Goal: Task Accomplishment & Management: Complete application form

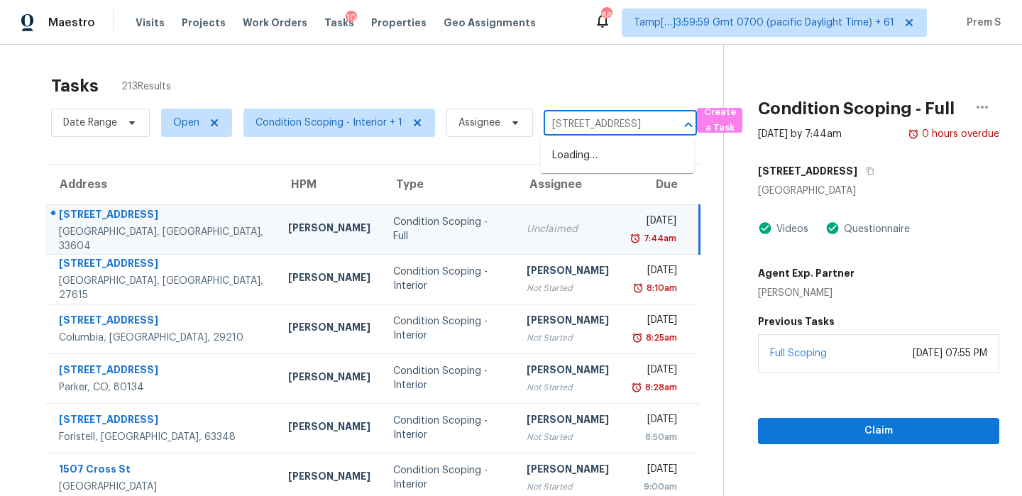
scroll to position [0, 96]
type input "[STREET_ADDRESS]"
click at [568, 120] on input "text" at bounding box center [601, 125] width 114 height 22
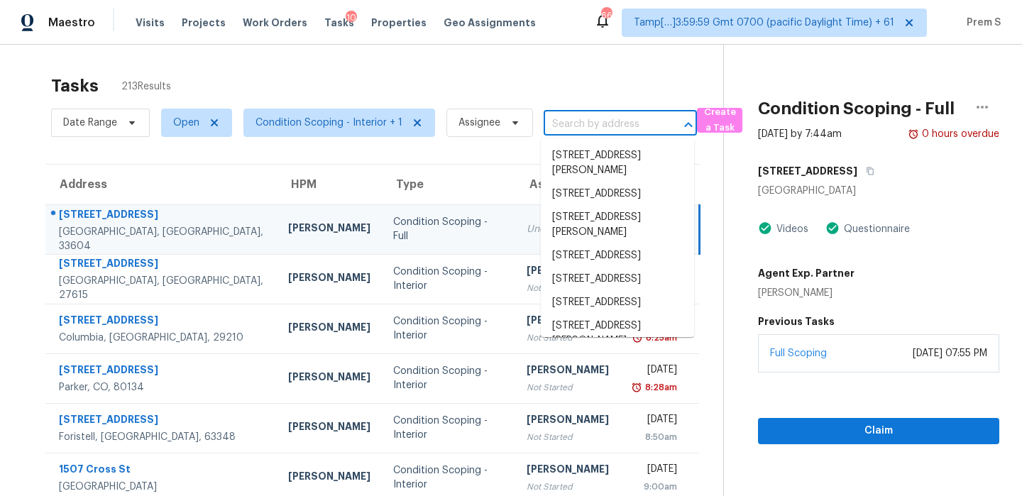
paste input "[STREET_ADDRESS]"
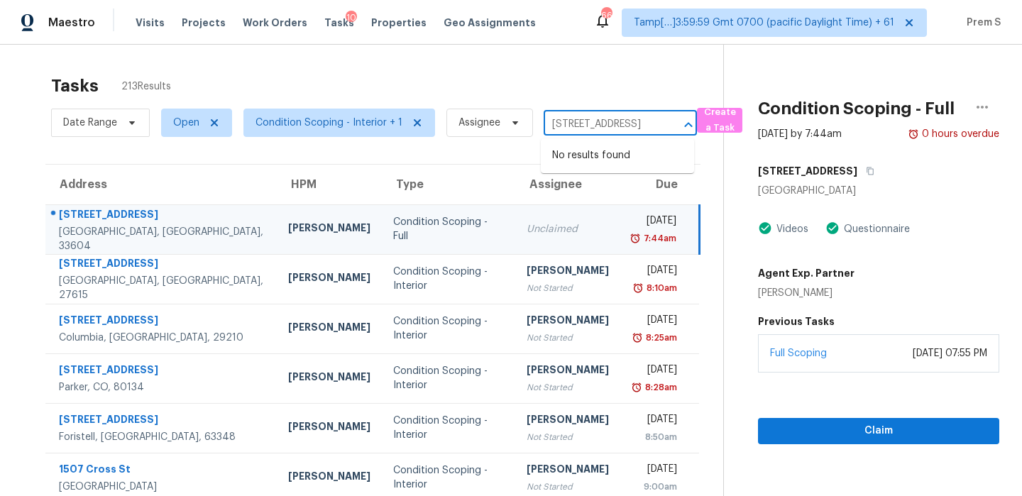
drag, startPoint x: 565, startPoint y: 123, endPoint x: 671, endPoint y: 124, distance: 105.8
click at [671, 124] on div "[STREET_ADDRESS] ​" at bounding box center [620, 125] width 153 height 22
type input "[STREET_ADDRESS]"
click at [591, 166] on li "[STREET_ADDRESS]" at bounding box center [617, 155] width 153 height 23
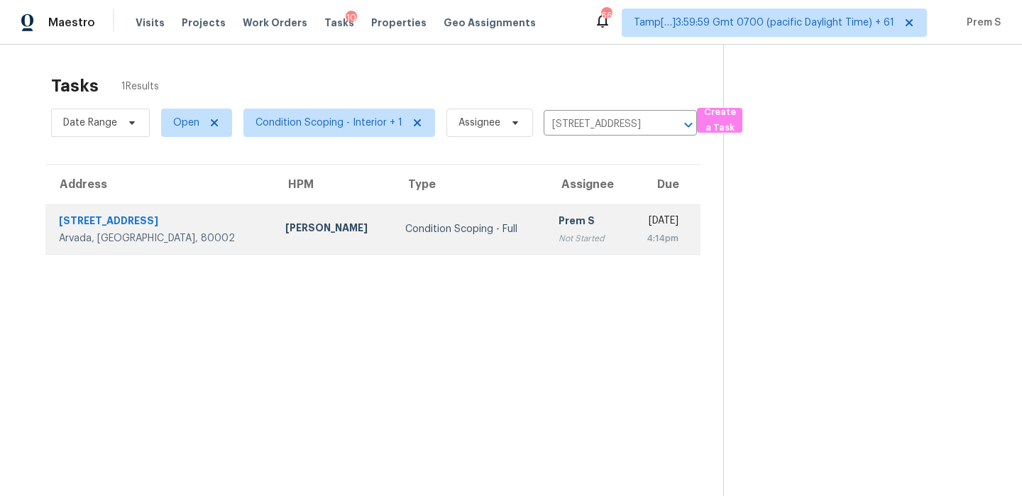
click at [626, 244] on td "[DATE] 4:14pm" at bounding box center [663, 229] width 75 height 50
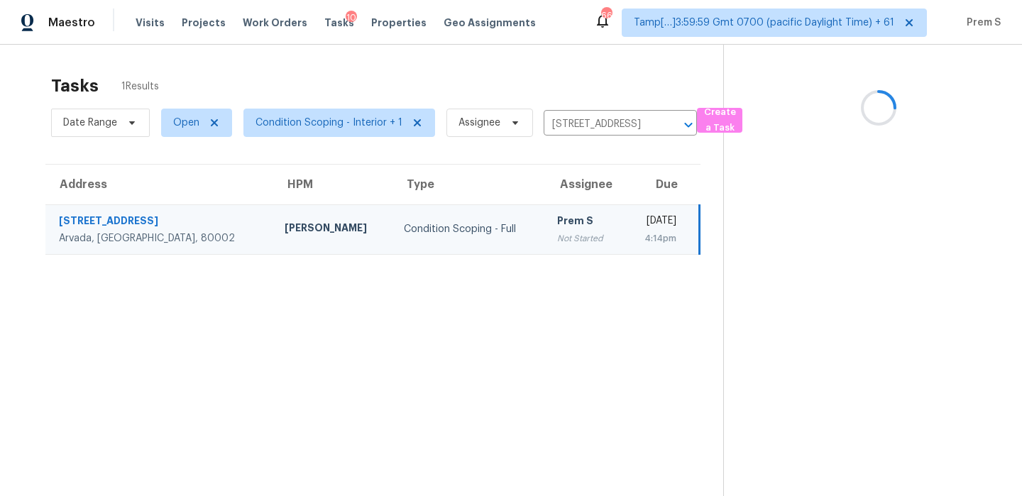
scroll to position [45, 0]
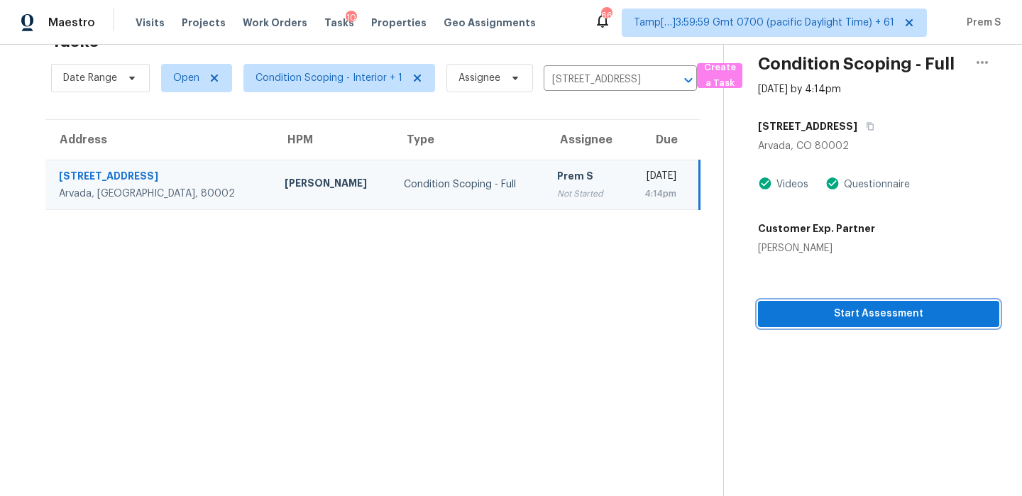
click at [943, 324] on button "Start Assessment" at bounding box center [878, 314] width 241 height 26
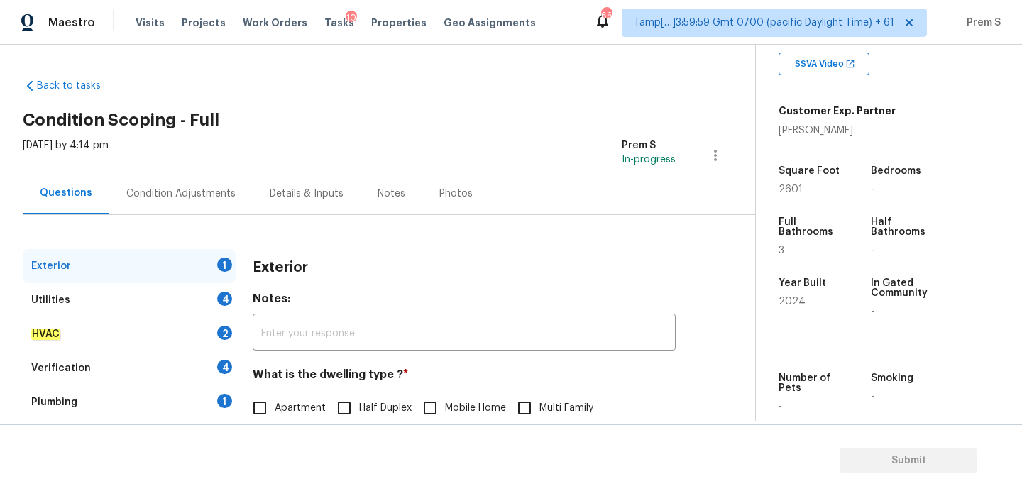
scroll to position [113, 0]
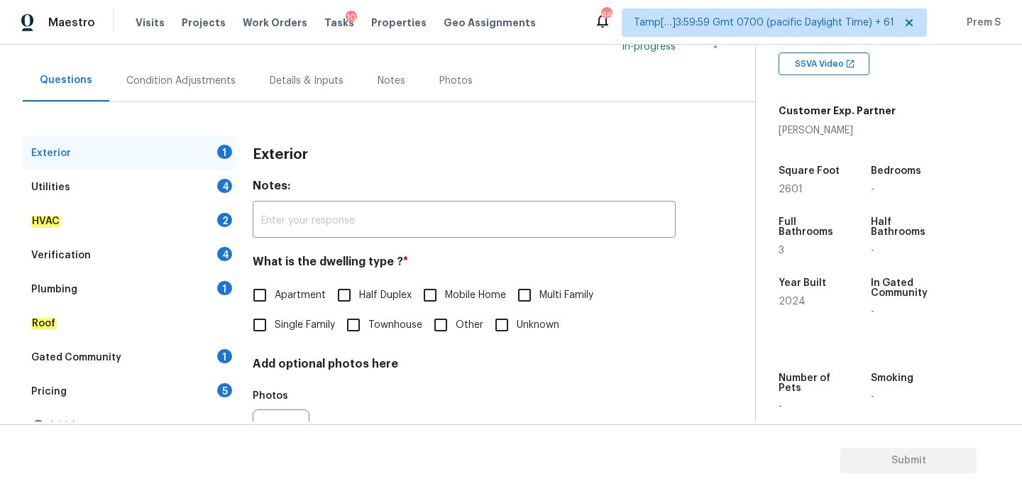
click at [384, 324] on span "Townhouse" at bounding box center [395, 325] width 54 height 15
click at [368, 324] on input "Townhouse" at bounding box center [354, 325] width 30 height 30
checkbox input "true"
click at [229, 187] on div "4" at bounding box center [224, 186] width 15 height 14
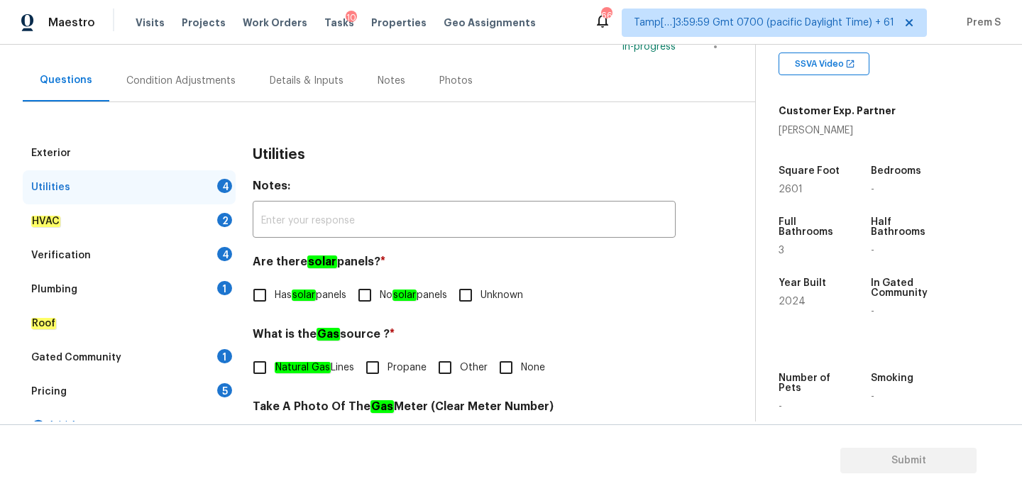
click at [368, 284] on input "No solar panels" at bounding box center [365, 295] width 30 height 30
checkbox input "true"
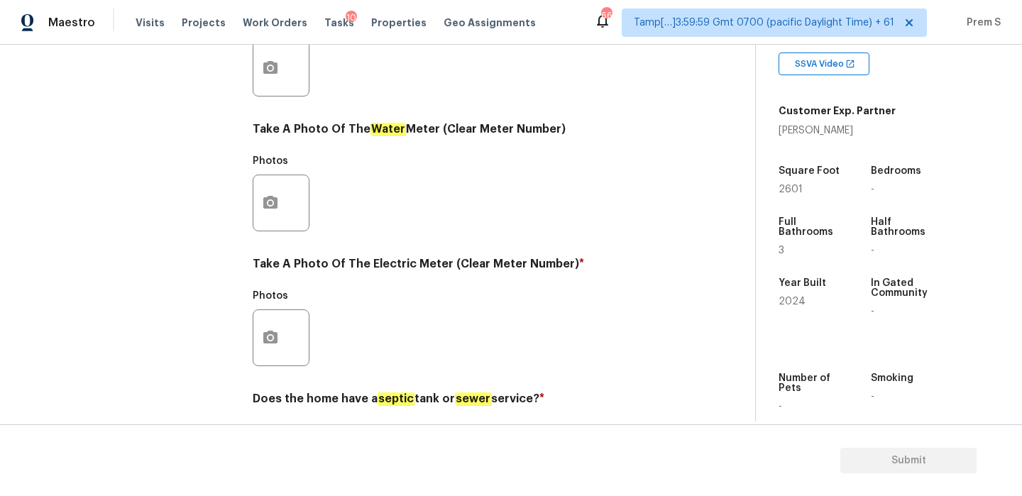
scroll to position [562, 0]
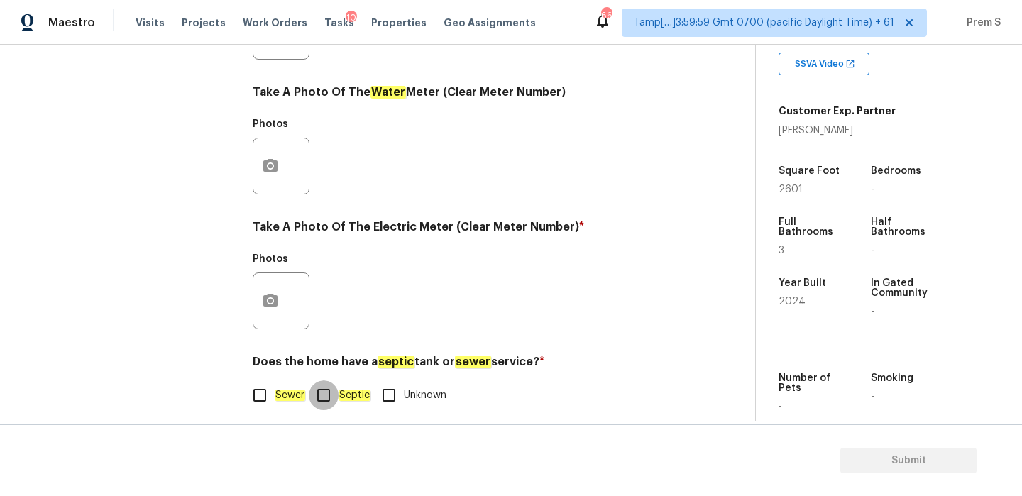
click at [310, 395] on input "Septic" at bounding box center [324, 396] width 30 height 30
checkbox input "true"
click at [298, 399] on em "Sewer" at bounding box center [290, 396] width 31 height 11
click at [275, 399] on input "Sewer" at bounding box center [260, 397] width 30 height 30
checkbox input "true"
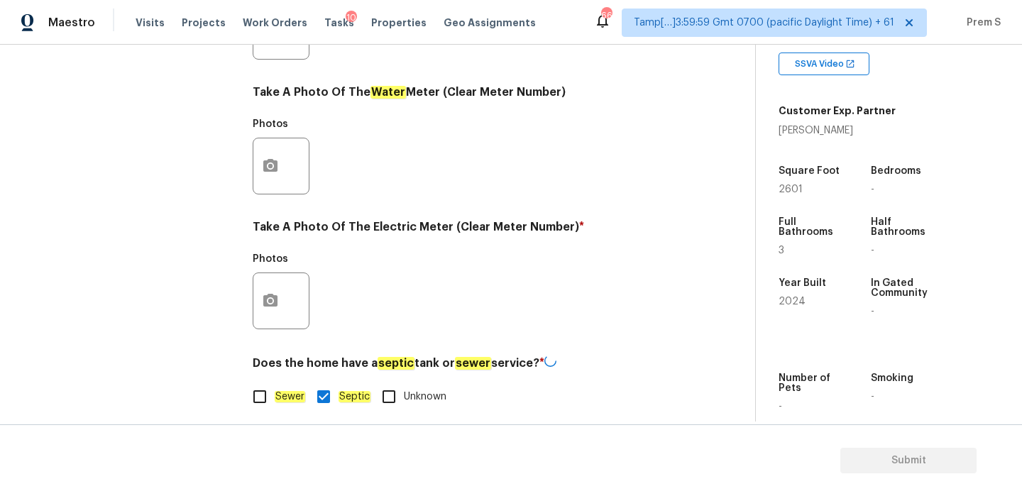
checkbox input "false"
click at [270, 295] on icon "button" at bounding box center [270, 300] width 14 height 13
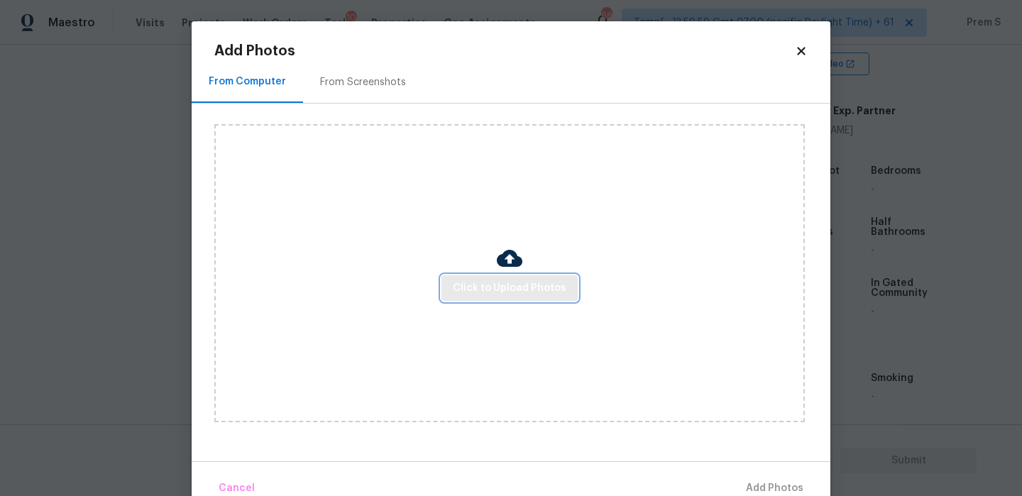
click at [513, 297] on button "Click to Upload Photos" at bounding box center [510, 288] width 136 height 26
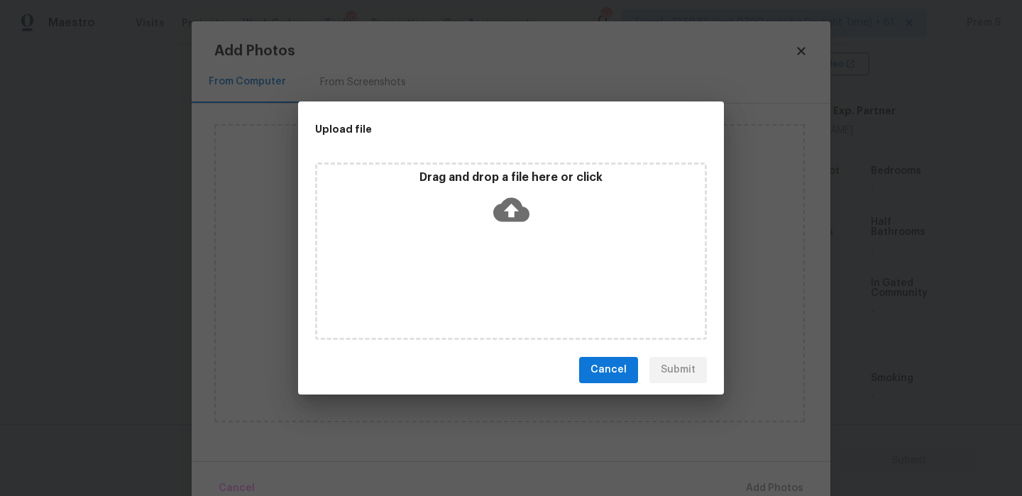
click at [510, 215] on icon at bounding box center [511, 210] width 36 height 36
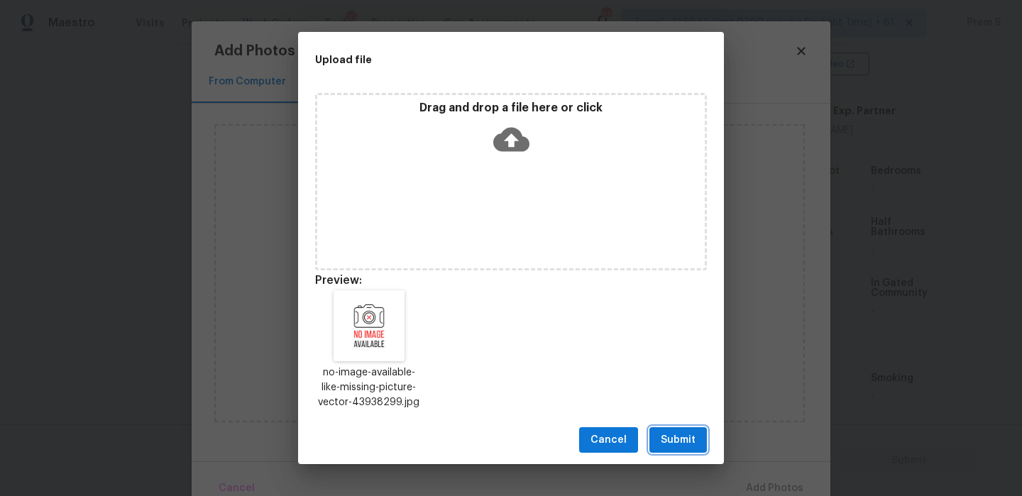
click at [696, 450] on button "Submit" at bounding box center [679, 440] width 58 height 26
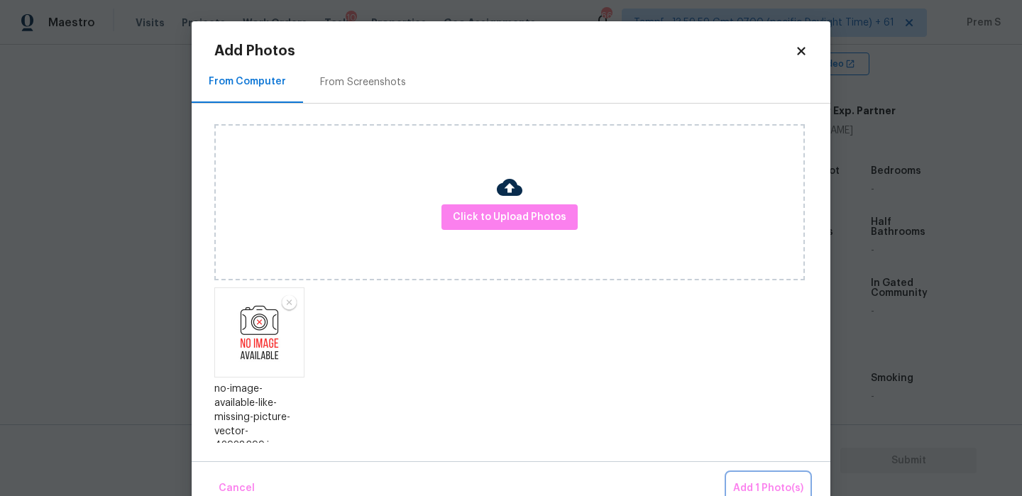
click at [741, 480] on span "Add 1 Photo(s)" at bounding box center [768, 489] width 70 height 18
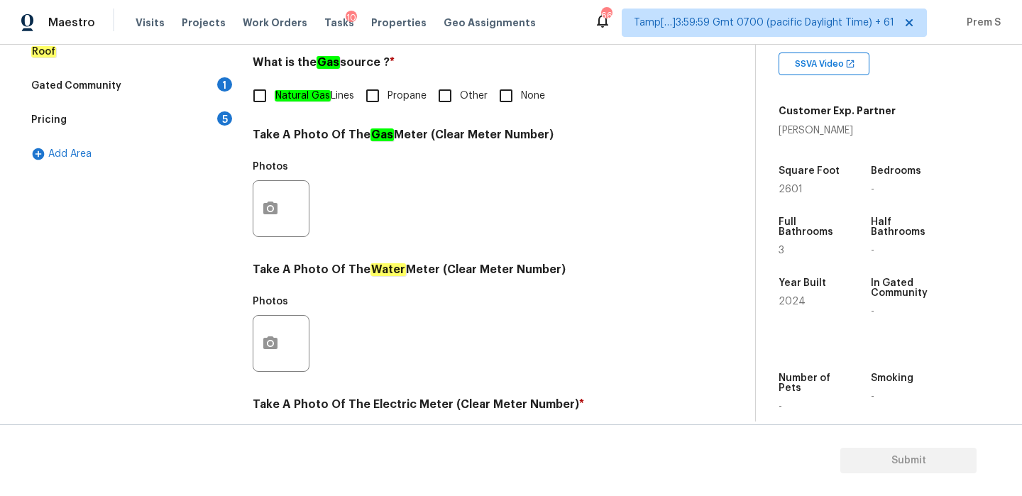
scroll to position [92, 0]
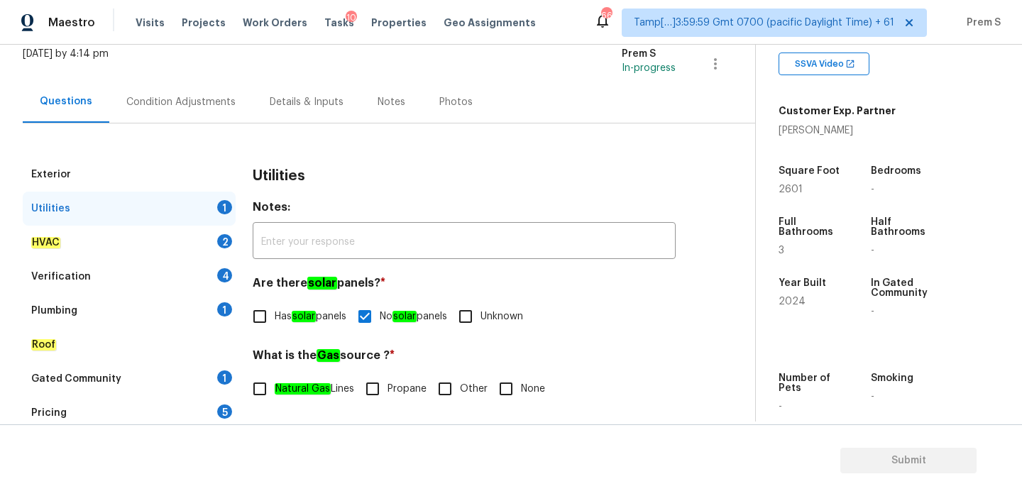
click at [216, 247] on div "HVAC 2" at bounding box center [129, 243] width 213 height 34
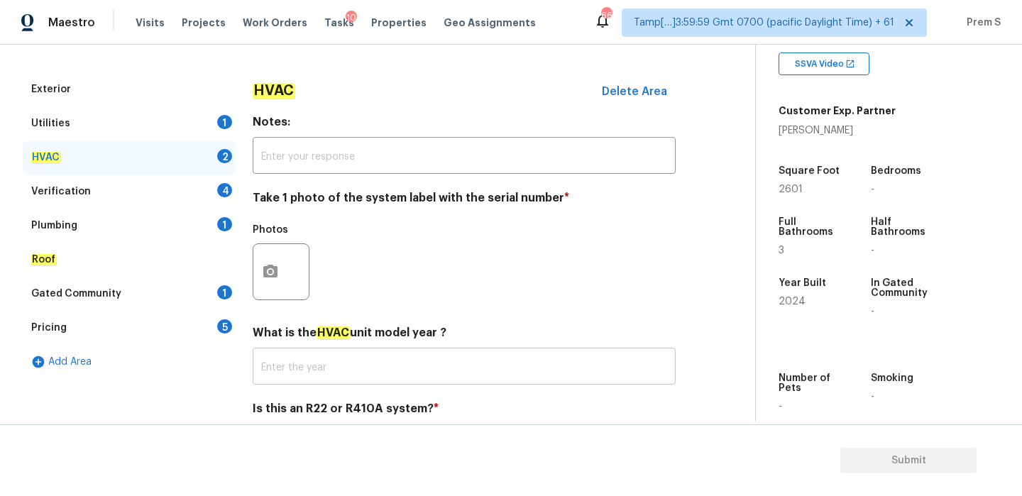
scroll to position [234, 0]
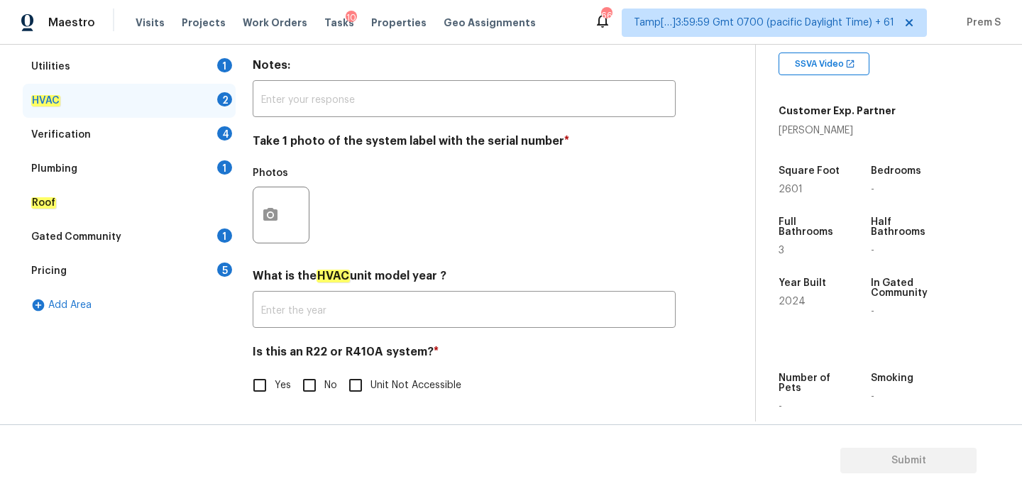
click at [310, 382] on input "No" at bounding box center [310, 386] width 30 height 30
checkbox input "true"
click at [274, 202] on button "button" at bounding box center [270, 214] width 34 height 55
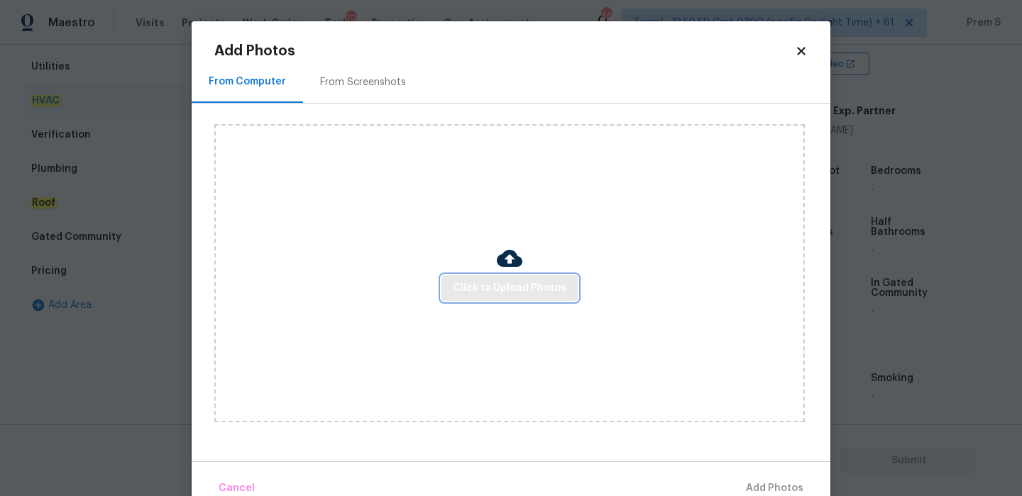
click at [478, 285] on span "Click to Upload Photos" at bounding box center [510, 289] width 114 height 18
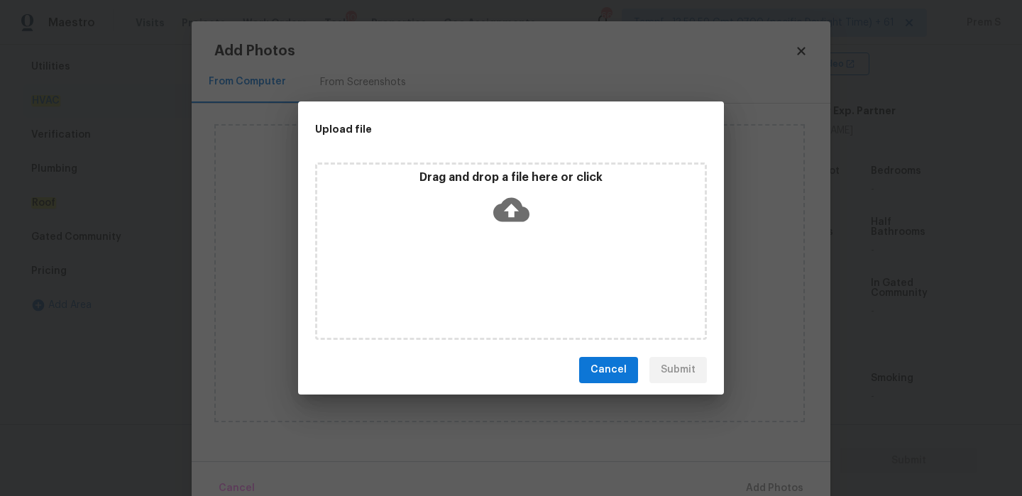
click at [500, 217] on icon at bounding box center [511, 209] width 36 height 24
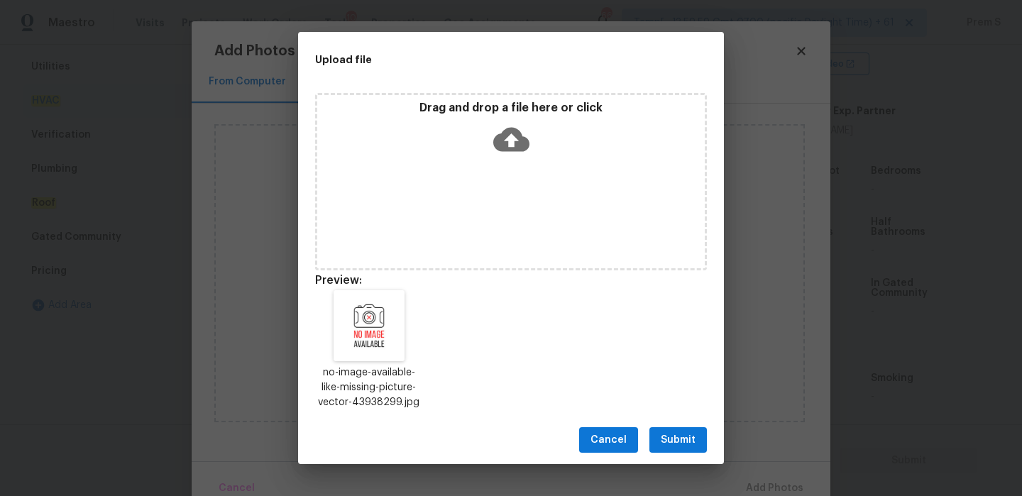
click at [684, 438] on span "Submit" at bounding box center [678, 441] width 35 height 18
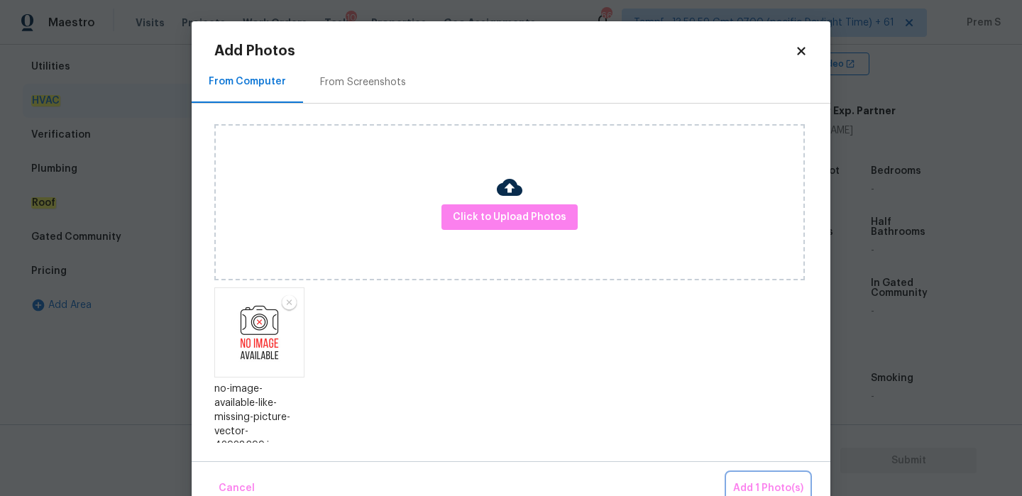
click at [742, 491] on span "Add 1 Photo(s)" at bounding box center [768, 489] width 70 height 18
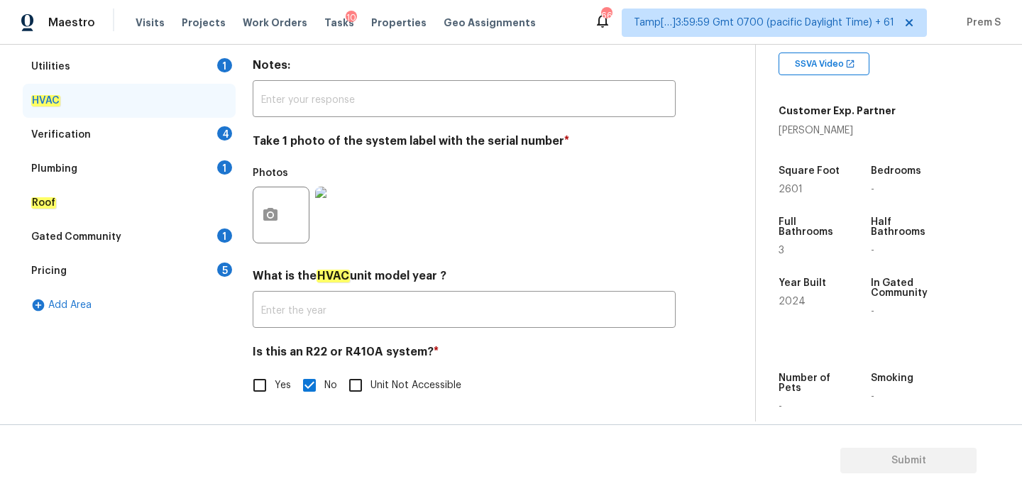
click at [219, 136] on div "4" at bounding box center [224, 133] width 15 height 14
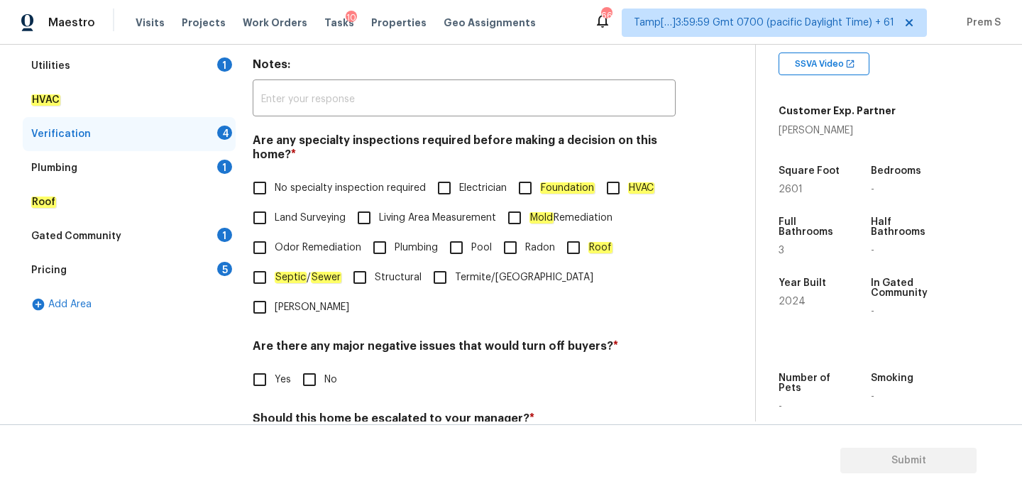
click at [278, 192] on span "No specialty inspection required" at bounding box center [350, 188] width 151 height 15
click at [275, 192] on input "No specialty inspection required" at bounding box center [260, 188] width 30 height 30
checkbox input "true"
click at [312, 365] on input "No" at bounding box center [310, 380] width 30 height 30
checkbox input "true"
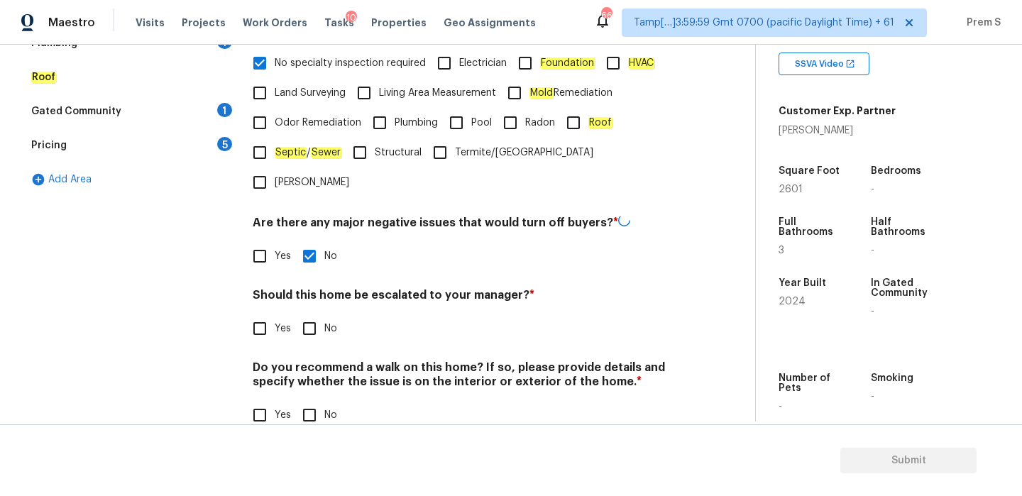
scroll to position [358, 0]
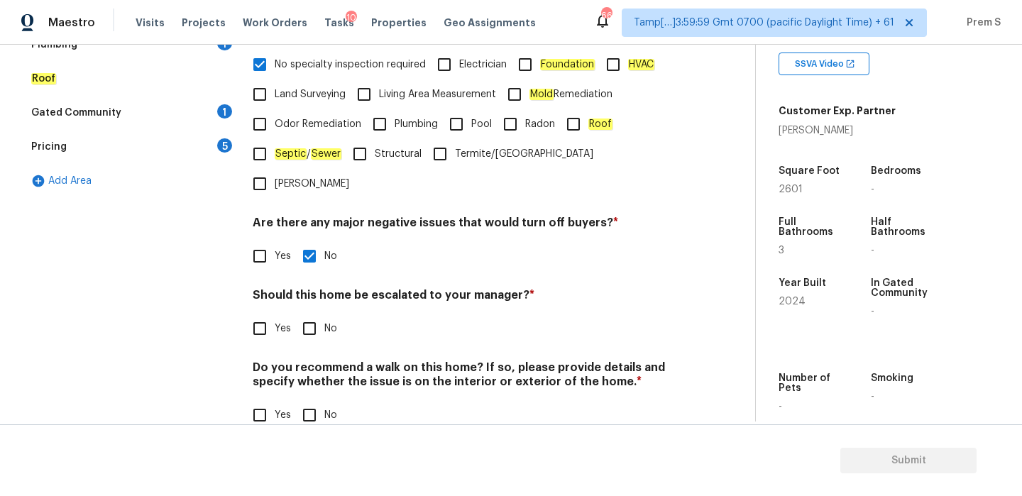
click at [308, 314] on input "No" at bounding box center [310, 329] width 30 height 30
checkbox input "true"
click at [315, 402] on input "No" at bounding box center [310, 417] width 30 height 30
checkbox input "true"
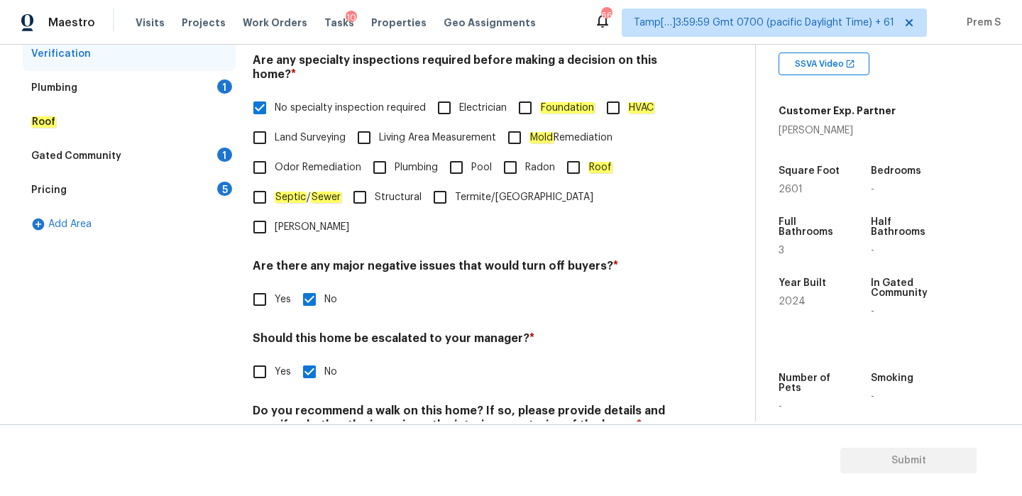
click at [217, 151] on div "1" at bounding box center [224, 155] width 15 height 14
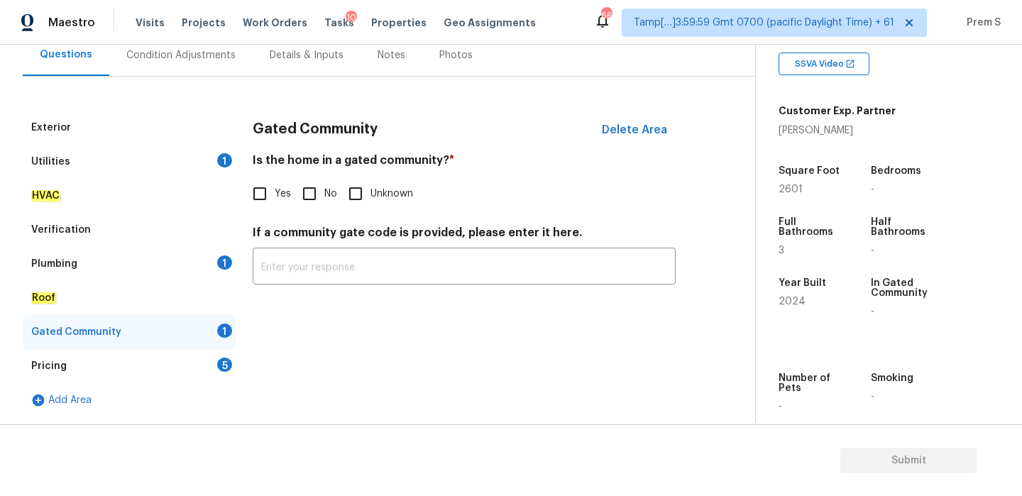
scroll to position [138, 0]
click at [300, 187] on input "No" at bounding box center [310, 194] width 30 height 30
checkbox input "true"
click at [225, 364] on div "5" at bounding box center [224, 365] width 15 height 14
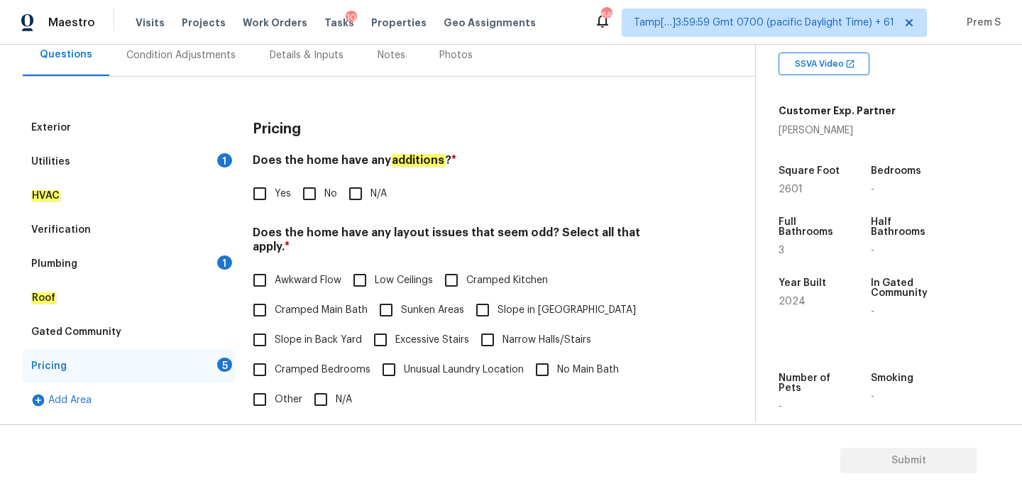
click at [312, 197] on input "No" at bounding box center [310, 194] width 30 height 30
checkbox input "true"
click at [321, 385] on input "N/A" at bounding box center [321, 400] width 30 height 30
checkbox input "true"
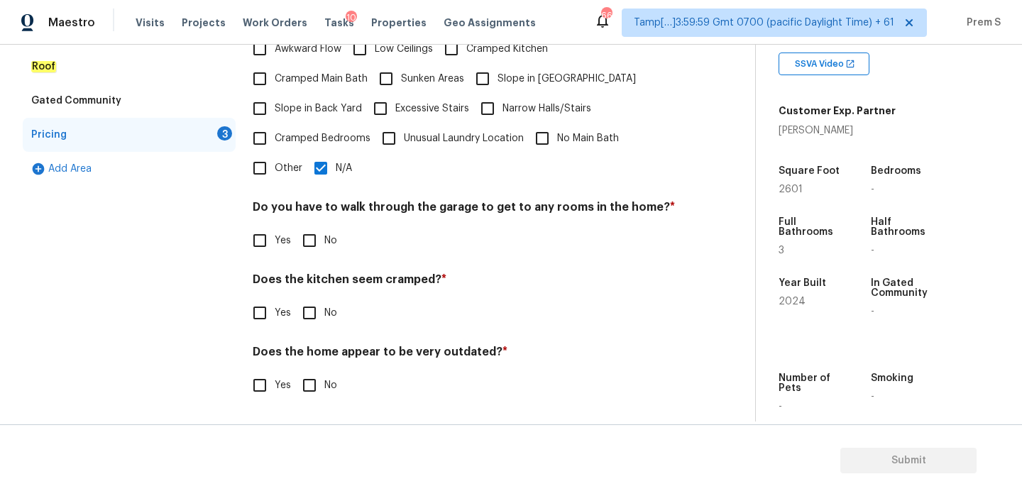
scroll to position [356, 0]
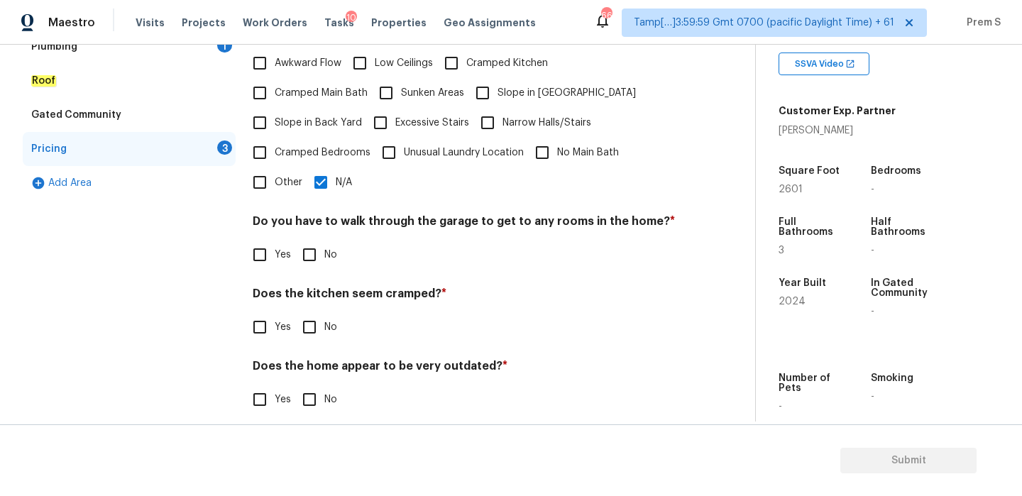
click at [317, 249] on input "No" at bounding box center [310, 255] width 30 height 30
checkbox input "true"
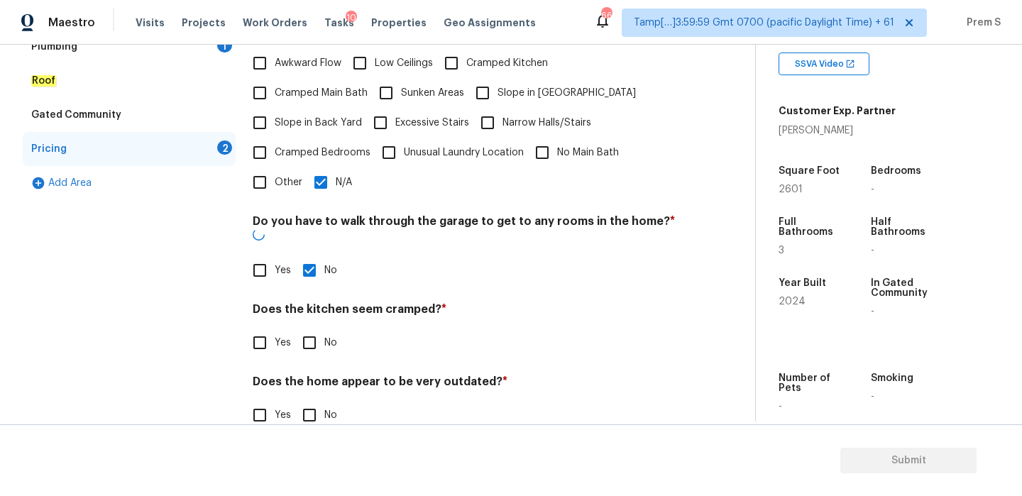
click at [322, 328] on input "No" at bounding box center [310, 343] width 30 height 30
checkbox input "true"
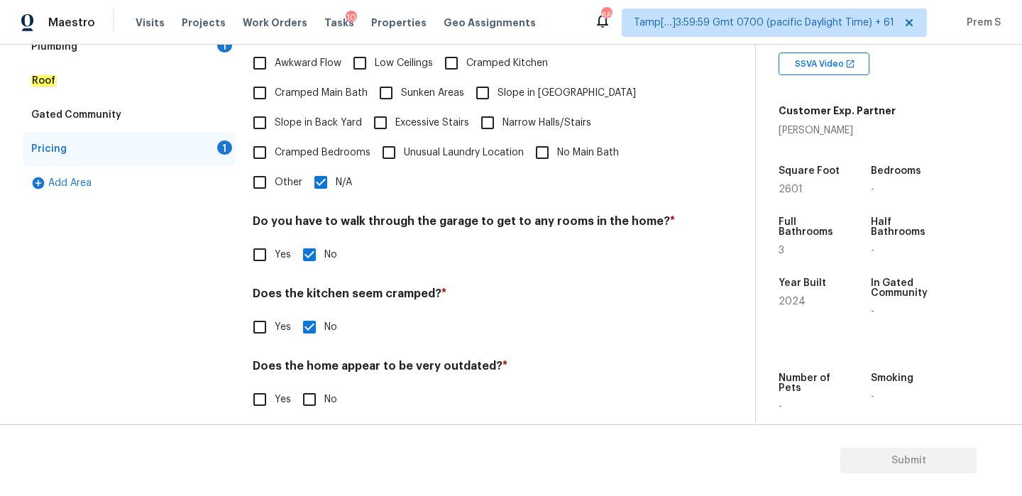
click at [317, 385] on input "No" at bounding box center [310, 400] width 30 height 30
checkbox input "true"
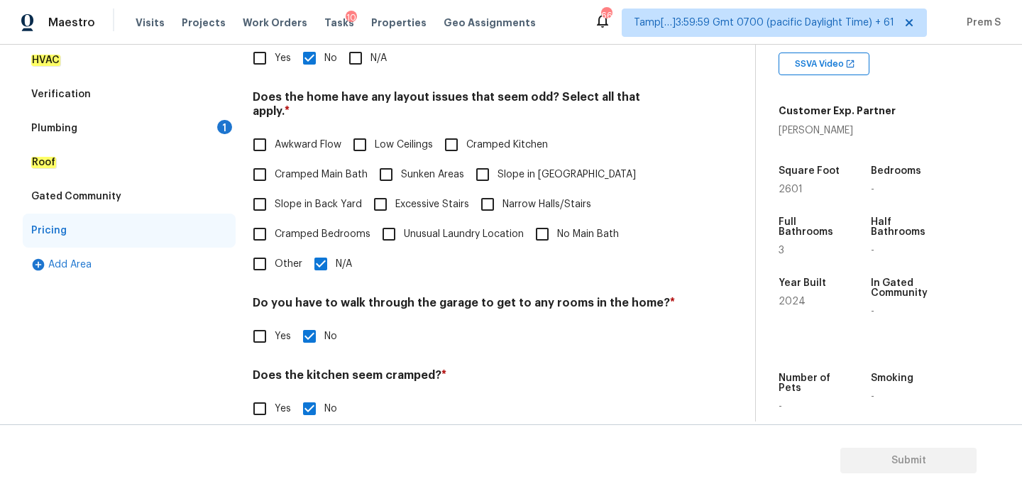
scroll to position [188, 0]
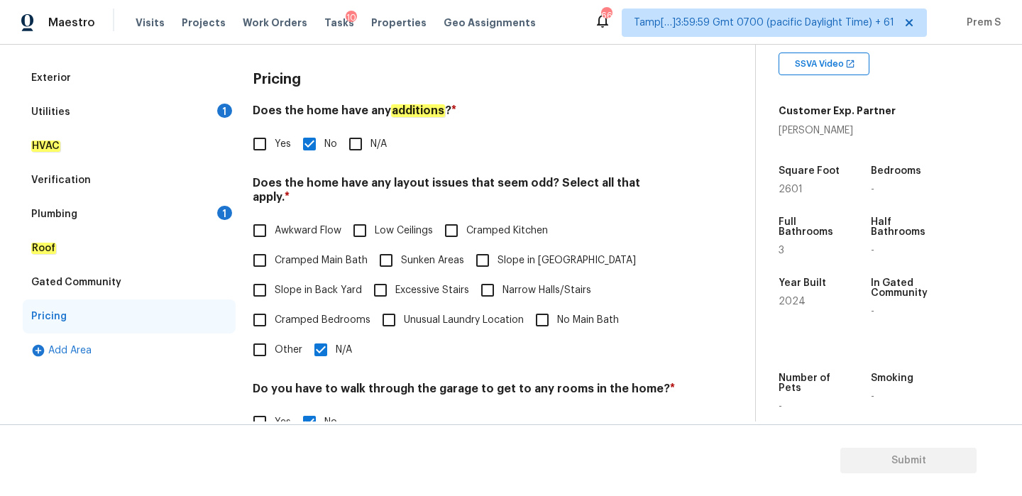
click at [223, 217] on div "1" at bounding box center [224, 213] width 15 height 14
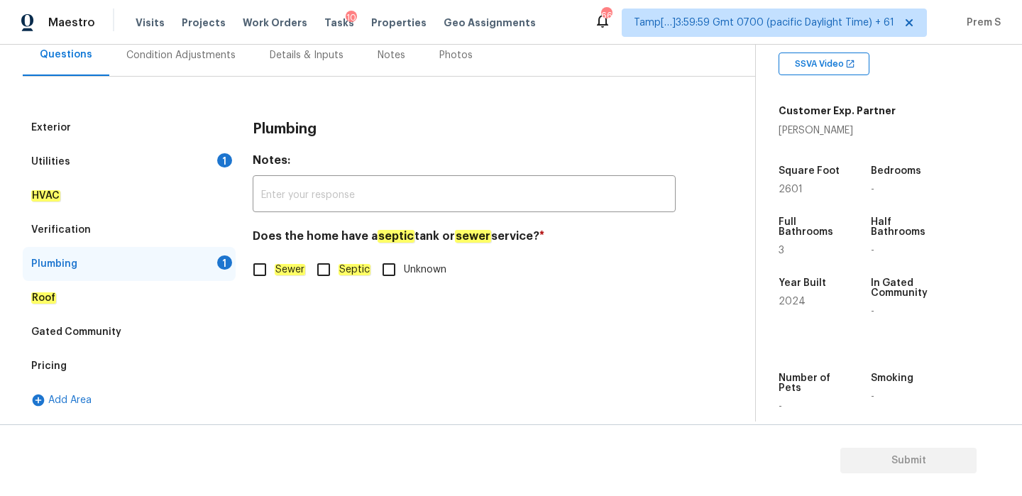
click at [291, 275] on em "Sewer" at bounding box center [290, 269] width 31 height 11
click at [275, 275] on input "Sewer" at bounding box center [260, 270] width 30 height 30
checkbox input "true"
click at [204, 62] on div "Condition Adjustments" at bounding box center [180, 55] width 109 height 14
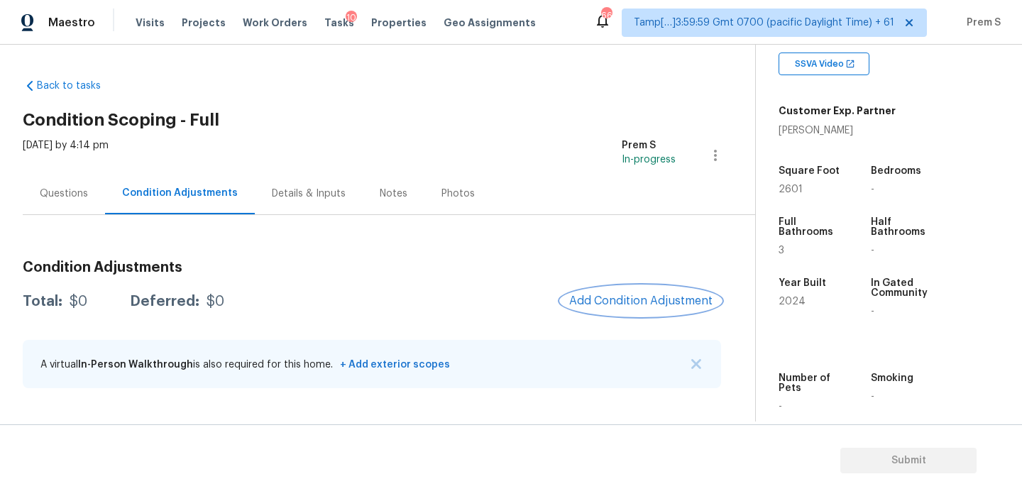
click at [622, 305] on span "Add Condition Adjustment" at bounding box center [640, 301] width 143 height 13
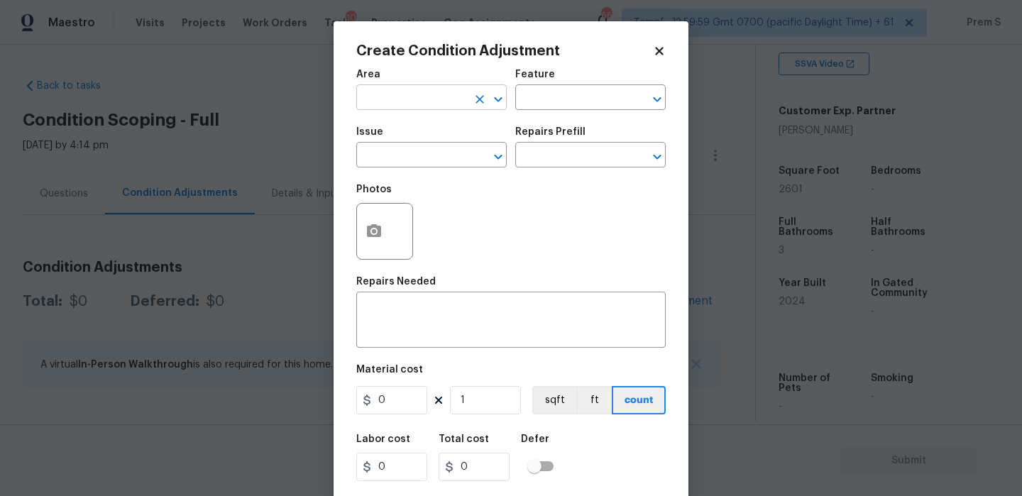
click at [400, 102] on input "text" at bounding box center [411, 99] width 111 height 22
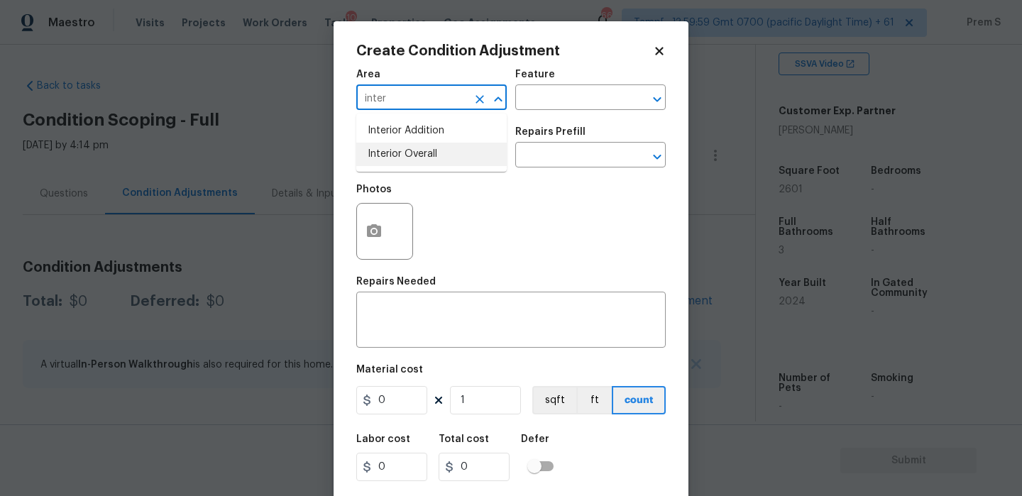
click at [400, 158] on li "Interior Overall" at bounding box center [431, 154] width 151 height 23
type input "Interior Overall"
click at [400, 158] on input "text" at bounding box center [411, 157] width 111 height 22
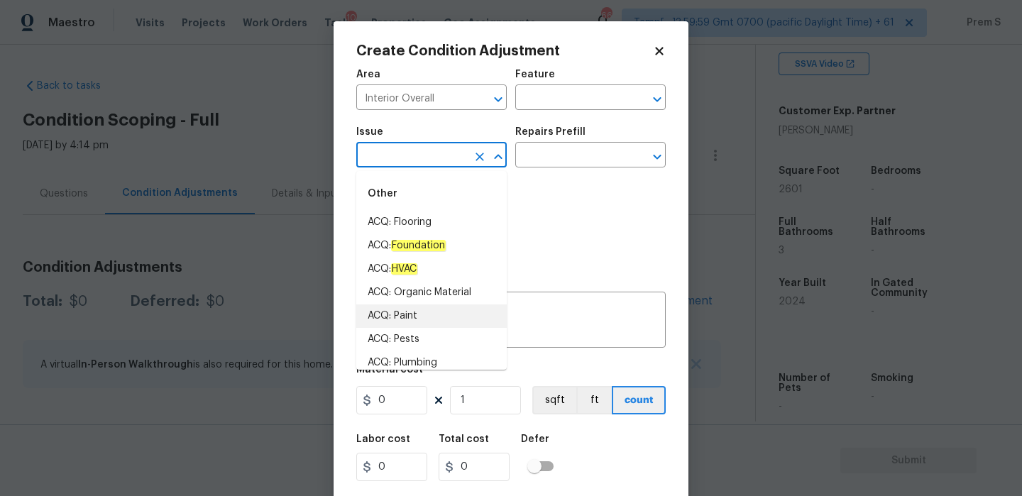
click at [444, 315] on li "ACQ: Paint" at bounding box center [431, 316] width 151 height 23
type input "ACQ: Paint"
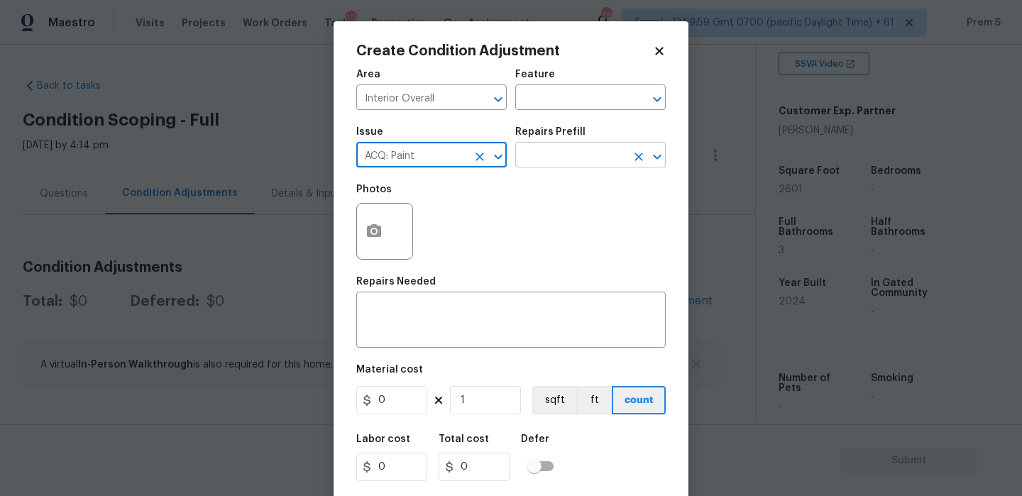
click at [600, 158] on input "text" at bounding box center [570, 157] width 111 height 22
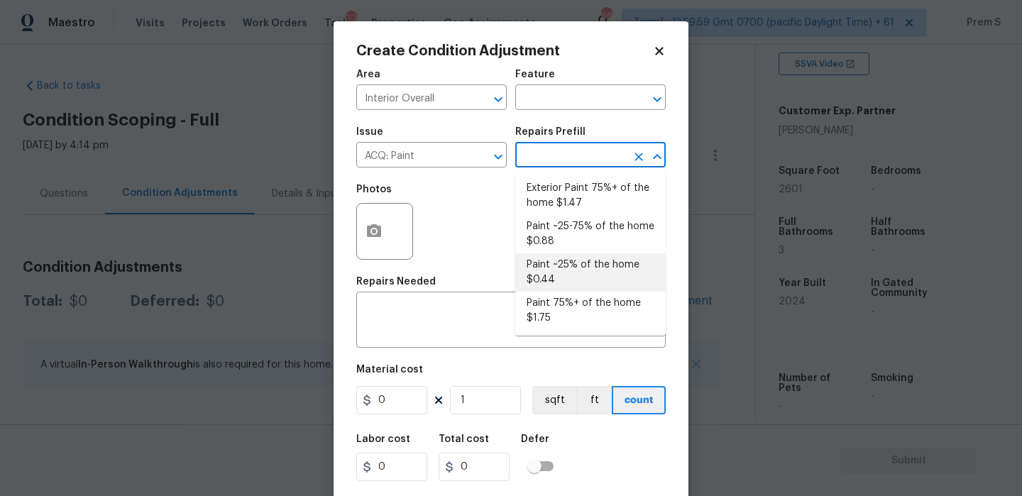
click at [560, 278] on li "Paint ~25% of the home $0.44" at bounding box center [590, 272] width 151 height 38
type input "Acquisition"
type textarea "Acquisition Scope: ~25% of the home needs interior paint"
type input "0.44"
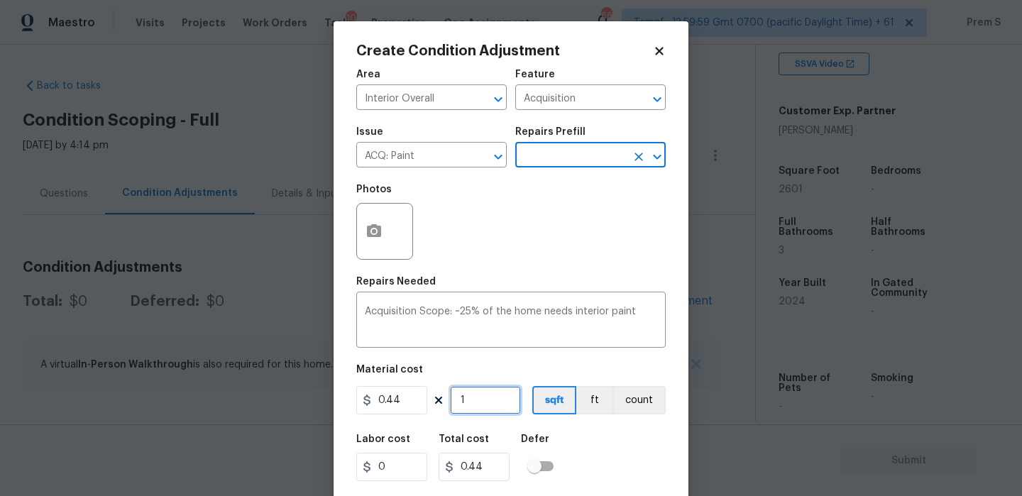
click at [483, 395] on input "1" at bounding box center [485, 400] width 71 height 28
type input "2"
type input "0.88"
type input "26"
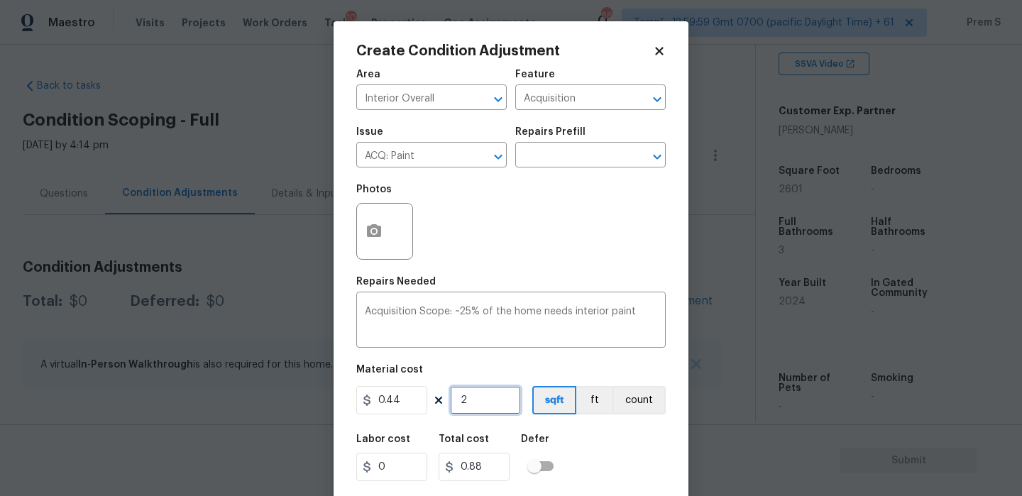
type input "11.44"
type input "260"
type input "114.4"
type input "2601"
type input "1144.44"
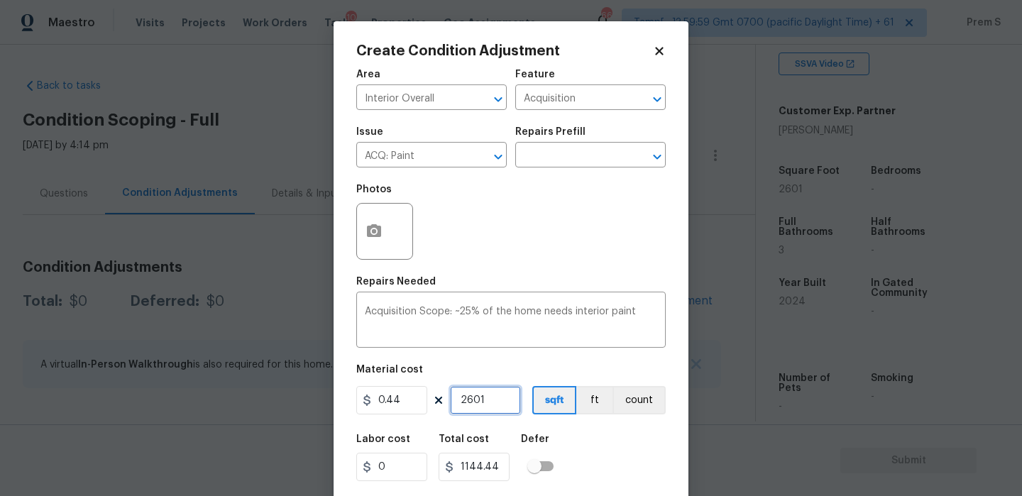
type input "2601"
click at [589, 454] on div "Labor cost 0 Total cost 1144.44 Defer" at bounding box center [511, 458] width 310 height 64
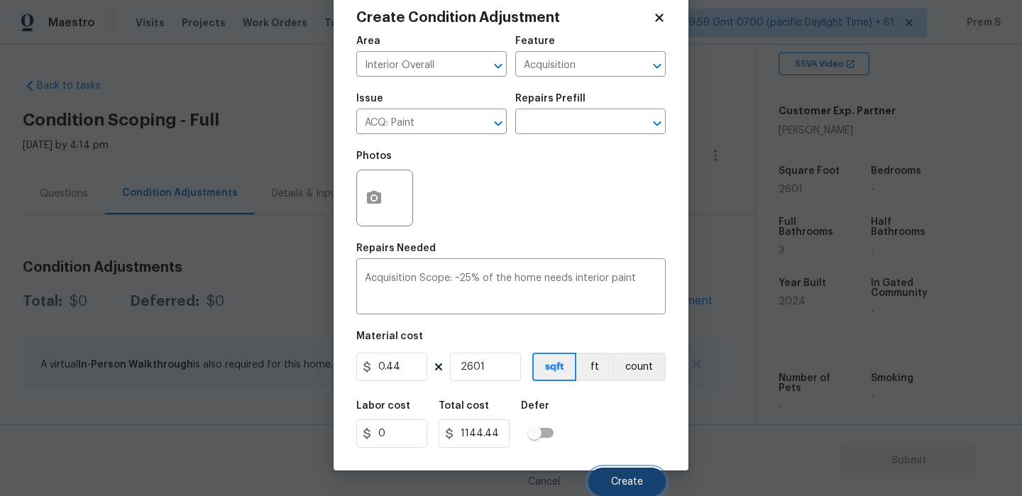
click at [611, 472] on button "Create" at bounding box center [627, 482] width 77 height 28
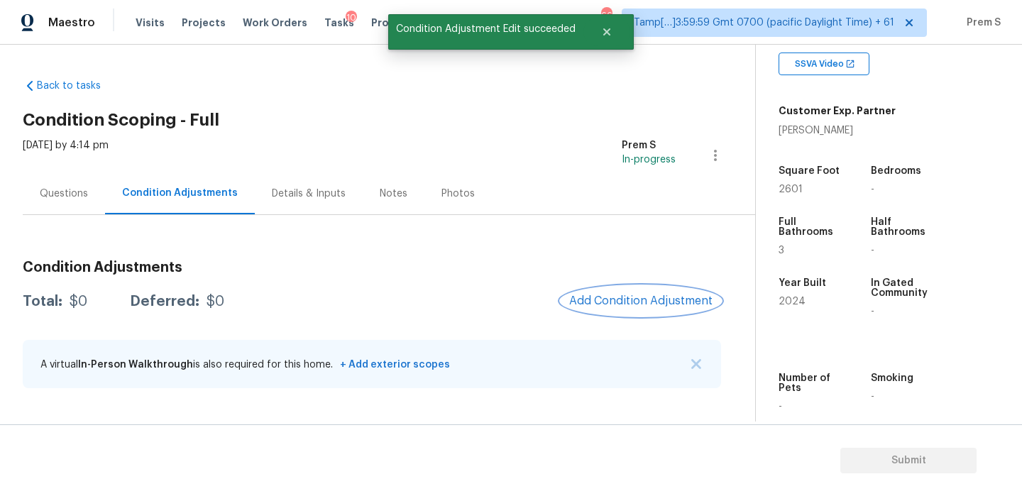
scroll to position [0, 0]
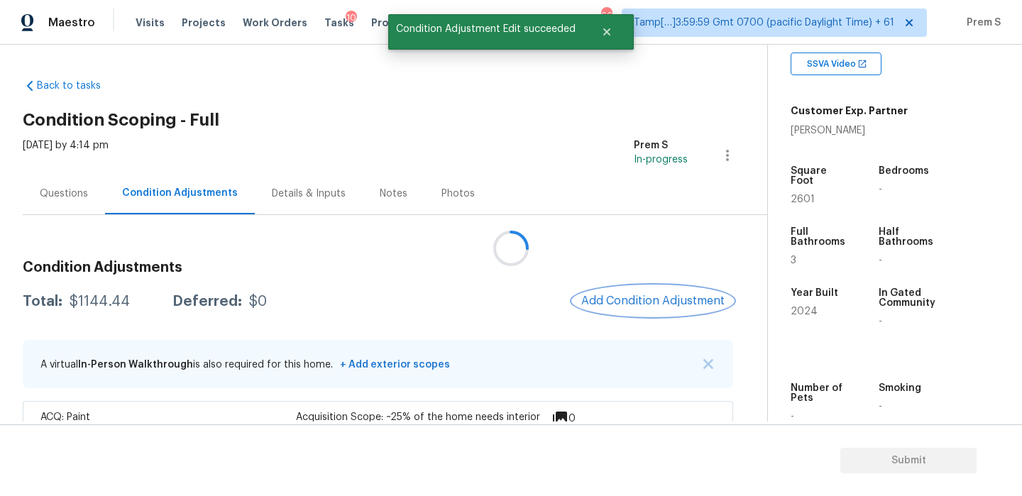
click at [632, 306] on span "Add Condition Adjustment" at bounding box center [652, 301] width 143 height 13
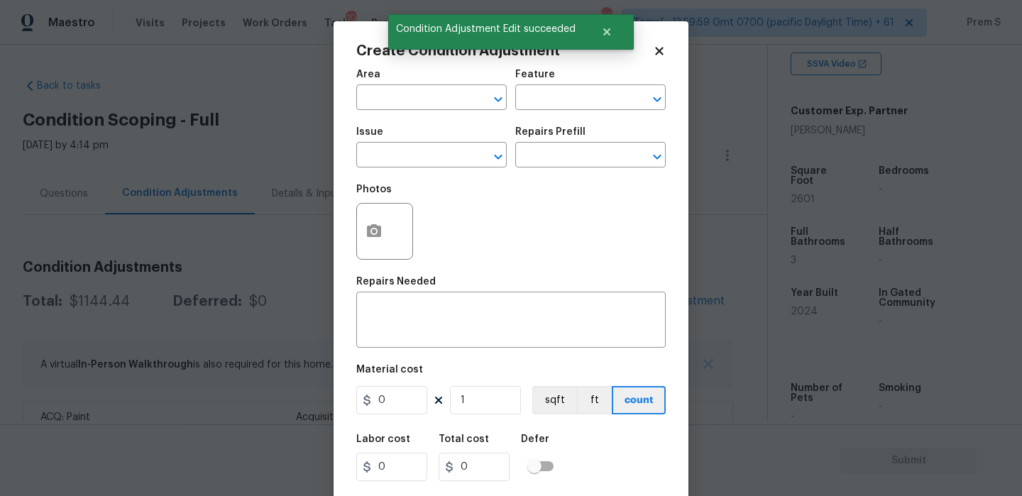
click at [321, 238] on body "Maestro Visits Projects Work Orders Tasks 10 Properties Geo Assignments 668 Tam…" at bounding box center [511, 248] width 1022 height 496
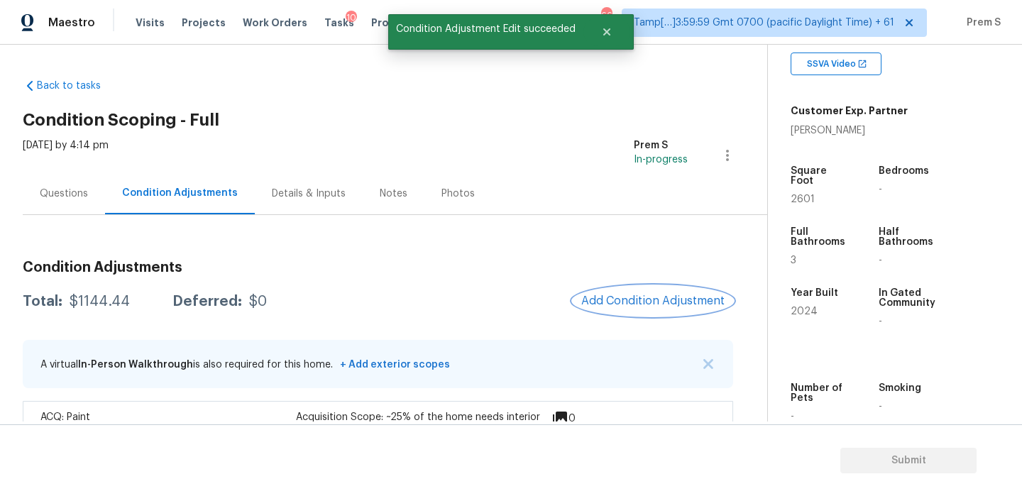
scroll to position [45, 0]
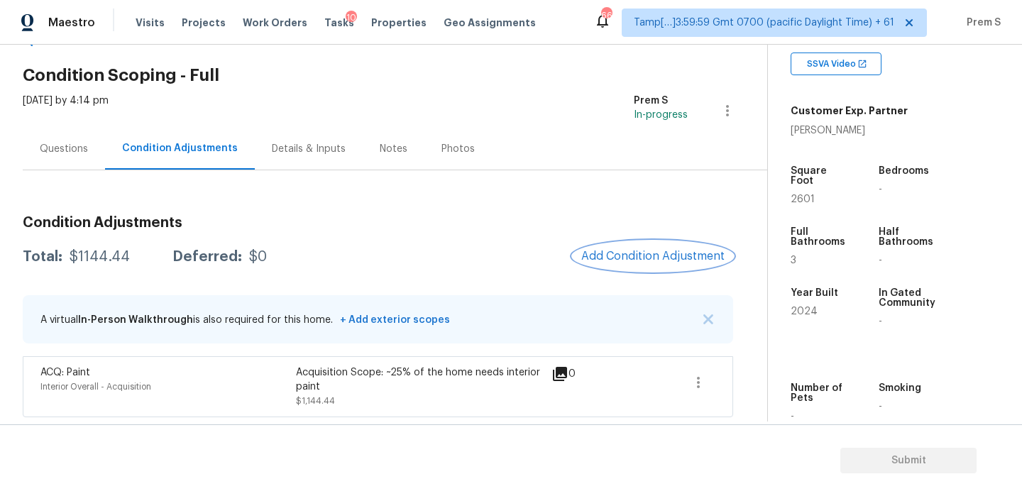
click at [643, 255] on span "Add Condition Adjustment" at bounding box center [652, 256] width 143 height 13
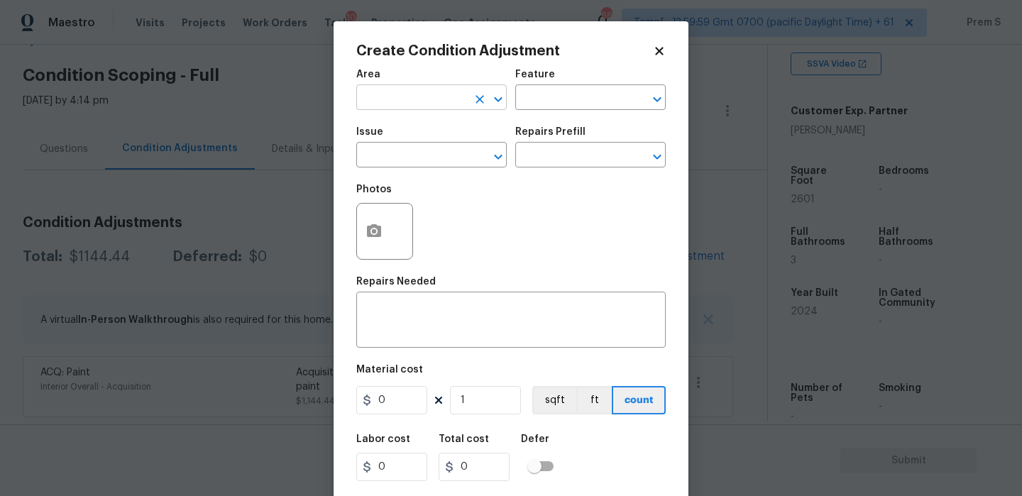
click at [429, 95] on input "text" at bounding box center [411, 99] width 111 height 22
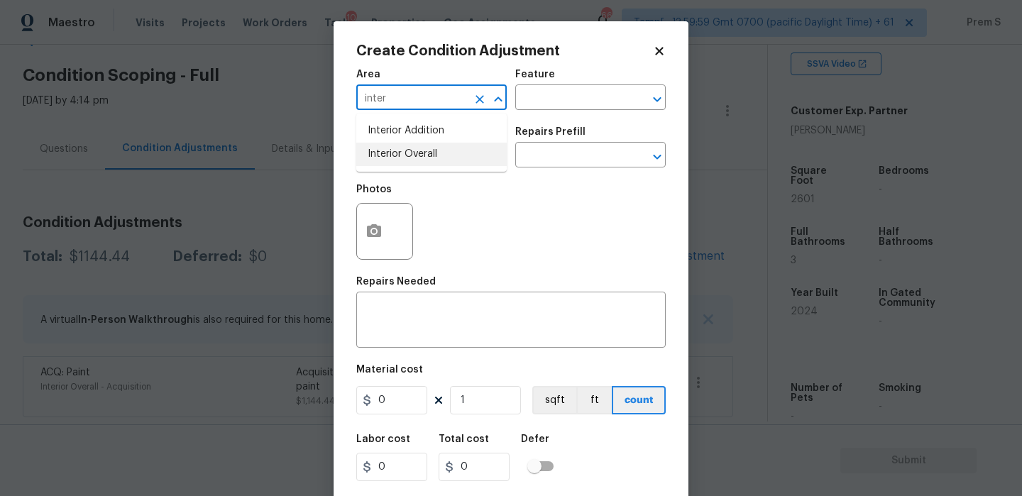
click at [429, 146] on li "Interior Overall" at bounding box center [431, 154] width 151 height 23
type input "Interior Overall"
click at [429, 146] on input "text" at bounding box center [411, 157] width 111 height 22
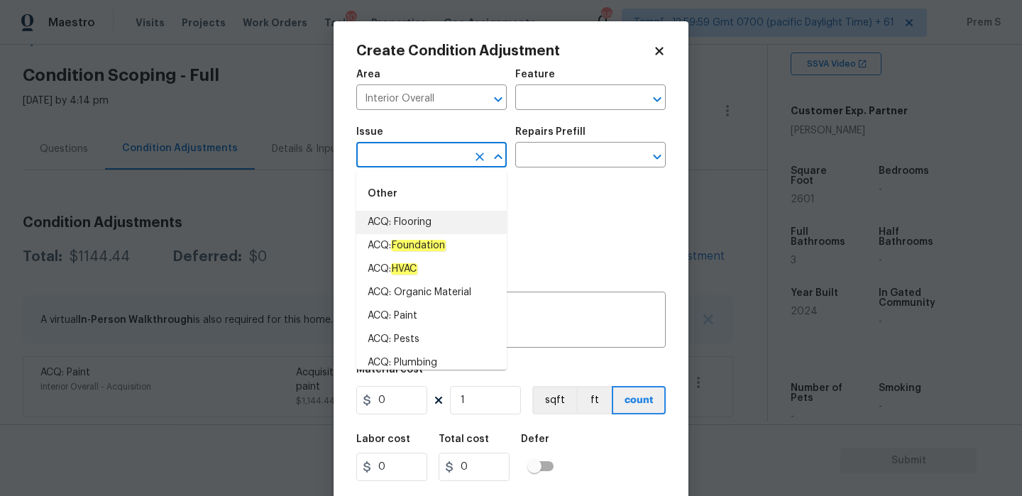
click at [444, 229] on li "ACQ: Flooring" at bounding box center [431, 222] width 151 height 23
type input "ACQ: Flooring"
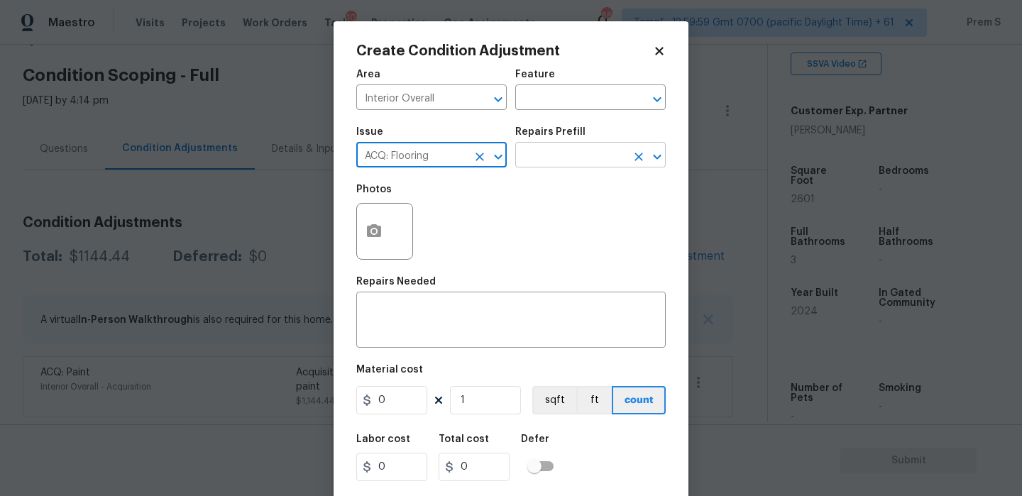
click at [582, 160] on input "text" at bounding box center [570, 157] width 111 height 22
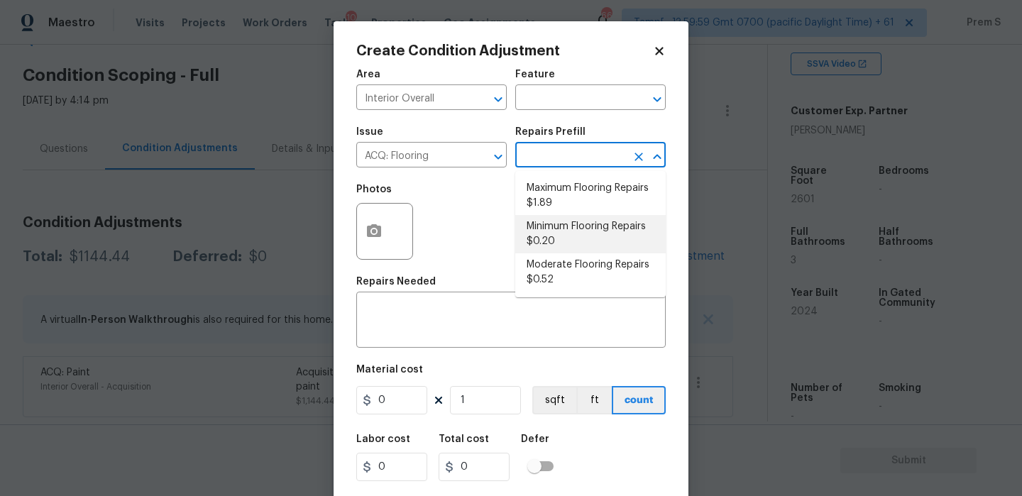
click at [587, 248] on li "Minimum Flooring Repairs $0.20" at bounding box center [590, 234] width 151 height 38
type input "Acquisition"
type textarea "Acquisition Scope: Minimum flooring repairs"
type input "0.2"
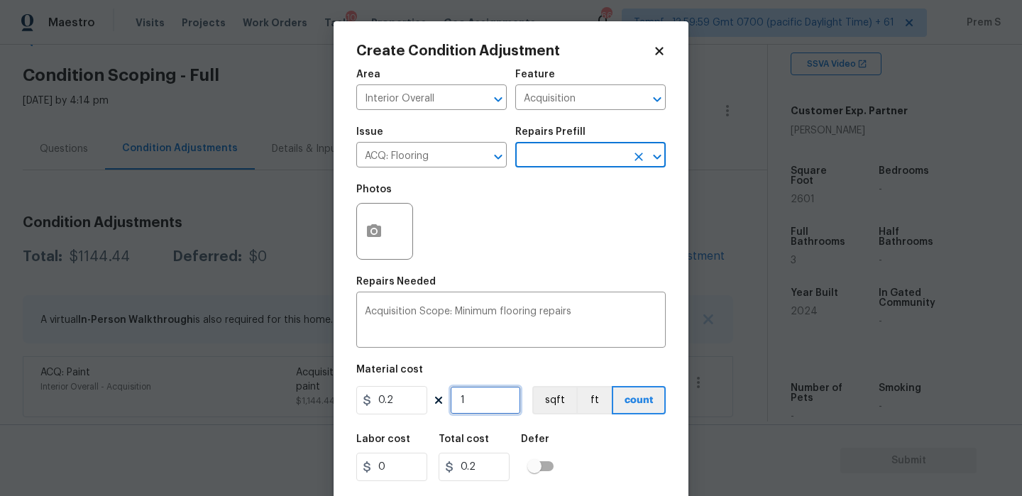
click at [469, 408] on input "1" at bounding box center [485, 400] width 71 height 28
type input "2"
type input "0.4"
type input "26"
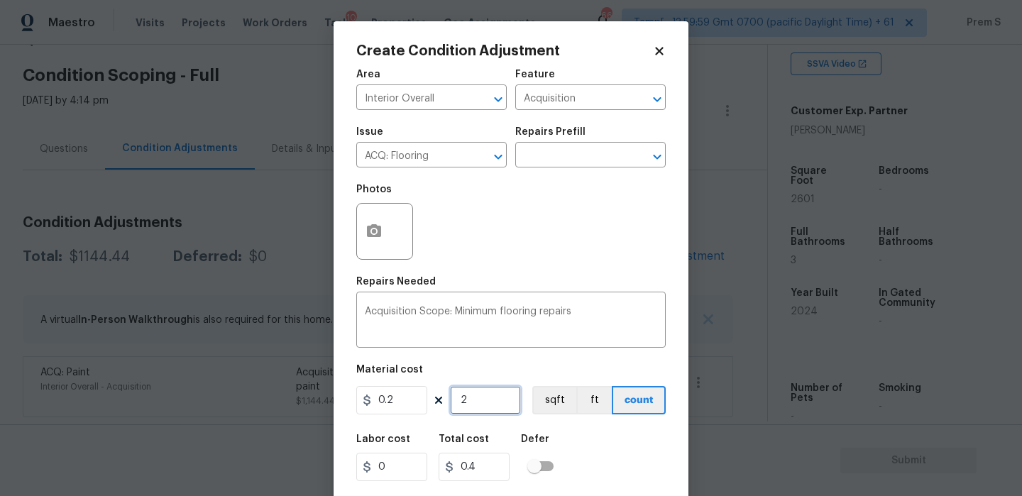
type input "5.2"
type input "260"
type input "52"
type input "2601"
type input "520.2"
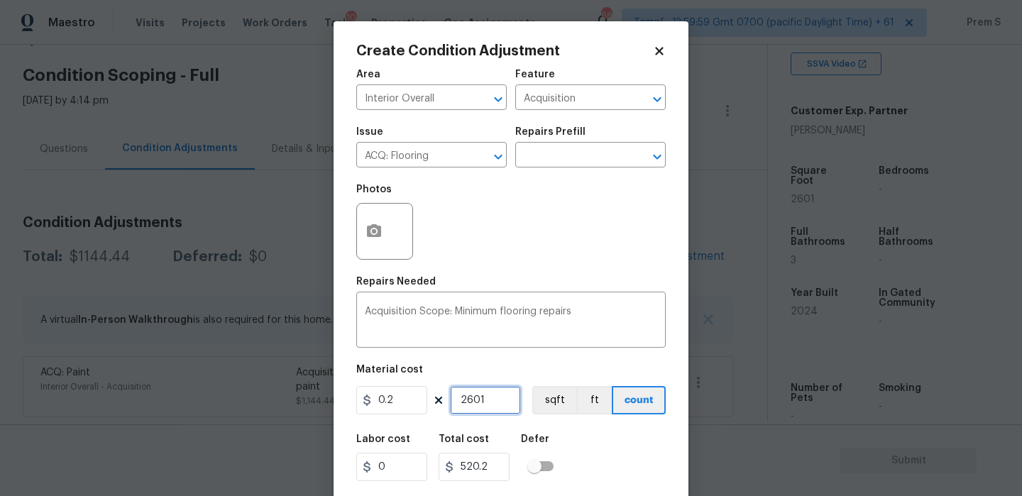
type input "2601"
click at [398, 397] on input "0.2" at bounding box center [391, 400] width 71 height 28
type input "400"
click at [472, 402] on input "2601" at bounding box center [485, 400] width 71 height 28
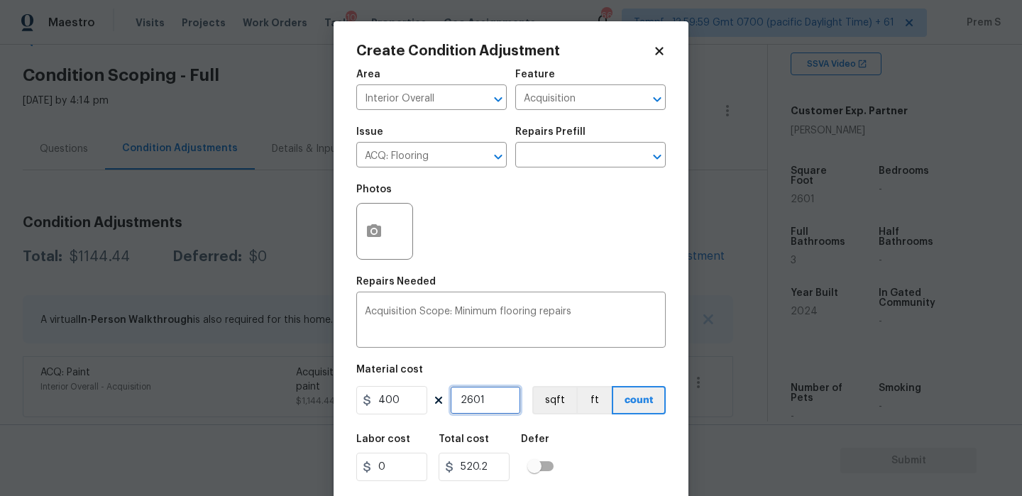
type input "1040400"
click at [472, 402] on input "2601" at bounding box center [485, 400] width 71 height 28
type input "1"
type input "400"
type input "1"
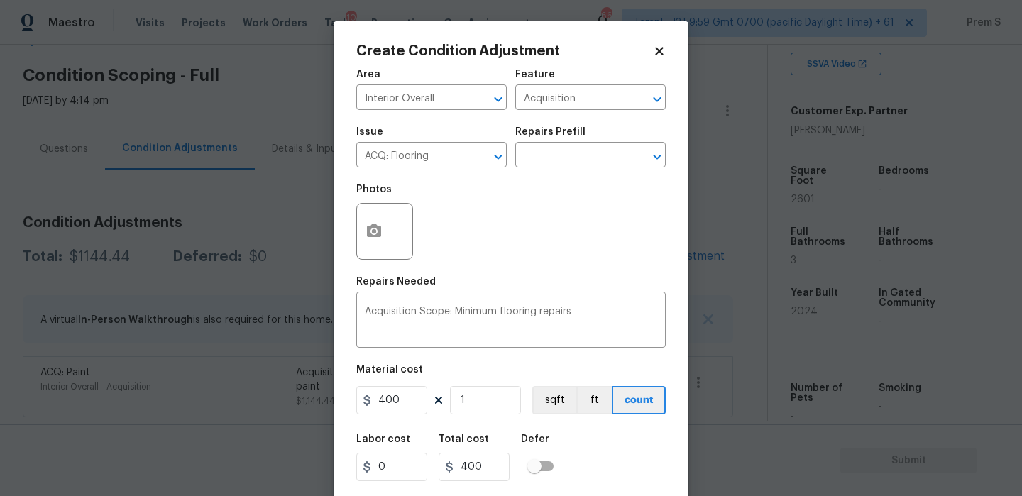
click at [586, 441] on div "Labor cost 0 Total cost 400 Defer" at bounding box center [511, 458] width 310 height 64
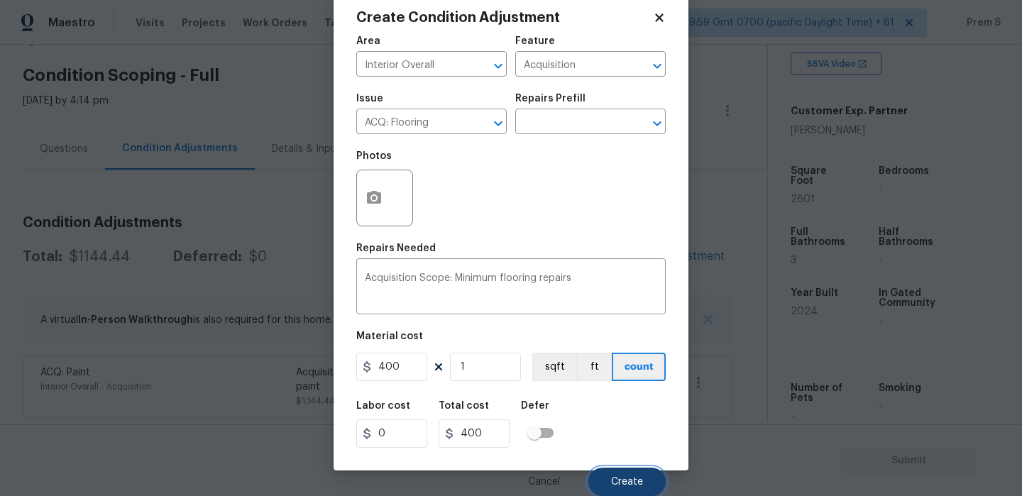
click at [625, 472] on button "Create" at bounding box center [627, 482] width 77 height 28
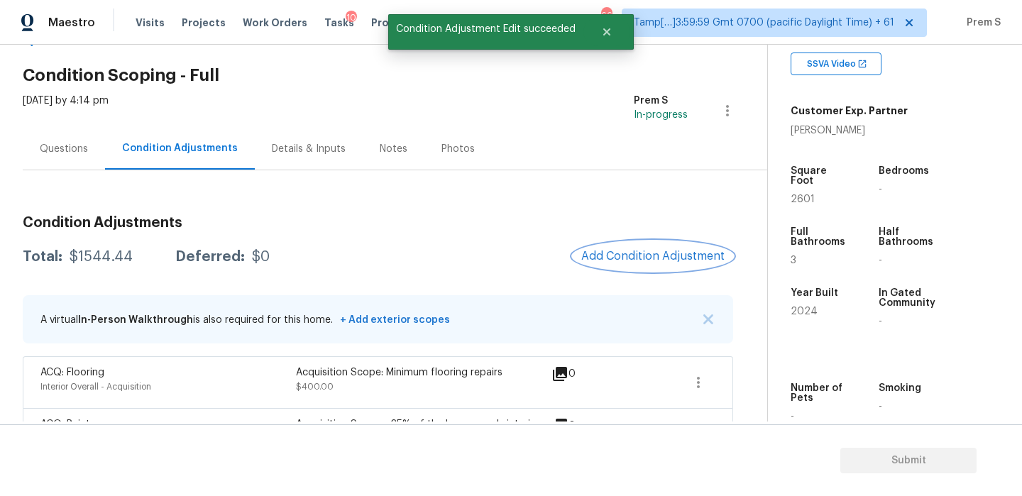
scroll to position [97, 0]
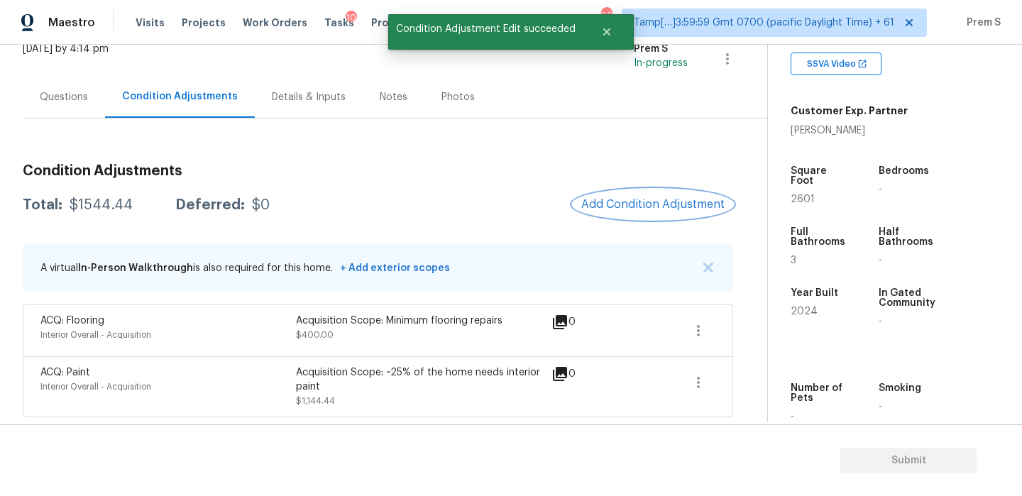
click at [655, 205] on span "Add Condition Adjustment" at bounding box center [652, 204] width 143 height 13
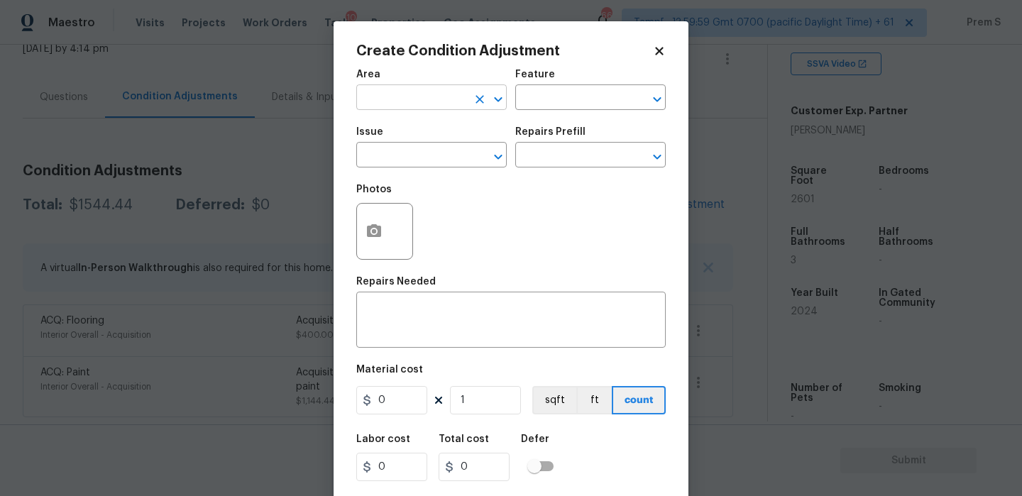
click at [432, 101] on input "text" at bounding box center [411, 99] width 111 height 22
click at [784, 70] on body "Maestro Visits Projects Work Orders Tasks 10 Properties Geo Assignments 667 Tam…" at bounding box center [511, 248] width 1022 height 496
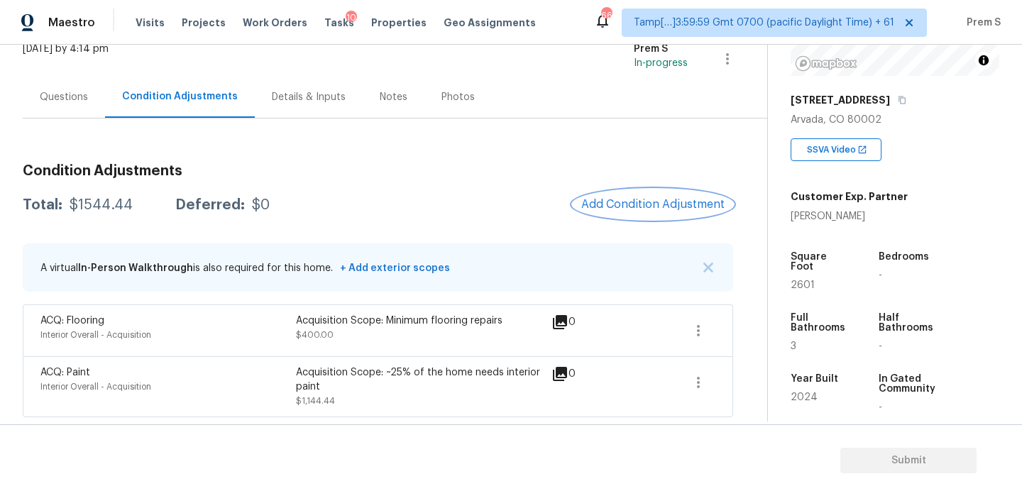
scroll to position [221, 0]
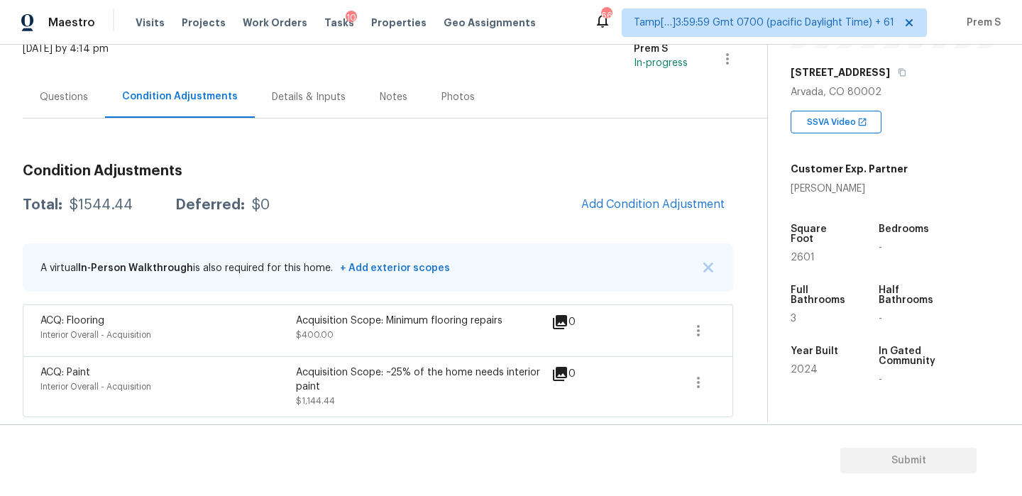
click at [78, 95] on div "Questions" at bounding box center [64, 97] width 48 height 14
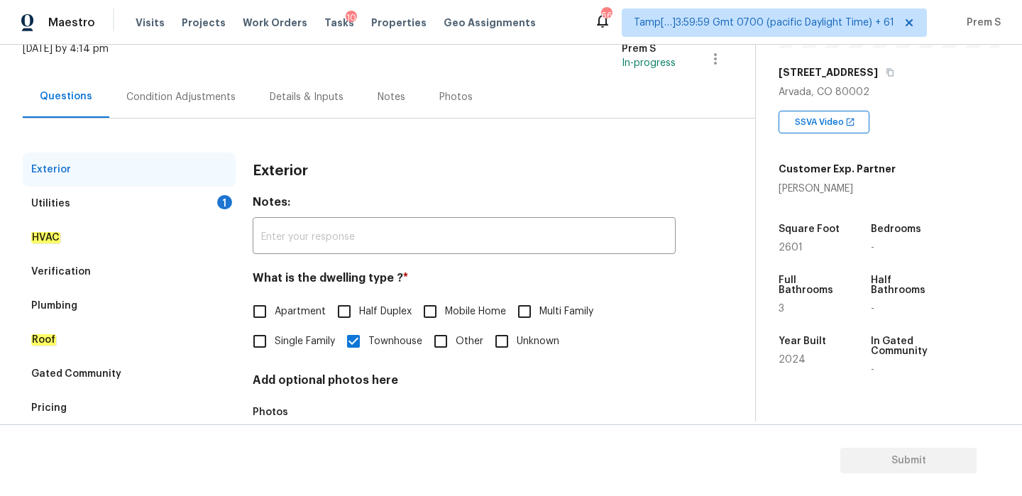
click at [226, 209] on div "Utilities 1" at bounding box center [129, 204] width 213 height 34
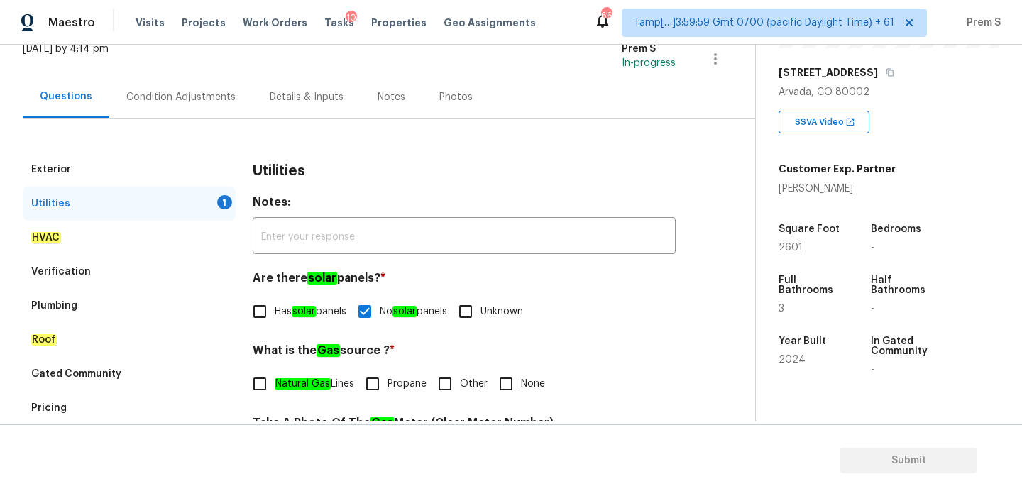
click at [282, 378] on em "Natural Gas" at bounding box center [303, 383] width 56 height 11
click at [275, 378] on input "Natural Gas Lines" at bounding box center [260, 384] width 30 height 30
checkbox input "true"
click at [191, 93] on div "Condition Adjustments" at bounding box center [180, 97] width 109 height 14
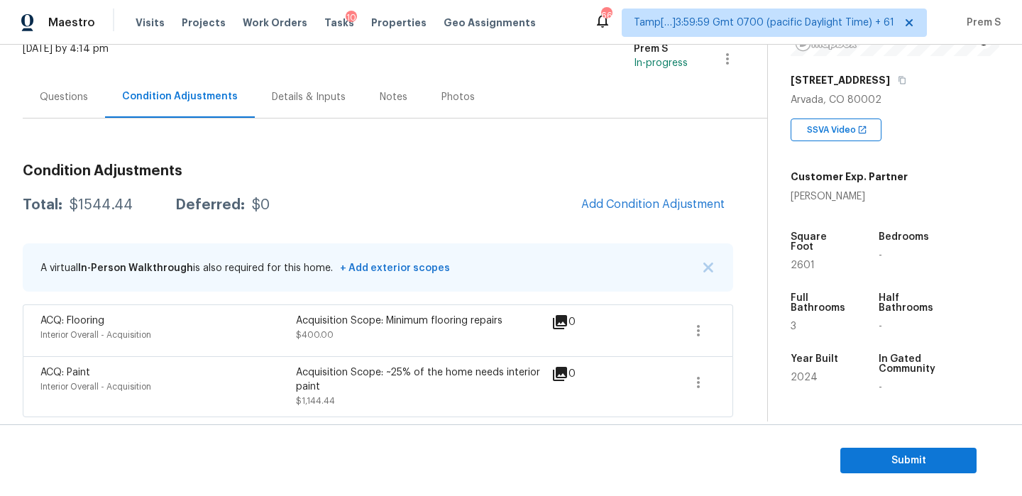
scroll to position [235, 0]
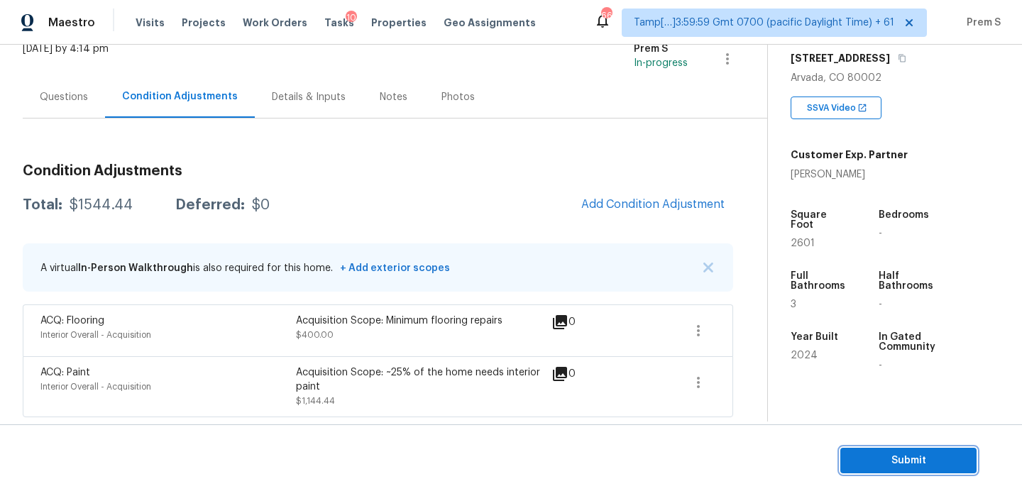
click at [881, 452] on span "Submit" at bounding box center [909, 461] width 114 height 18
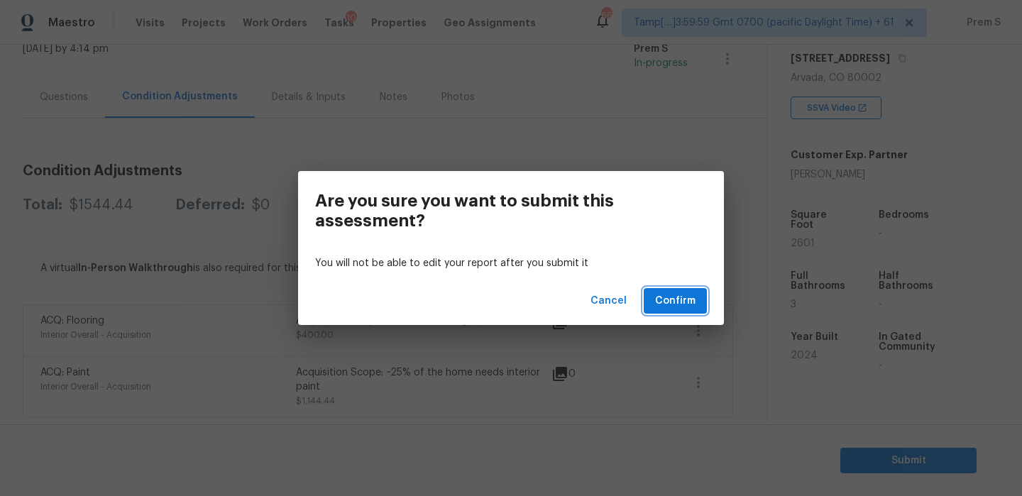
click at [694, 297] on span "Confirm" at bounding box center [675, 302] width 40 height 18
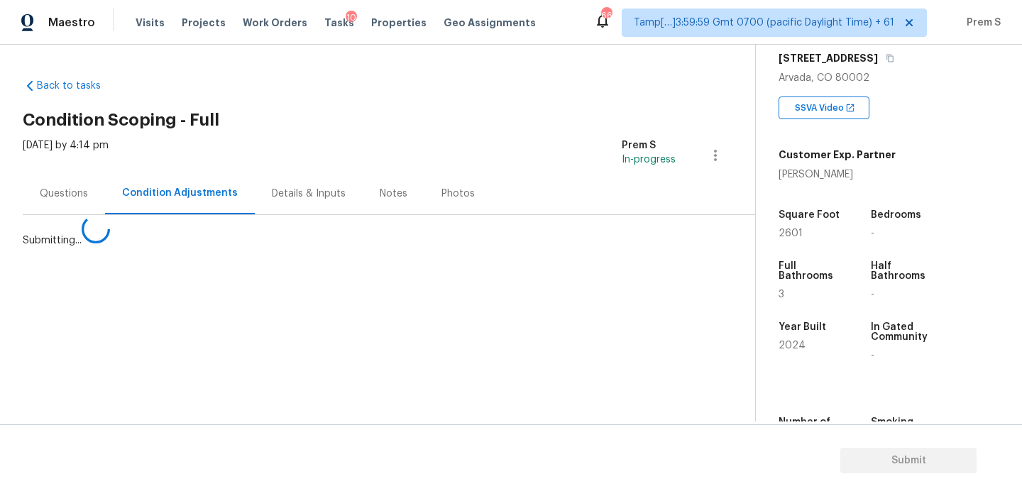
scroll to position [0, 0]
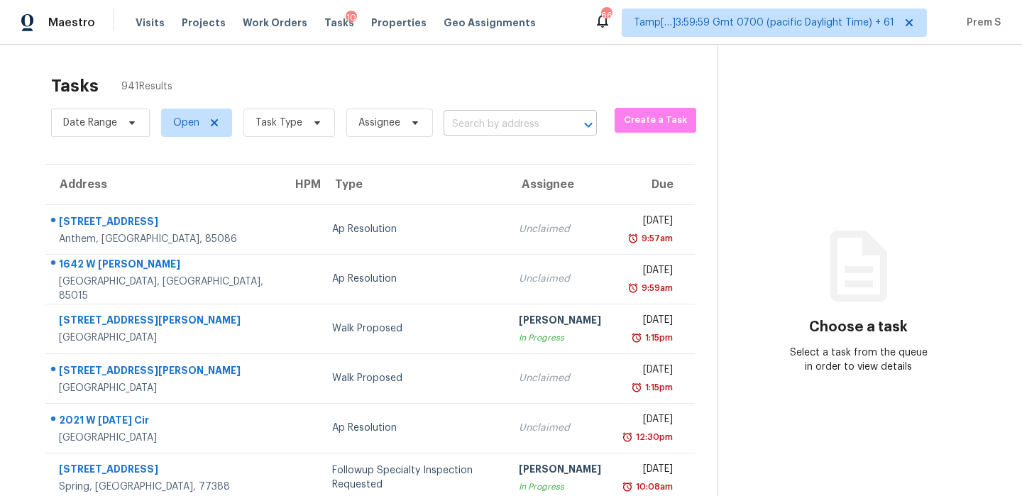
click at [486, 119] on input "text" at bounding box center [501, 125] width 114 height 22
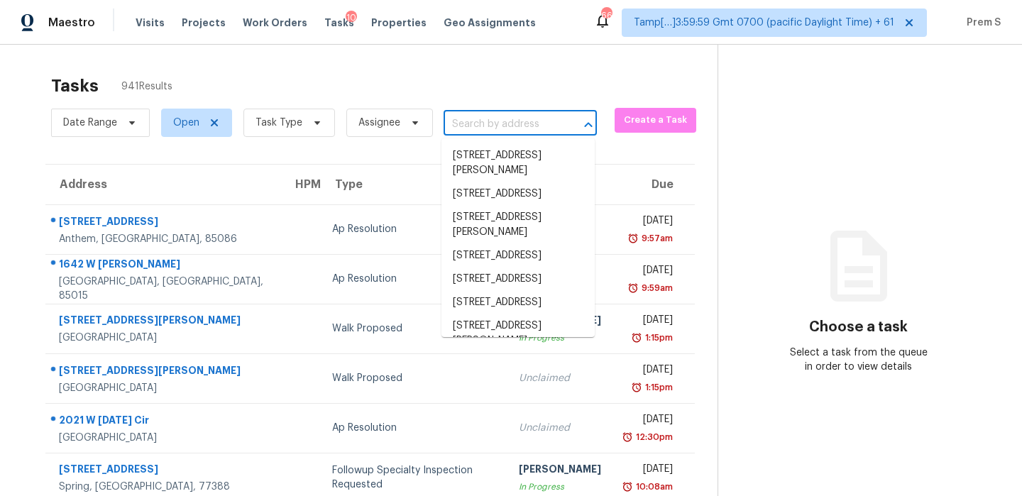
paste input "[STREET_ADDRESS]"
type input "[STREET_ADDRESS]"
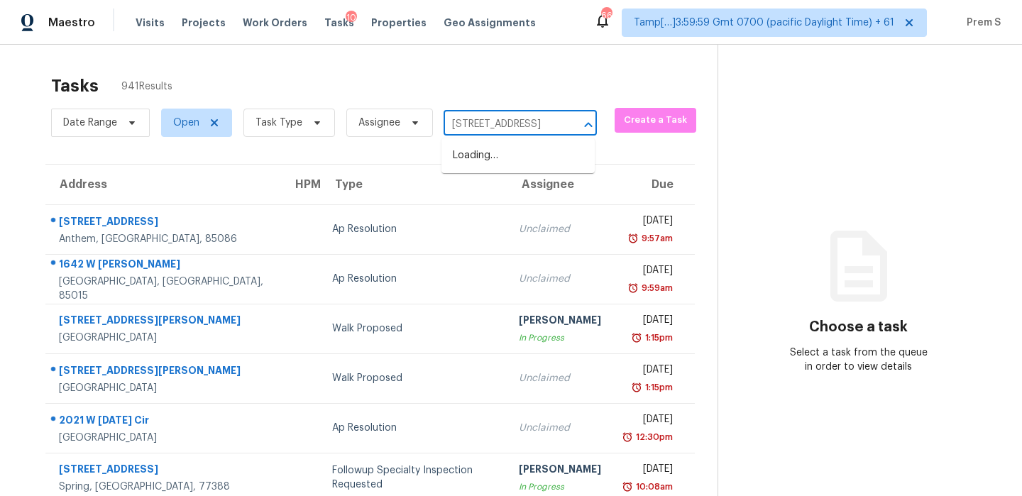
scroll to position [0, 55]
click at [498, 160] on li "[STREET_ADDRESS]" at bounding box center [518, 155] width 153 height 23
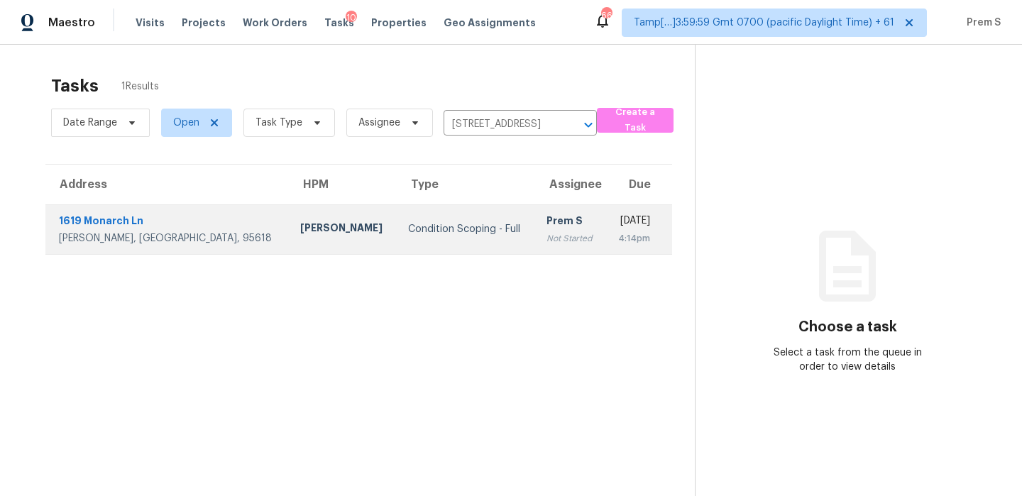
click at [535, 209] on td "Prem S Not Started" at bounding box center [570, 229] width 70 height 50
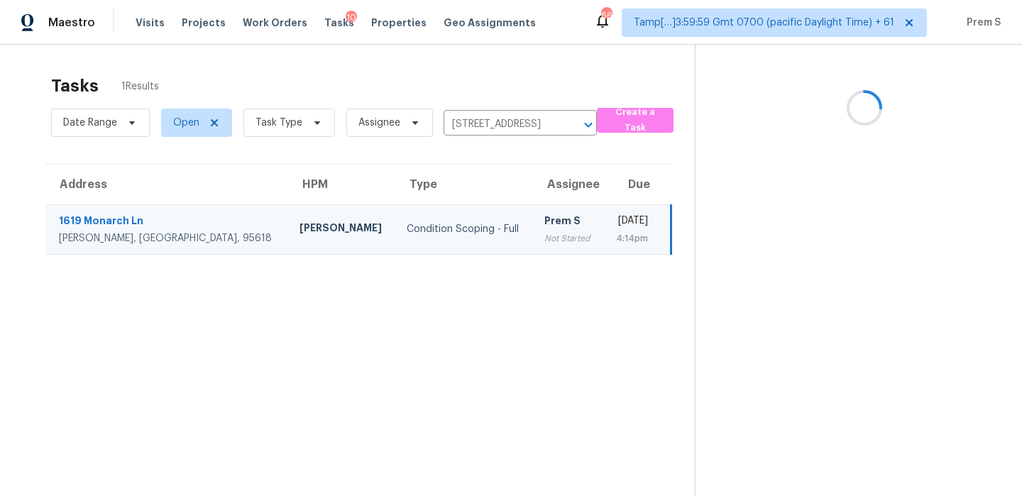
scroll to position [45, 0]
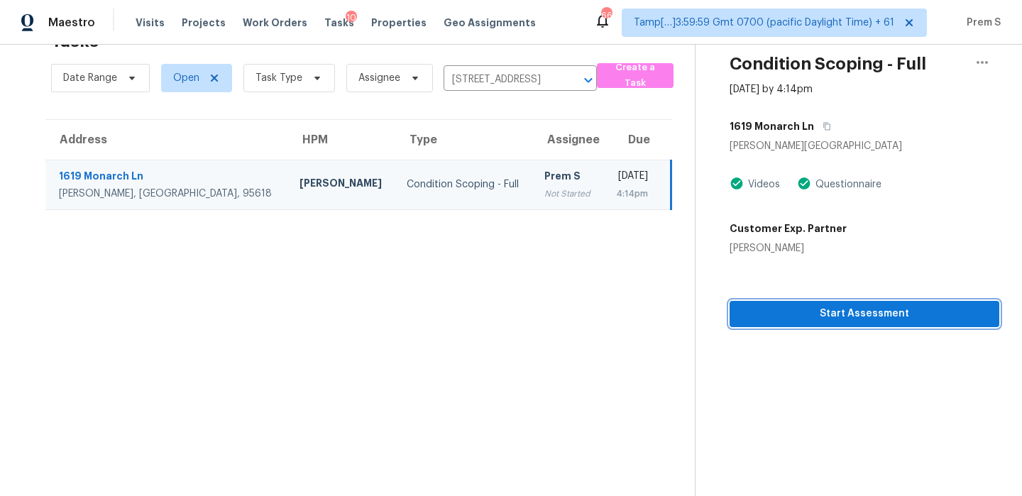
click at [864, 322] on span "Start Assessment" at bounding box center [864, 314] width 247 height 18
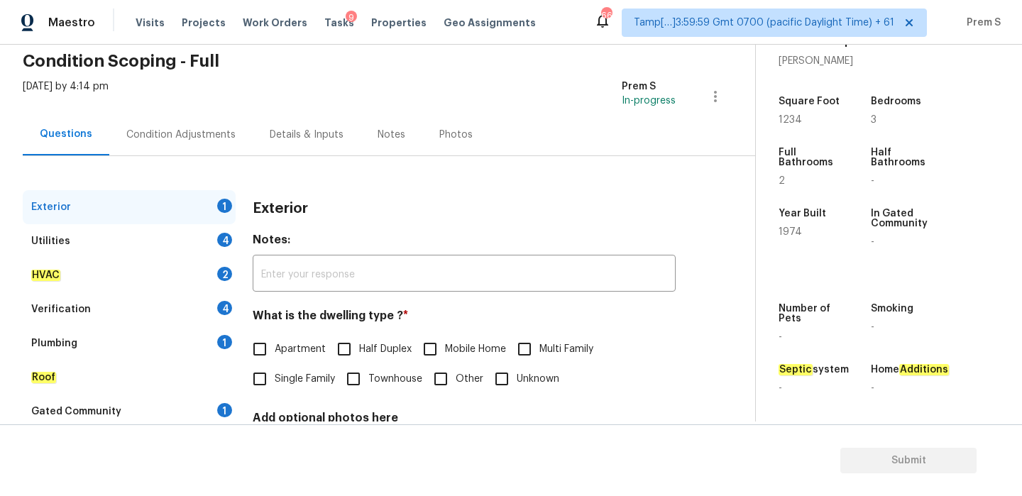
scroll to position [128, 0]
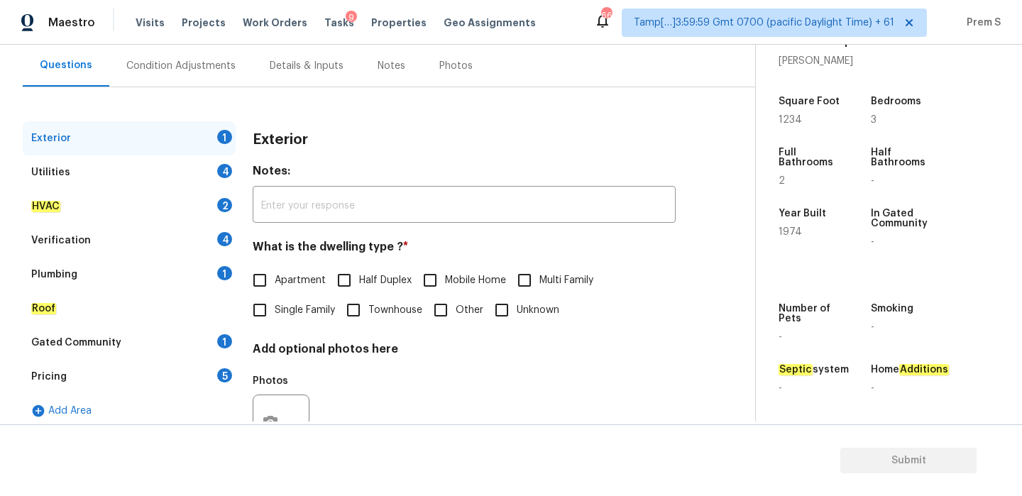
click at [288, 307] on span "Single Family" at bounding box center [305, 310] width 60 height 15
click at [275, 307] on input "Single Family" at bounding box center [260, 310] width 30 height 30
checkbox input "true"
click at [205, 171] on div "Utilities 4" at bounding box center [129, 172] width 213 height 34
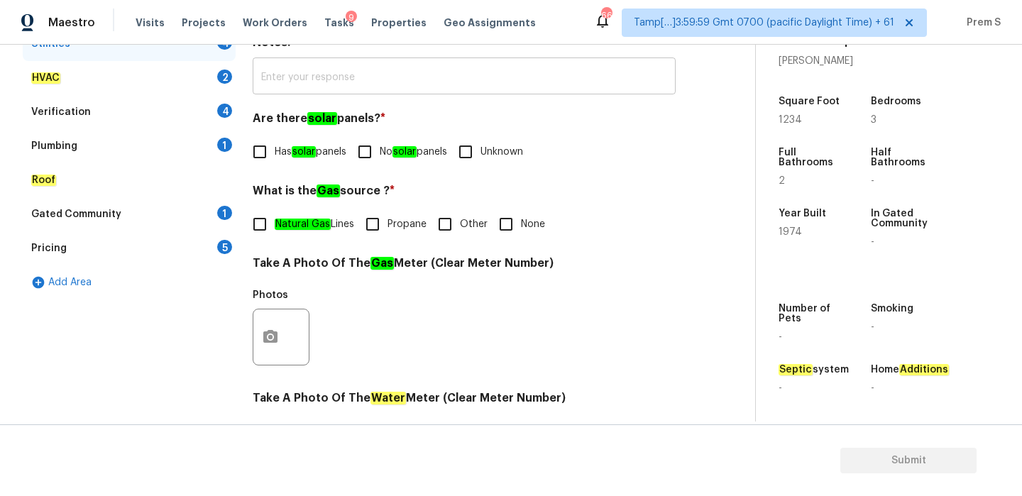
scroll to position [337, 0]
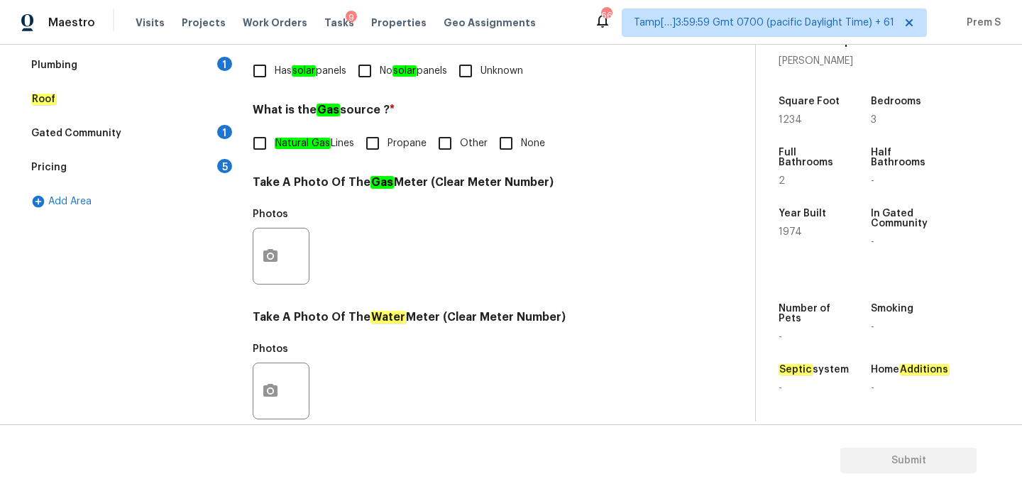
click at [376, 68] on input "No solar panels" at bounding box center [365, 71] width 30 height 30
checkbox input "true"
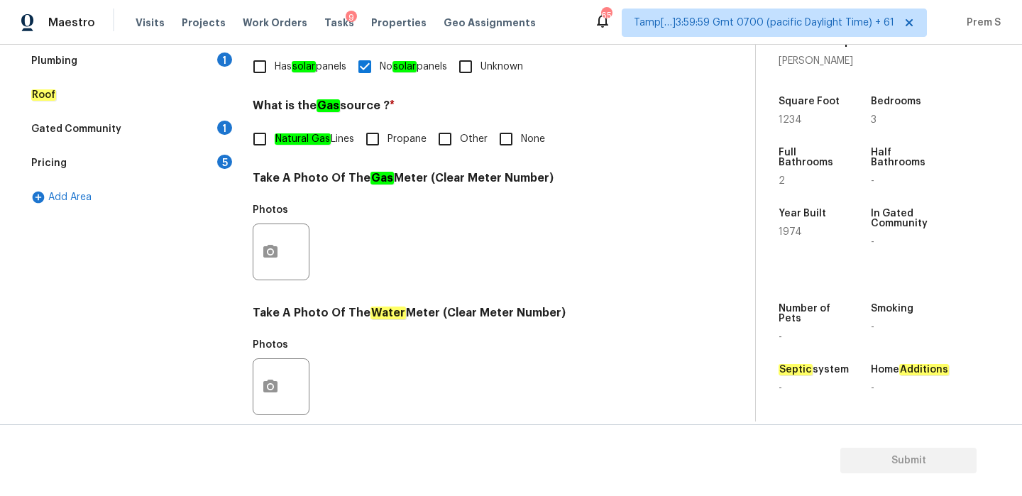
click at [336, 139] on span "Natural Gas Lines" at bounding box center [315, 139] width 80 height 15
click at [275, 139] on input "Natural Gas Lines" at bounding box center [260, 139] width 30 height 30
checkbox input "true"
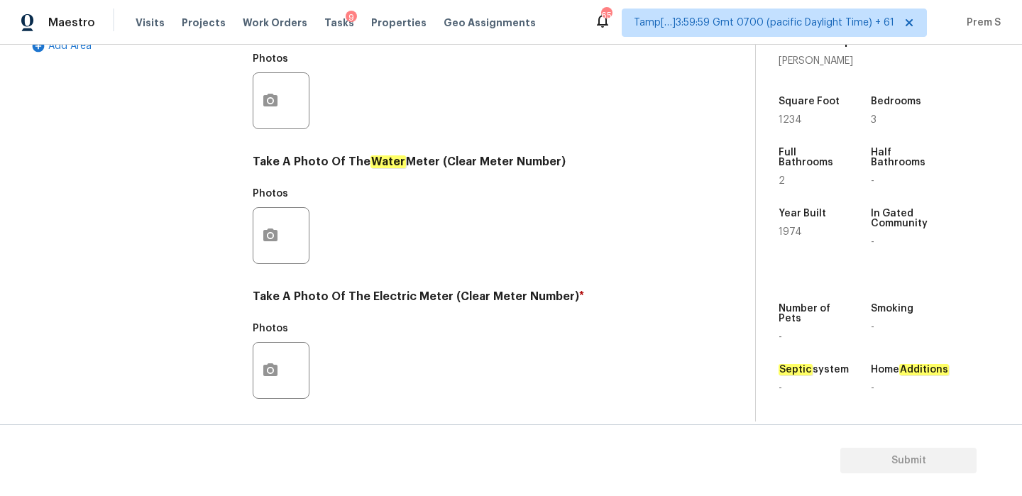
scroll to position [572, 0]
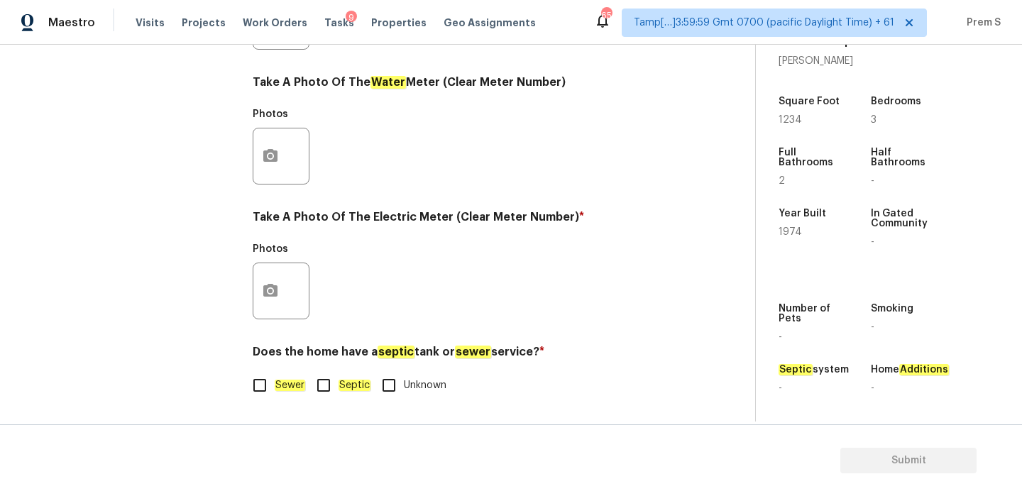
click at [295, 387] on em "Sewer" at bounding box center [290, 385] width 31 height 11
click at [275, 387] on input "Sewer" at bounding box center [260, 386] width 30 height 30
checkbox input "true"
click at [275, 283] on icon "button" at bounding box center [270, 291] width 17 height 17
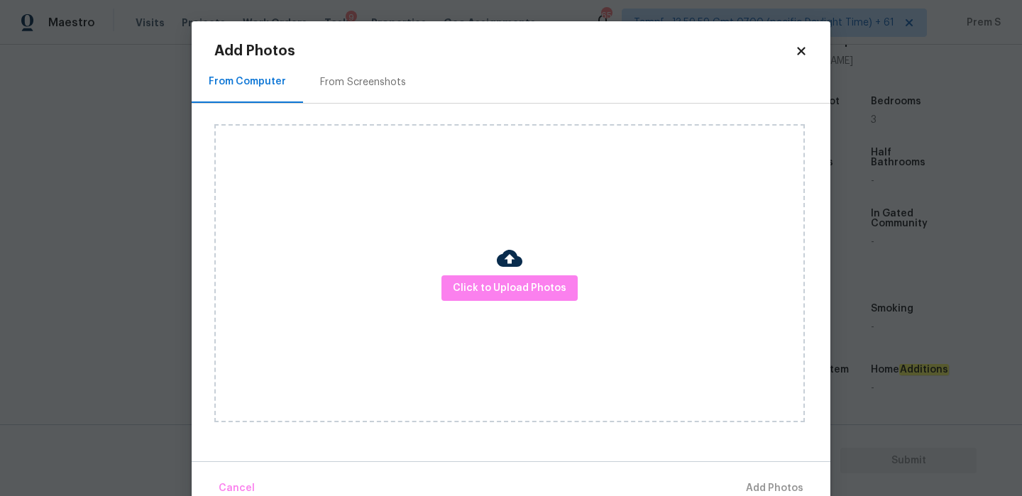
click at [532, 303] on div "Click to Upload Photos" at bounding box center [509, 273] width 591 height 298
click at [537, 292] on span "Click to Upload Photos" at bounding box center [510, 289] width 114 height 18
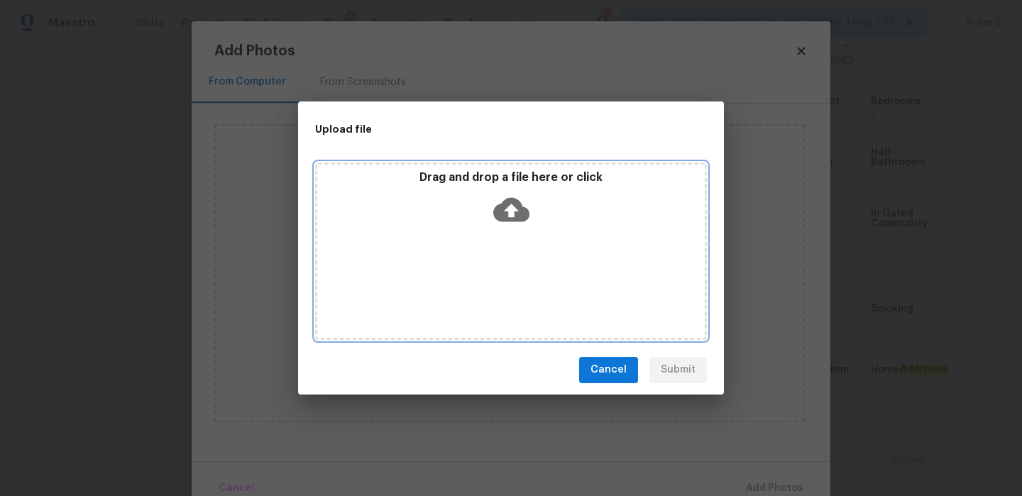
click at [510, 214] on icon at bounding box center [511, 210] width 36 height 36
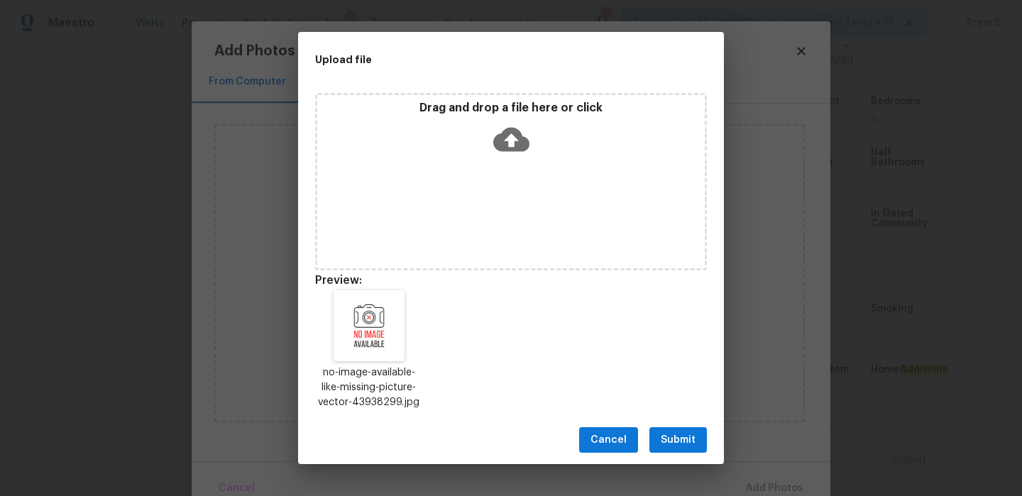
click at [686, 454] on div "Cancel Submit" at bounding box center [511, 440] width 426 height 49
click at [685, 447] on span "Submit" at bounding box center [678, 441] width 35 height 18
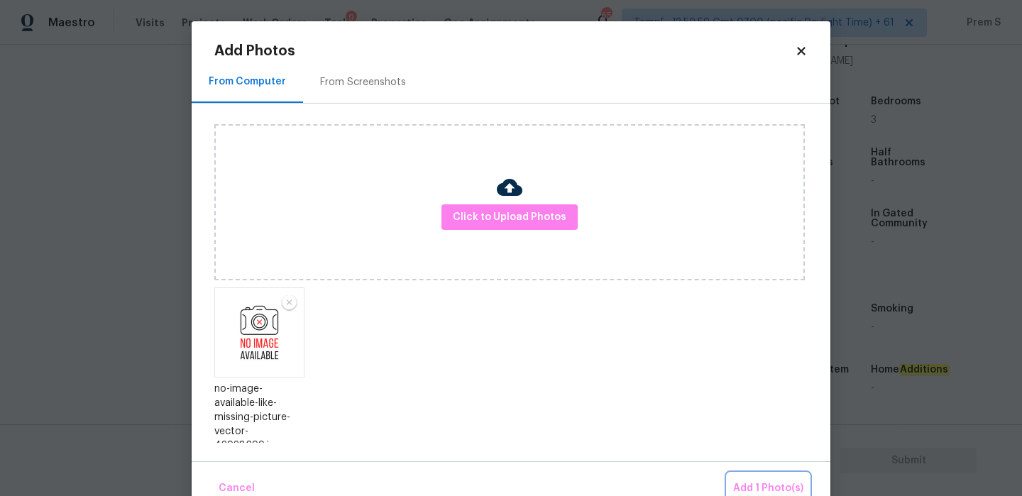
click at [792, 482] on span "Add 1 Photo(s)" at bounding box center [768, 489] width 70 height 18
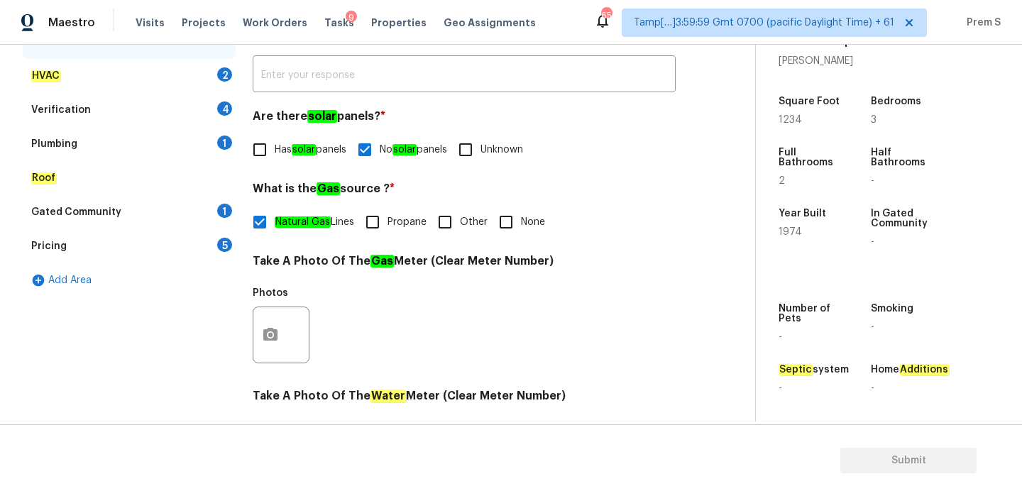
scroll to position [231, 0]
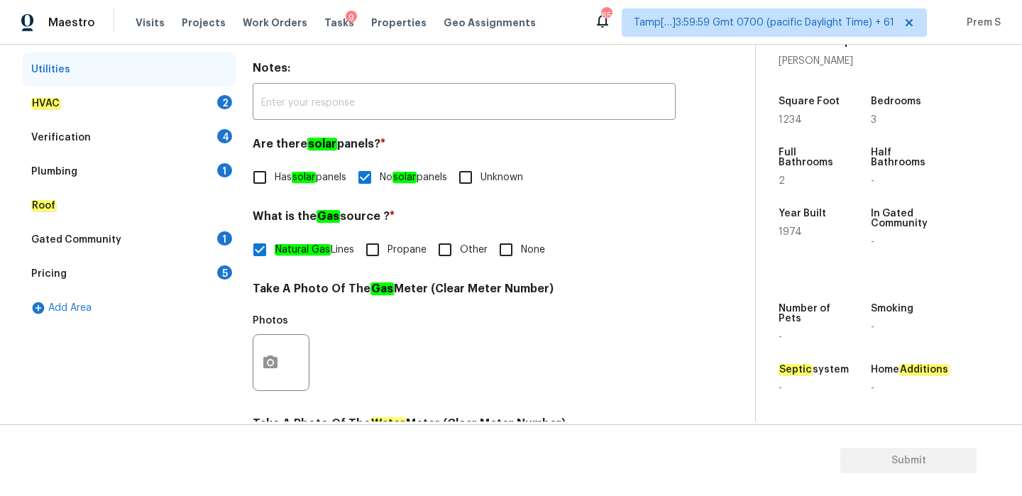
click at [224, 95] on div "2" at bounding box center [224, 102] width 15 height 14
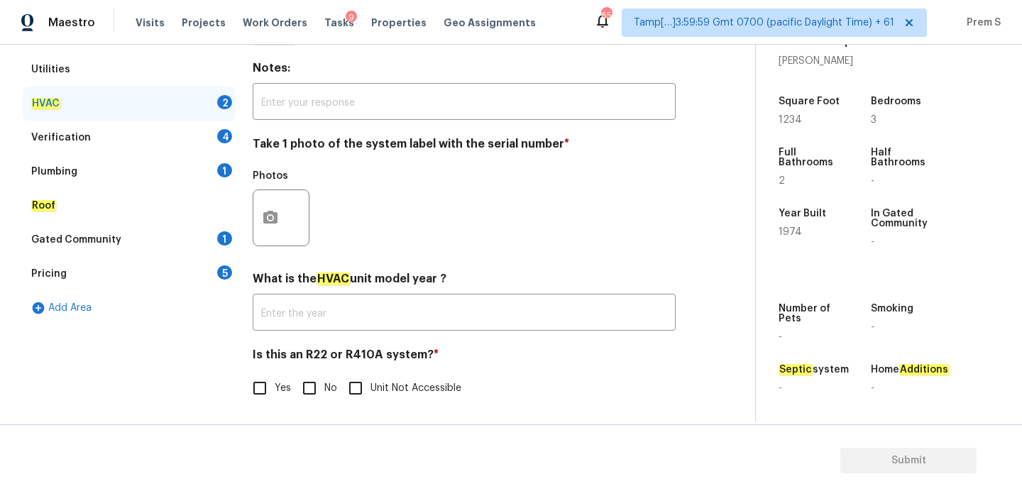
click at [320, 384] on input "No" at bounding box center [310, 388] width 30 height 30
checkbox input "true"
click at [285, 217] on button "button" at bounding box center [270, 217] width 34 height 55
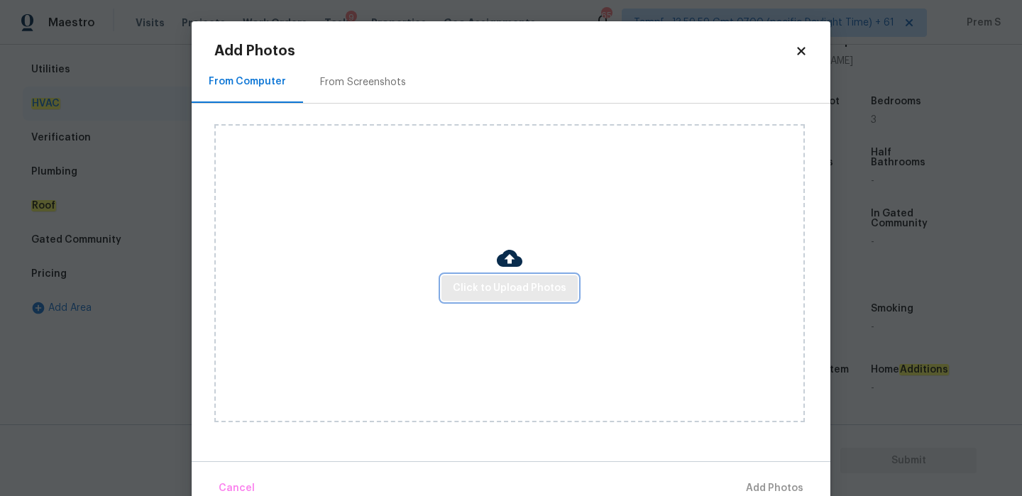
click at [488, 298] on button "Click to Upload Photos" at bounding box center [510, 288] width 136 height 26
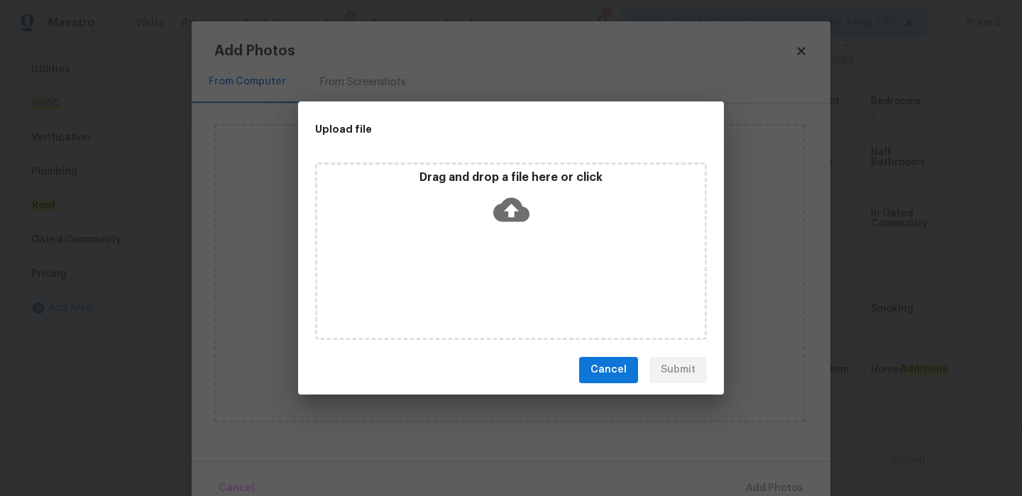
click at [503, 214] on icon at bounding box center [511, 209] width 36 height 24
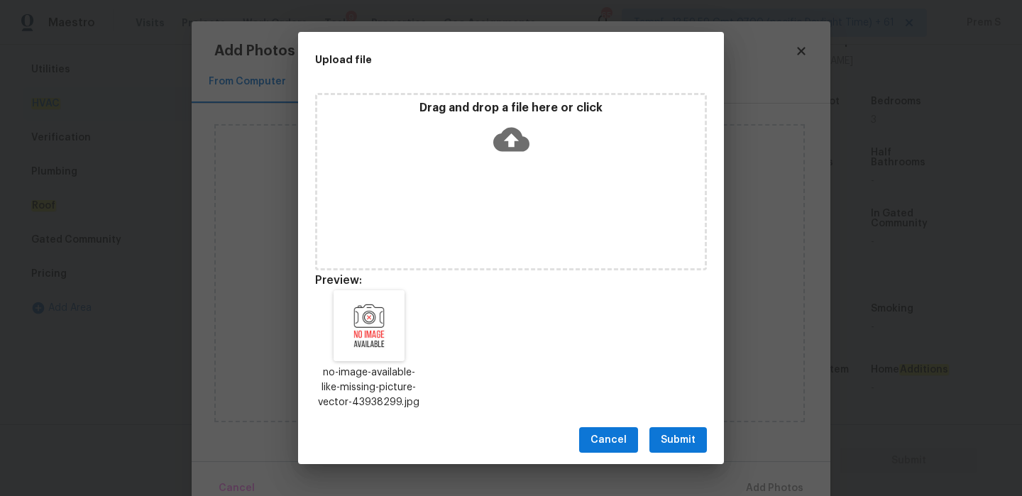
click at [689, 441] on span "Submit" at bounding box center [678, 441] width 35 height 18
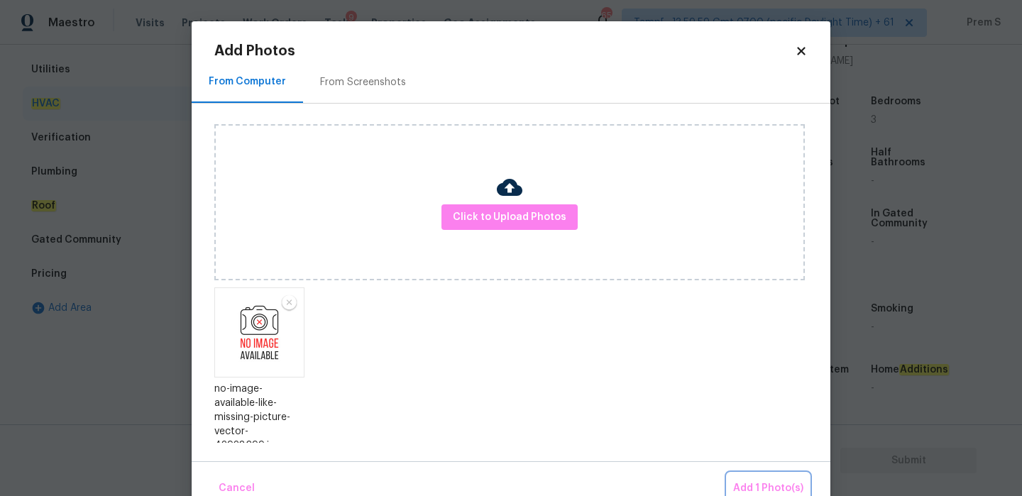
click at [758, 475] on button "Add 1 Photo(s)" at bounding box center [769, 489] width 82 height 31
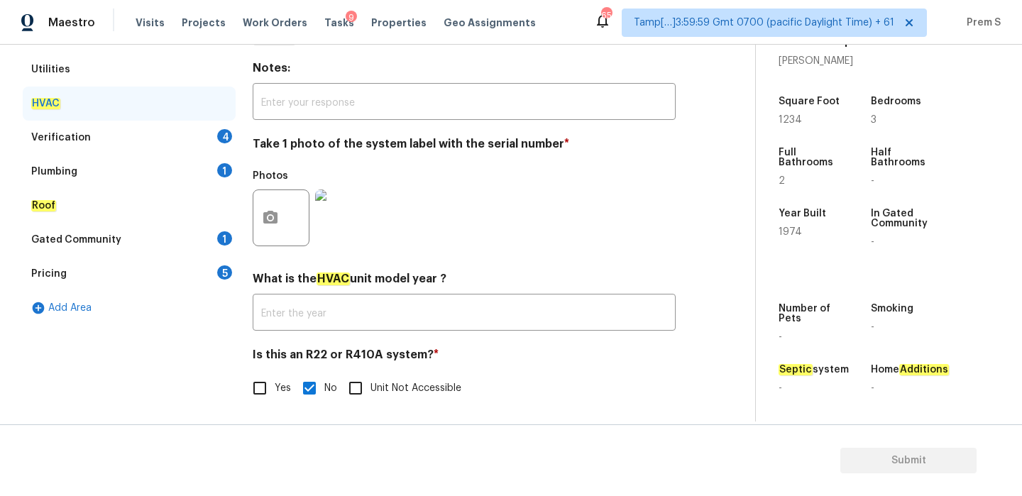
click at [204, 136] on div "Verification 4" at bounding box center [129, 138] width 213 height 34
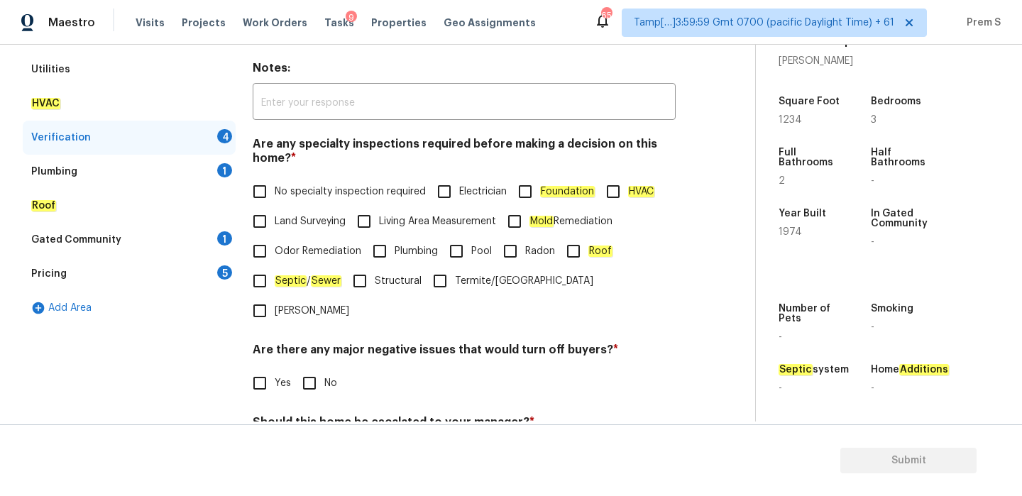
click at [318, 189] on span "No specialty inspection required" at bounding box center [350, 192] width 151 height 15
click at [275, 189] on input "No specialty inspection required" at bounding box center [260, 192] width 30 height 30
checkbox input "true"
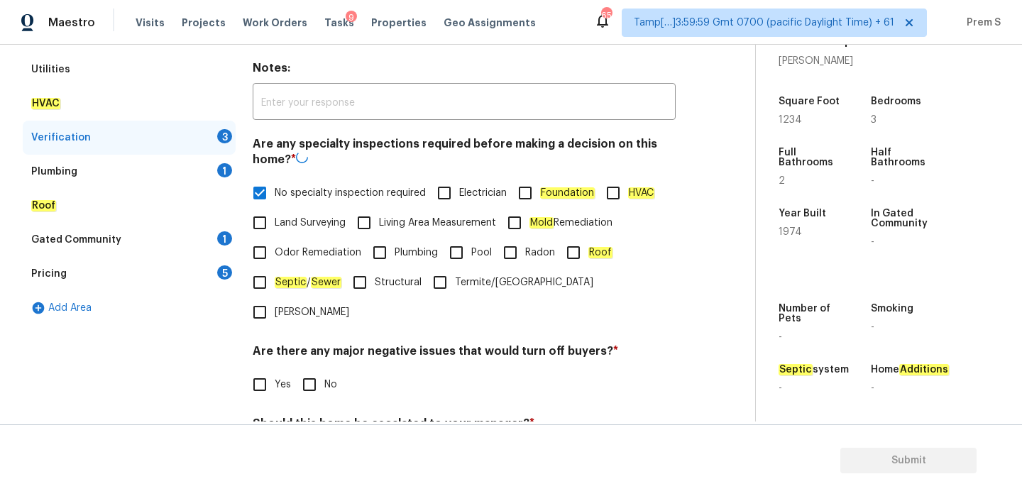
click at [330, 378] on span "No" at bounding box center [330, 385] width 13 height 15
click at [324, 370] on input "No" at bounding box center [310, 385] width 30 height 30
checkbox input "true"
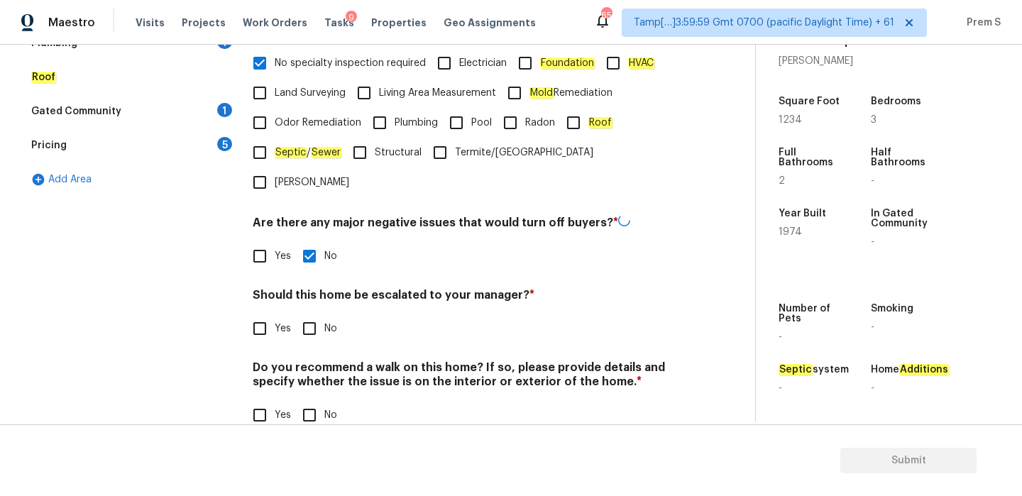
scroll to position [358, 0]
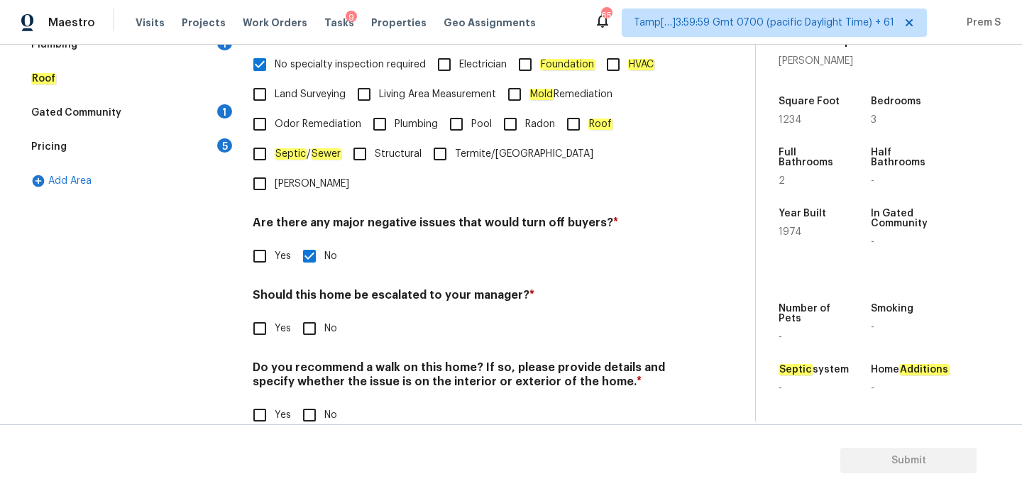
click at [317, 314] on input "No" at bounding box center [310, 329] width 30 height 30
checkbox input "true"
click at [319, 400] on input "No" at bounding box center [310, 415] width 30 height 30
checkbox input "true"
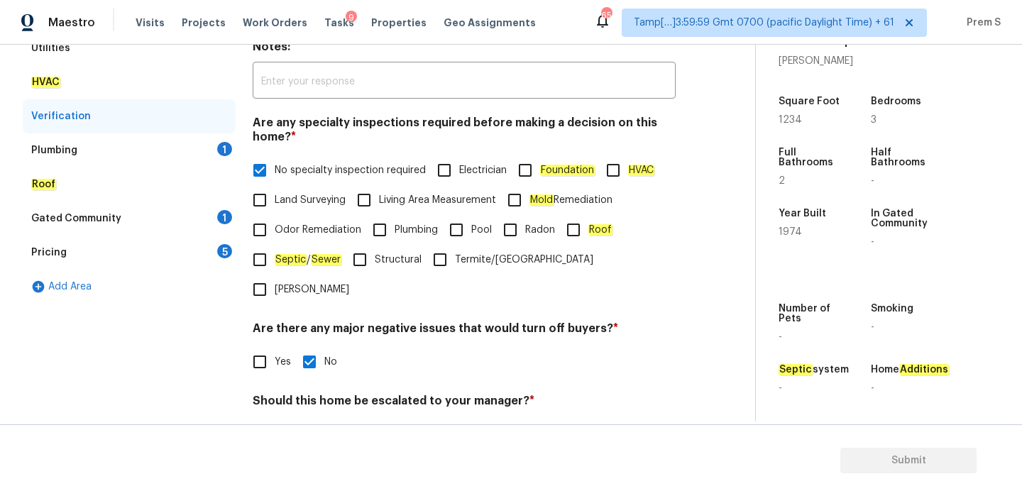
click at [219, 148] on div "1" at bounding box center [224, 149] width 15 height 14
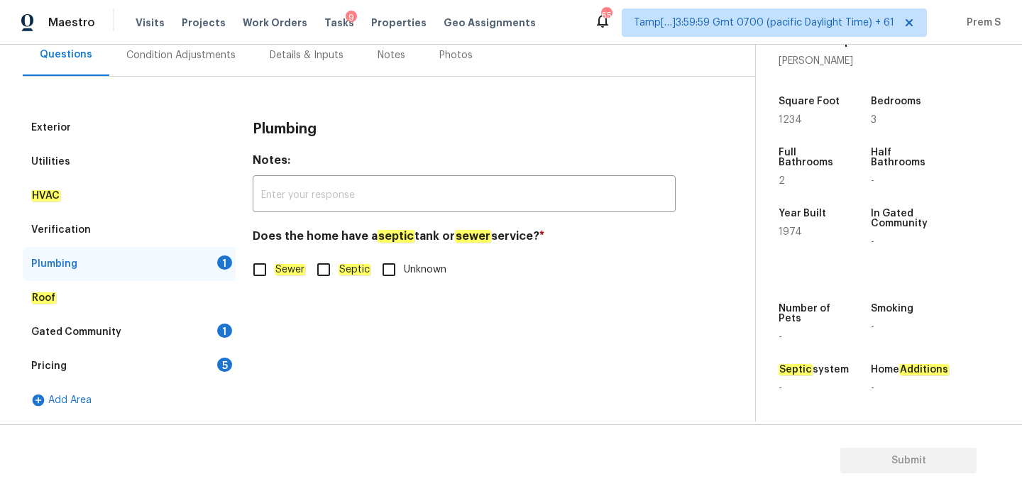
click at [271, 258] on input "Sewer" at bounding box center [260, 270] width 30 height 30
checkbox input "true"
click at [225, 328] on div "1" at bounding box center [224, 331] width 15 height 14
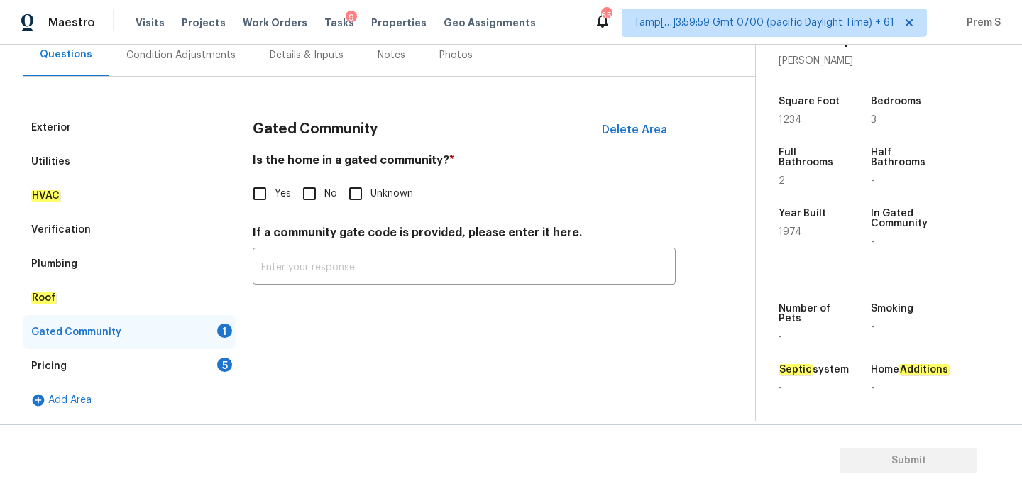
click at [319, 201] on input "No" at bounding box center [310, 194] width 30 height 30
checkbox input "true"
click at [226, 364] on div "5" at bounding box center [224, 365] width 15 height 14
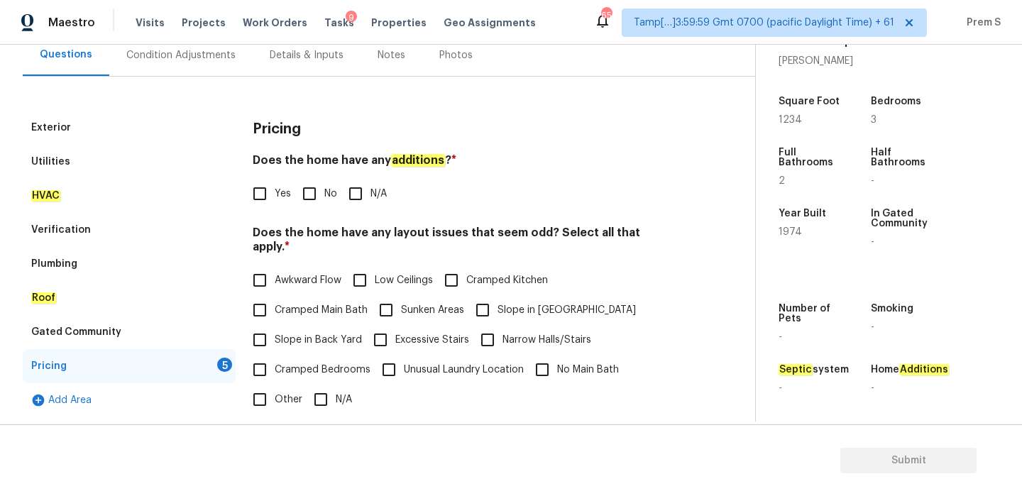
click at [322, 198] on input "No" at bounding box center [310, 194] width 30 height 30
checkbox input "true"
click at [315, 386] on input "N/A" at bounding box center [321, 400] width 30 height 30
checkbox input "true"
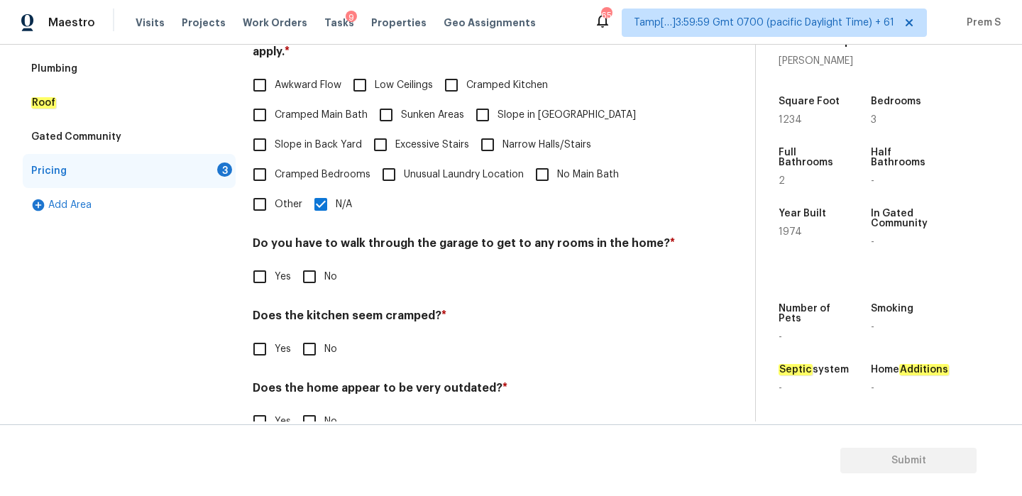
click at [310, 272] on input "No" at bounding box center [310, 277] width 30 height 30
checkbox input "true"
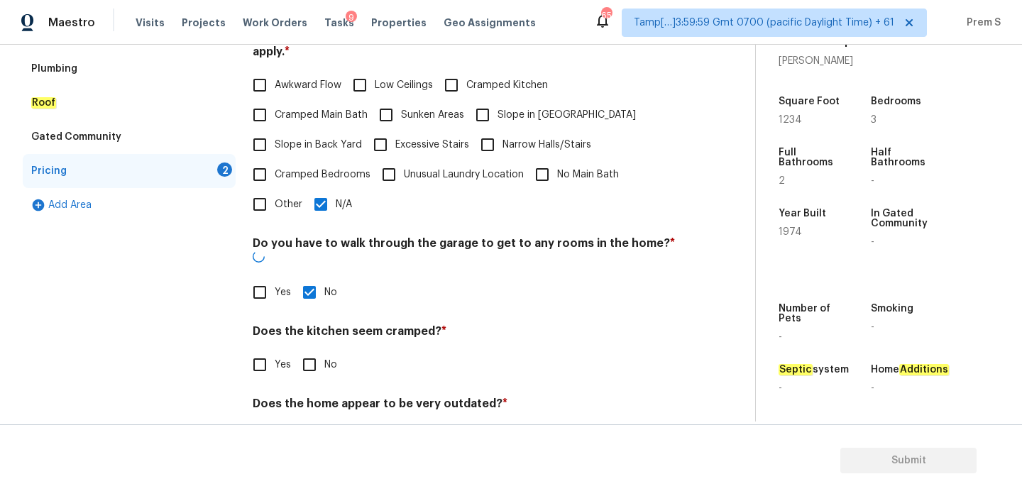
click at [312, 350] on input "No" at bounding box center [310, 365] width 30 height 30
checkbox input "true"
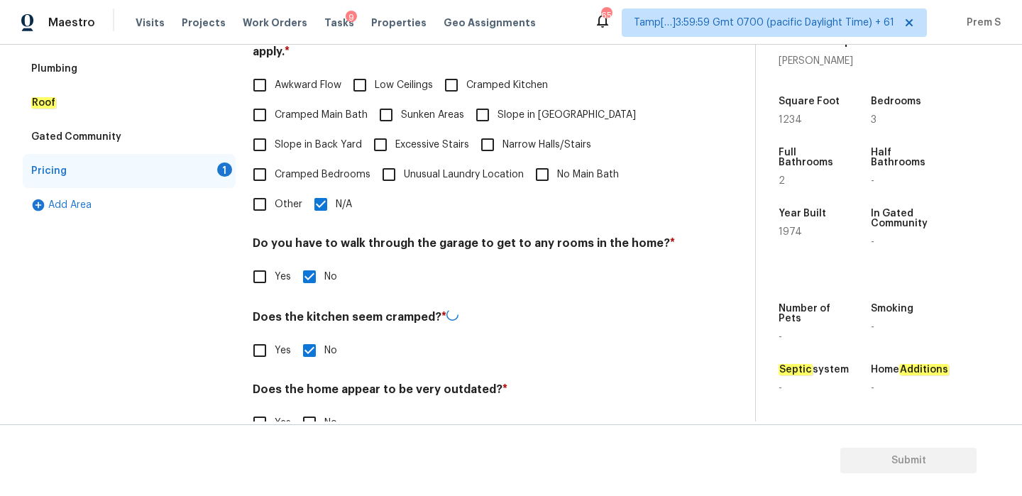
click at [326, 416] on span "No" at bounding box center [330, 423] width 13 height 15
click at [324, 416] on input "No" at bounding box center [310, 423] width 30 height 30
checkbox input "true"
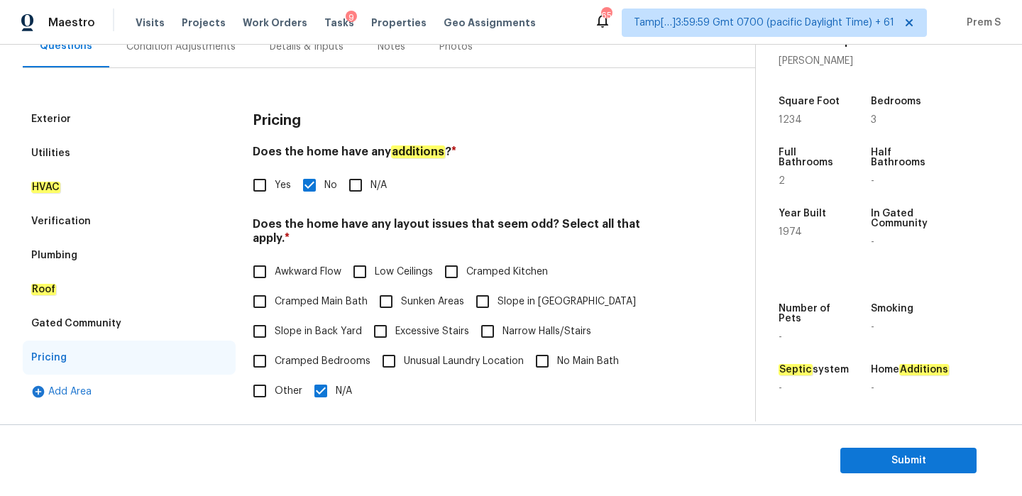
scroll to position [79, 0]
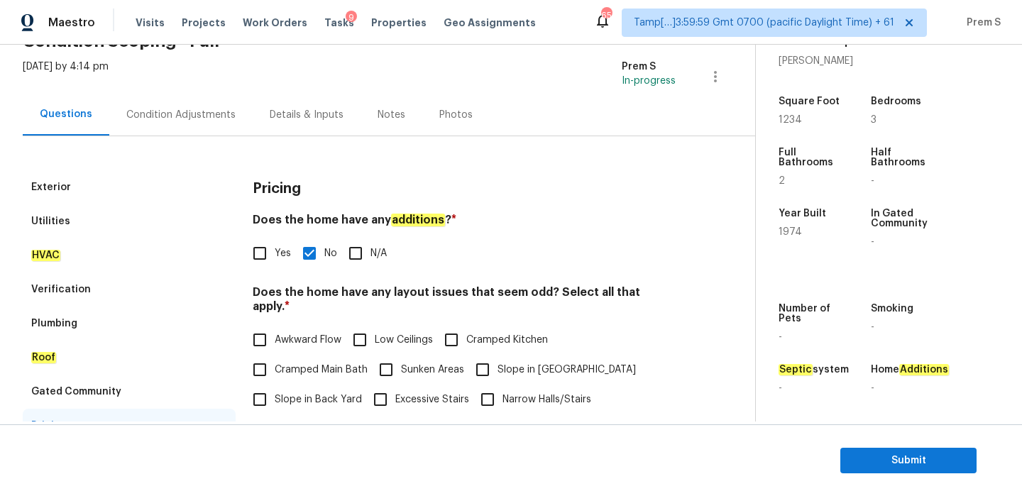
click at [199, 129] on div "Condition Adjustments" at bounding box center [180, 115] width 143 height 42
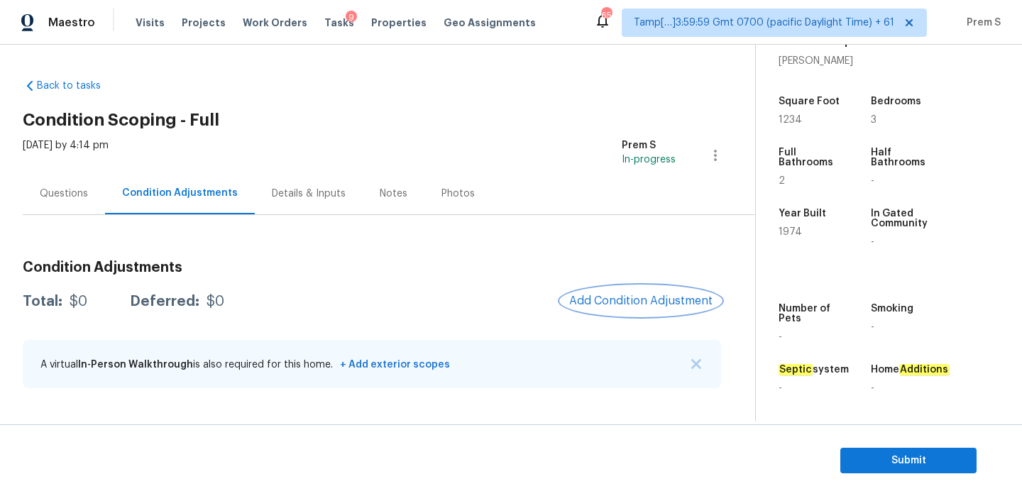
click at [605, 293] on button "Add Condition Adjustment" at bounding box center [641, 301] width 160 height 30
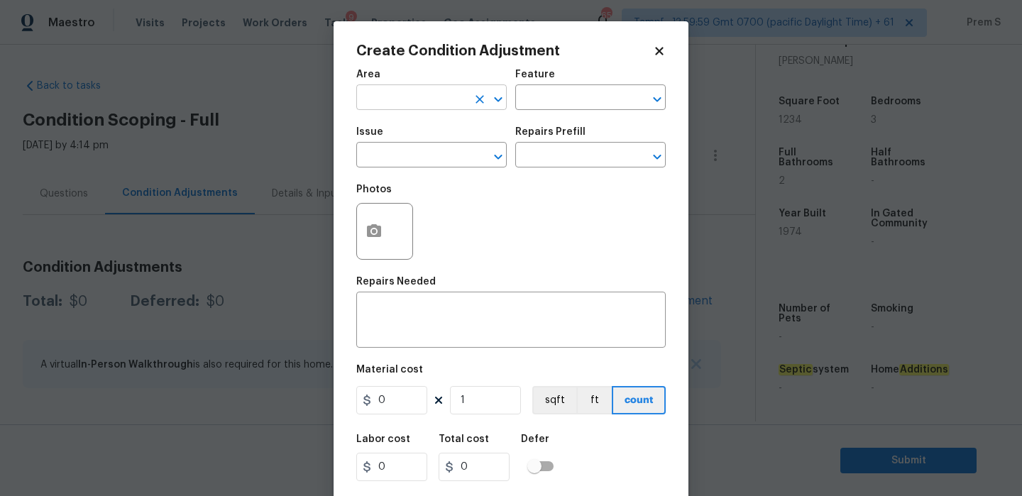
click at [394, 97] on input "text" at bounding box center [411, 99] width 111 height 22
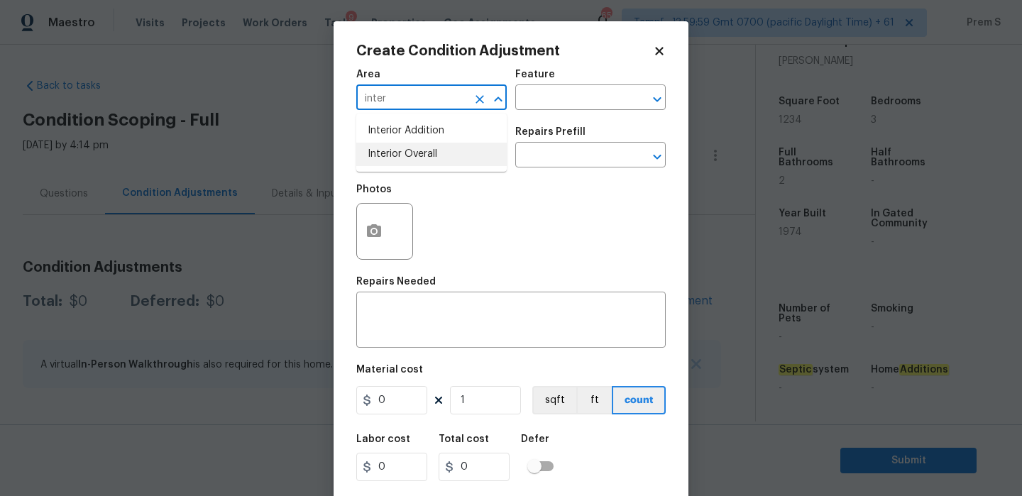
click at [428, 163] on li "Interior Overall" at bounding box center [431, 154] width 151 height 23
type input "Interior Overall"
click at [444, 160] on input "text" at bounding box center [411, 157] width 111 height 22
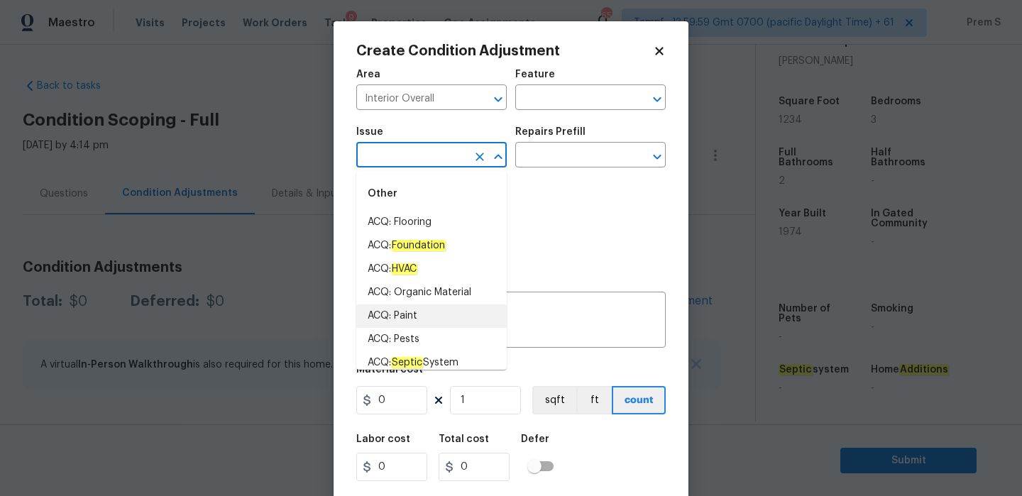
click at [413, 316] on li "ACQ: Paint" at bounding box center [431, 316] width 151 height 23
type input "ACQ: Paint"
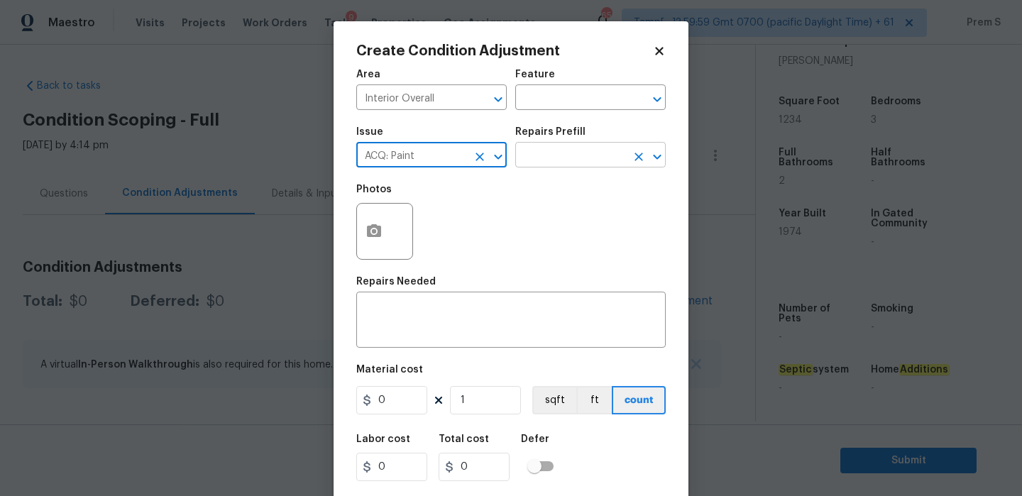
click at [584, 163] on input "text" at bounding box center [570, 157] width 111 height 22
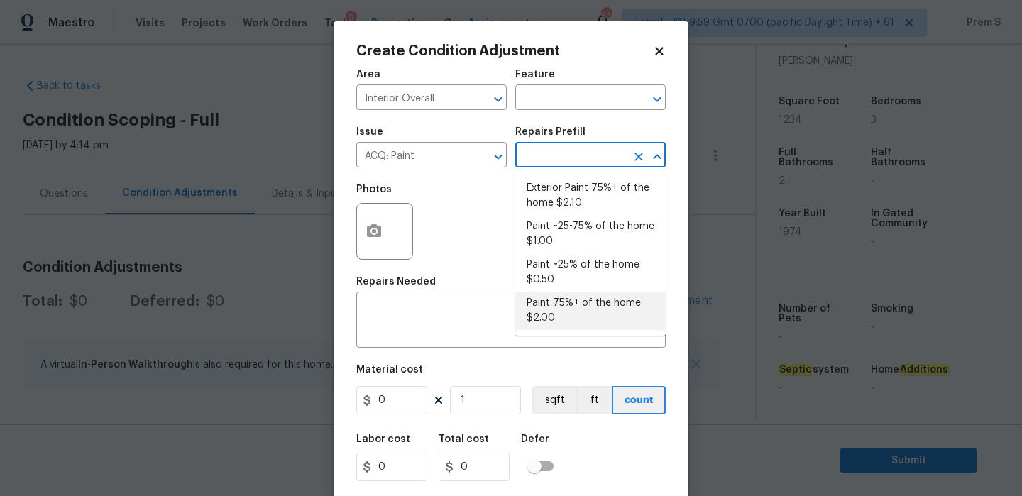
click at [577, 322] on li "Paint 75%+ of the home $2.00" at bounding box center [590, 311] width 151 height 38
type input "Acquisition"
type textarea "Acquisition Scope: 75%+ of the home will likely require interior paint"
type input "2"
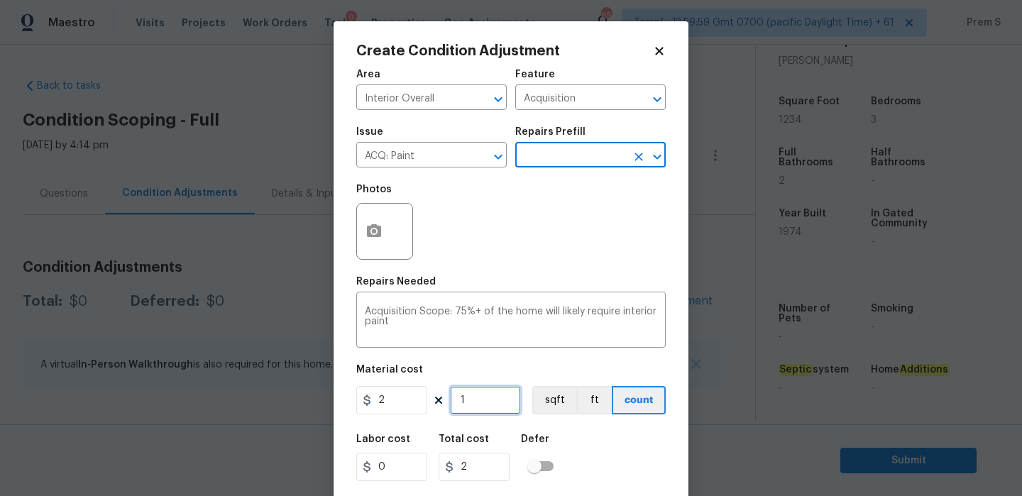
click at [485, 405] on input "1" at bounding box center [485, 400] width 71 height 28
type input "12"
type input "24"
type input "123"
type input "246"
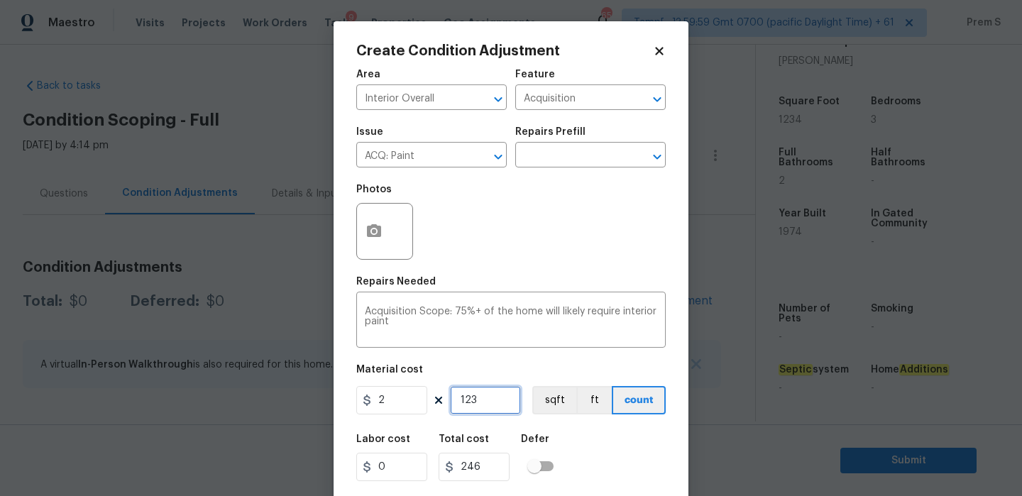
type input "1234"
type input "2468"
type input "1234"
click at [373, 234] on circle "button" at bounding box center [374, 231] width 4 height 4
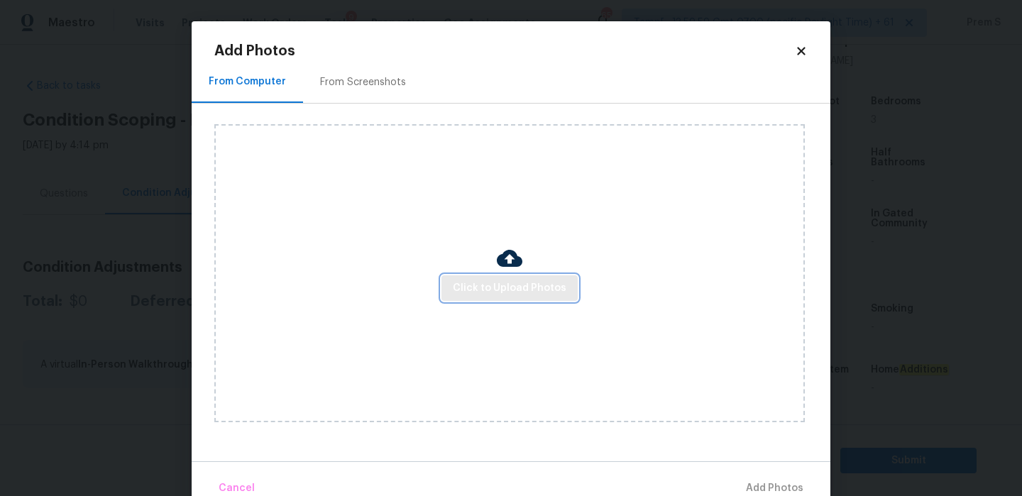
click at [533, 290] on span "Click to Upload Photos" at bounding box center [510, 289] width 114 height 18
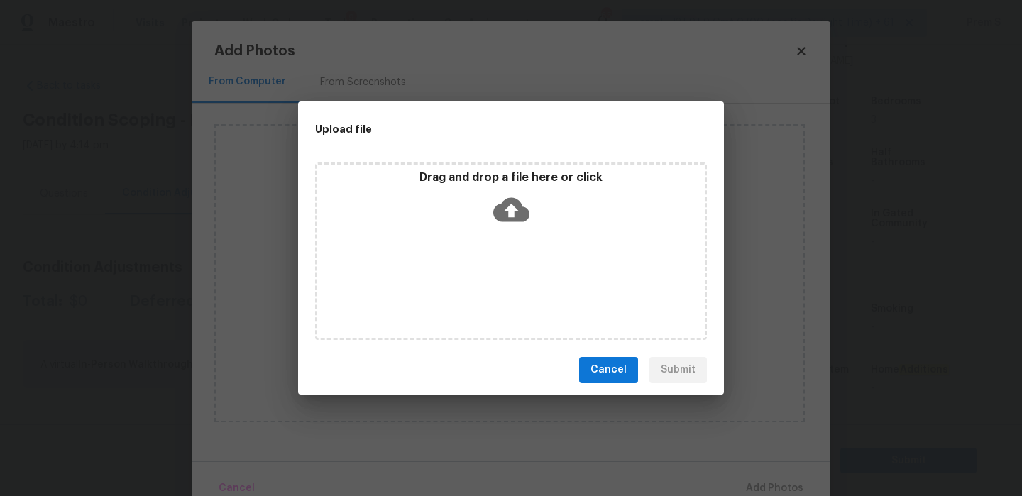
click at [515, 209] on icon at bounding box center [511, 210] width 36 height 36
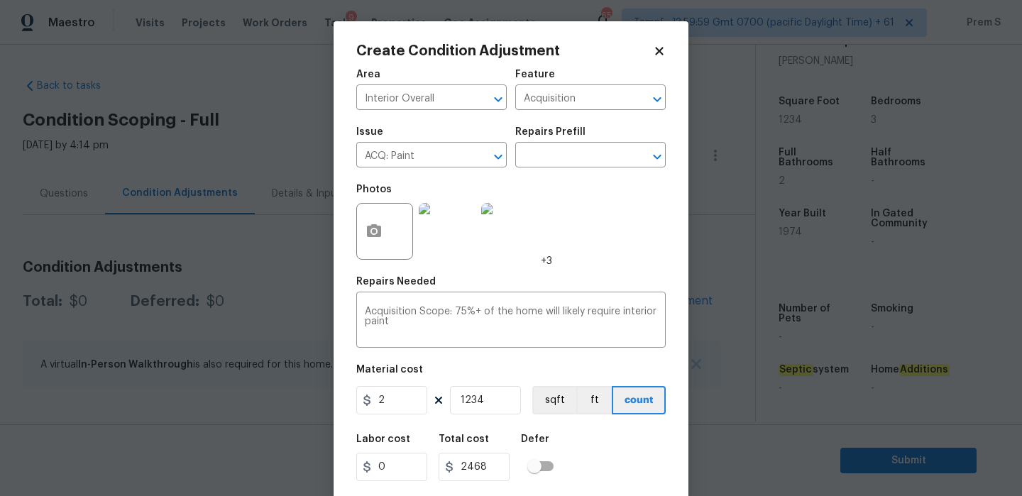
scroll to position [34, 0]
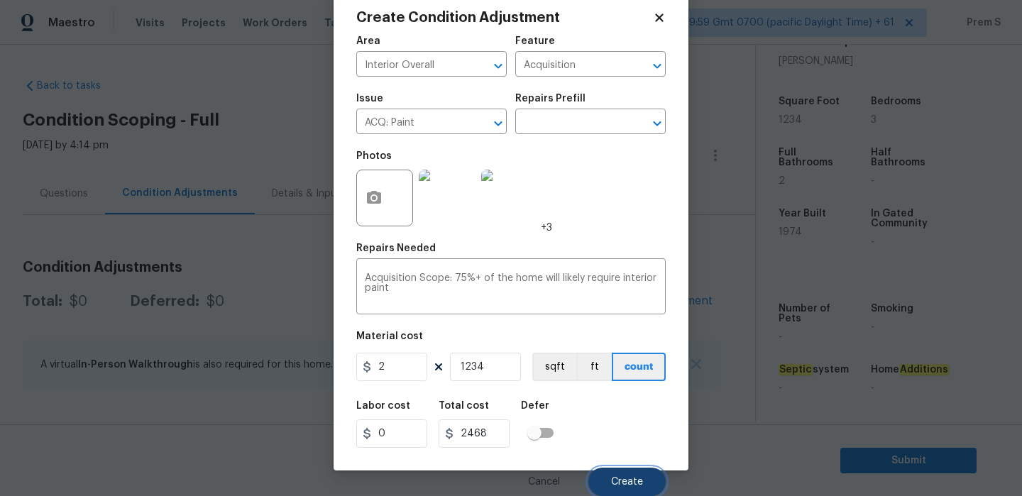
click at [628, 483] on span "Create" at bounding box center [627, 482] width 32 height 11
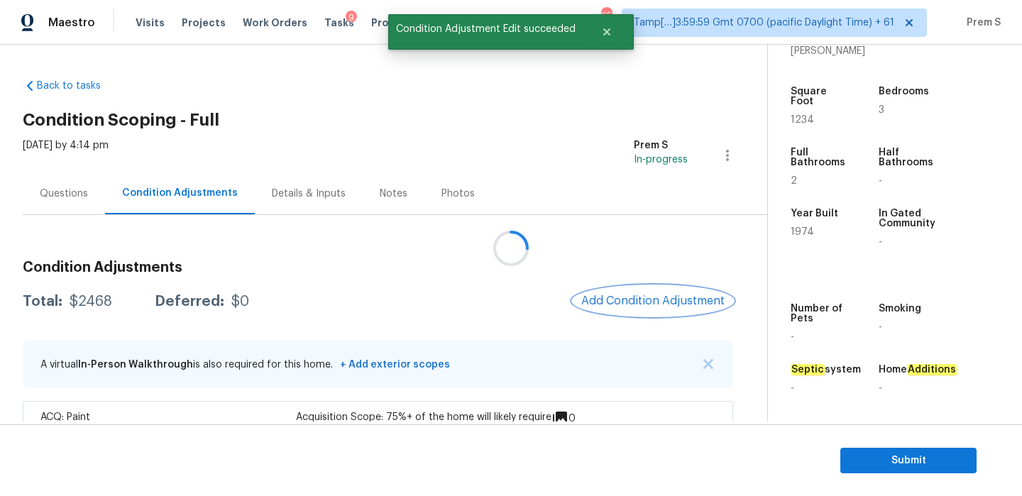
scroll to position [0, 0]
click at [610, 298] on span "Add Condition Adjustment" at bounding box center [651, 301] width 143 height 13
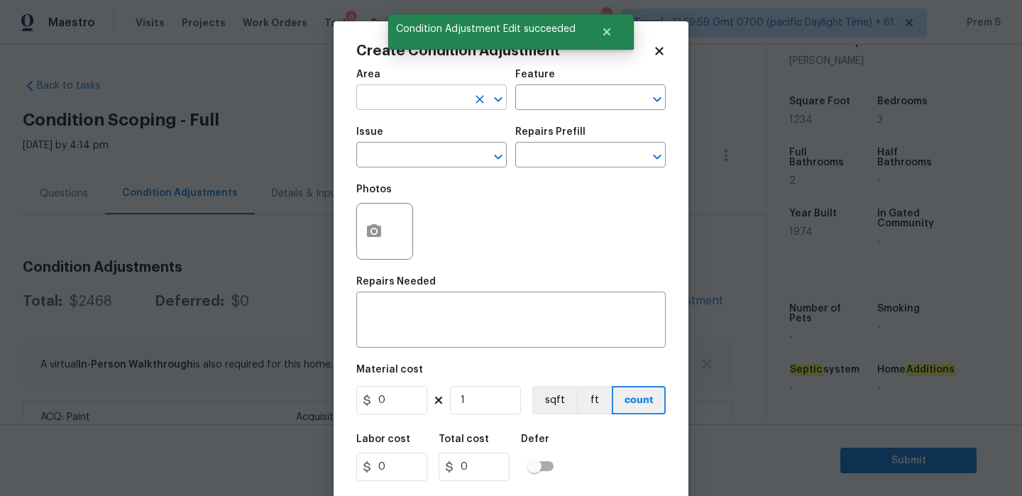
click at [421, 97] on input "text" at bounding box center [411, 99] width 111 height 22
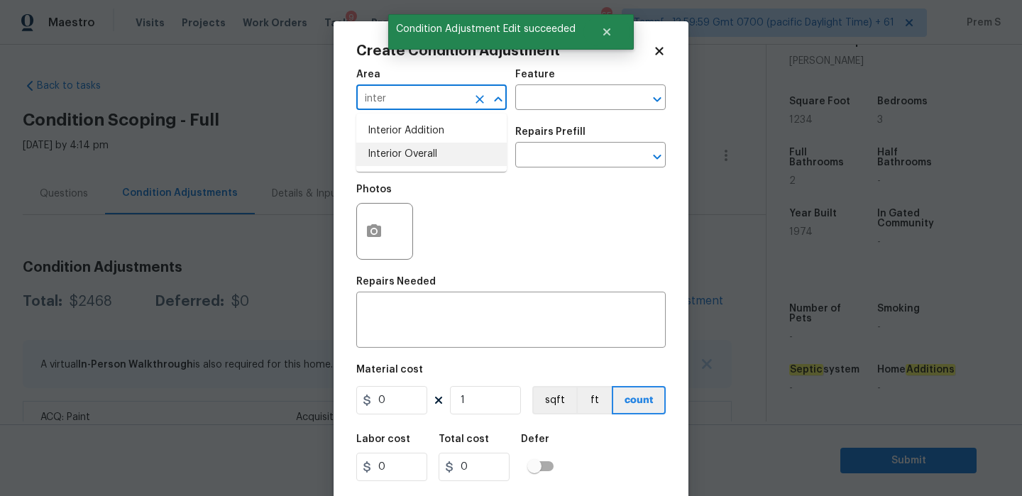
click at [466, 146] on li "Interior Overall" at bounding box center [431, 154] width 151 height 23
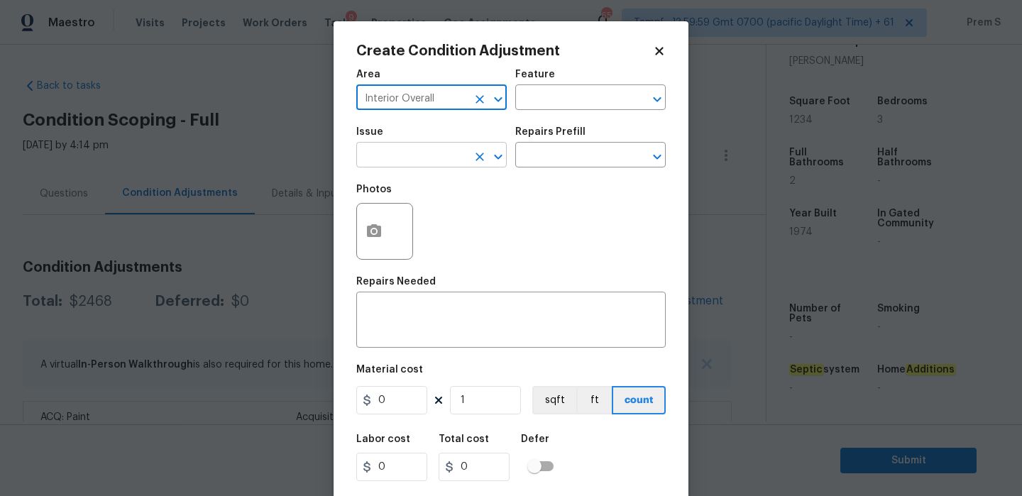
type input "Interior Overall"
click at [449, 163] on input "text" at bounding box center [411, 157] width 111 height 22
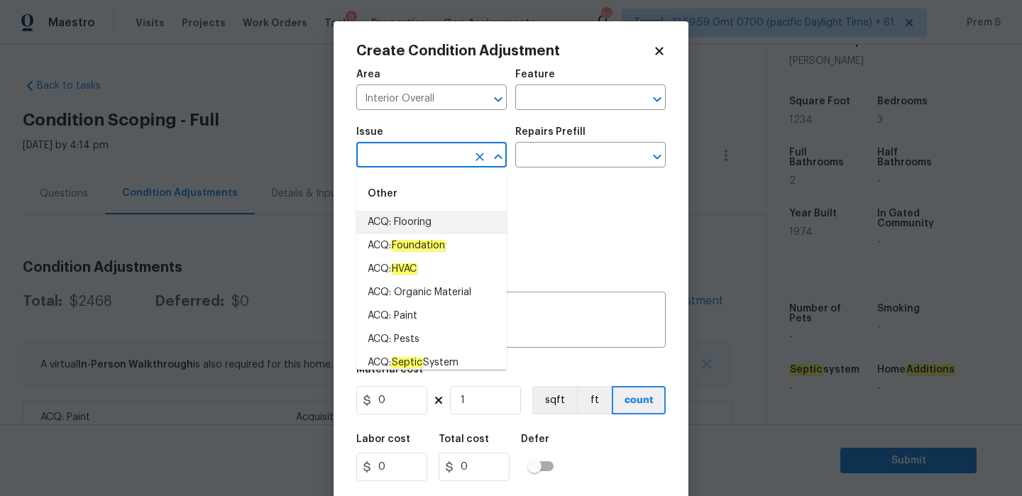
click at [466, 223] on li "ACQ: Flooring" at bounding box center [431, 222] width 151 height 23
type input "ACQ: Flooring"
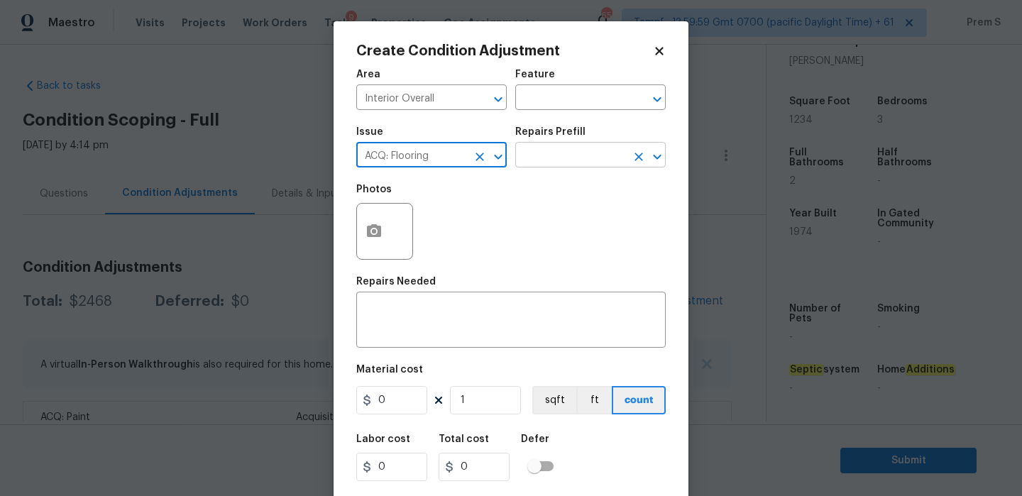
click at [596, 163] on input "text" at bounding box center [570, 157] width 111 height 22
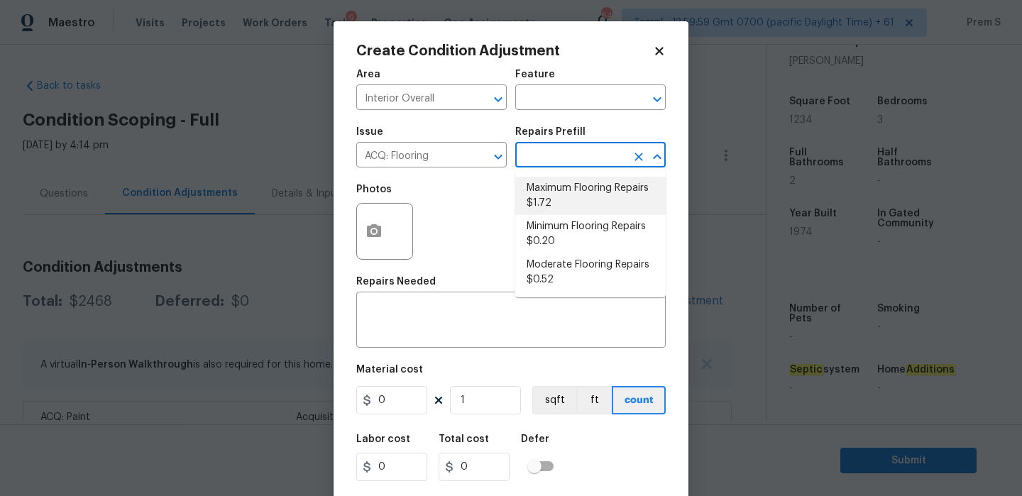
click at [606, 201] on li "Maximum Flooring Repairs $1.72" at bounding box center [590, 196] width 151 height 38
type input "Acquisition"
type textarea "Acquisition Scope: Maximum flooring repairs"
type input "1.72"
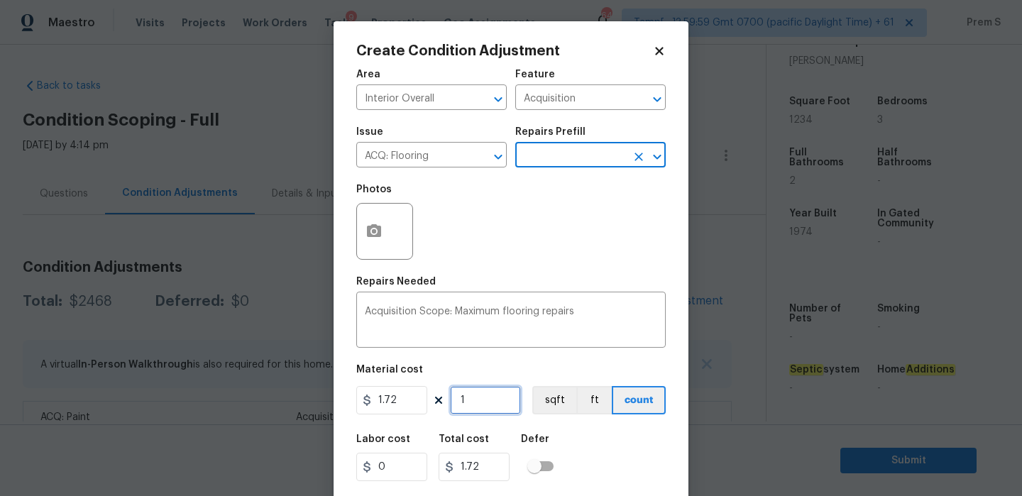
click at [483, 410] on input "1" at bounding box center [485, 400] width 71 height 28
type input "12"
type input "20.64"
type input "123"
type input "211.56"
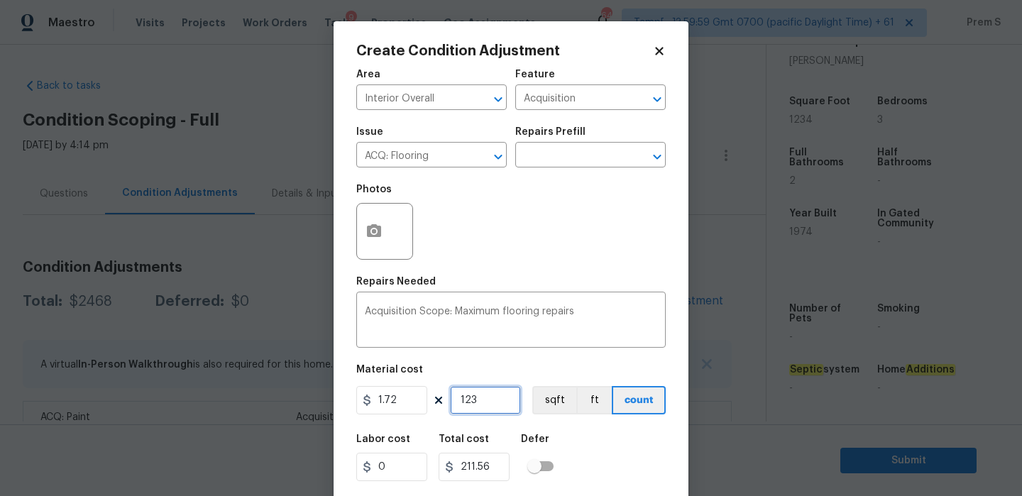
type input "1234"
type input "2122.48"
type input "1234"
click at [373, 241] on button "button" at bounding box center [374, 231] width 34 height 55
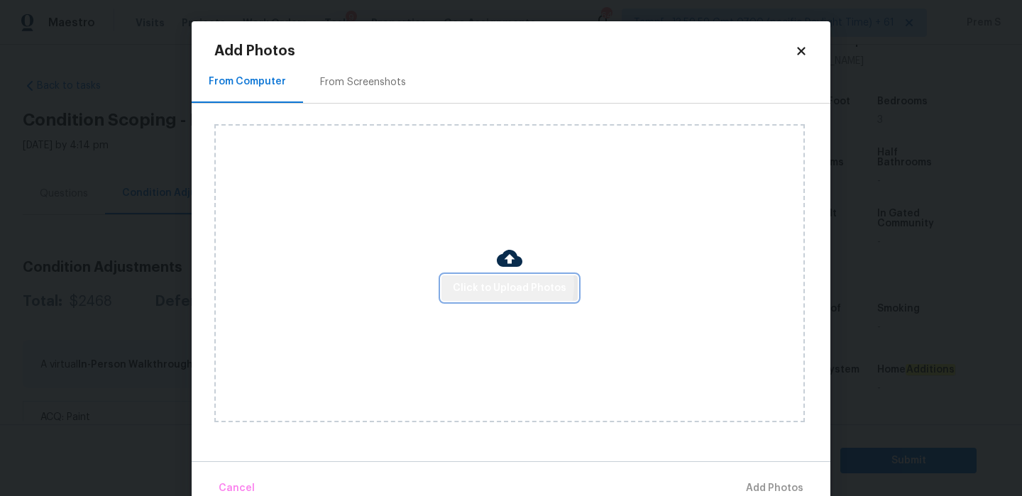
click at [499, 285] on span "Click to Upload Photos" at bounding box center [510, 289] width 114 height 18
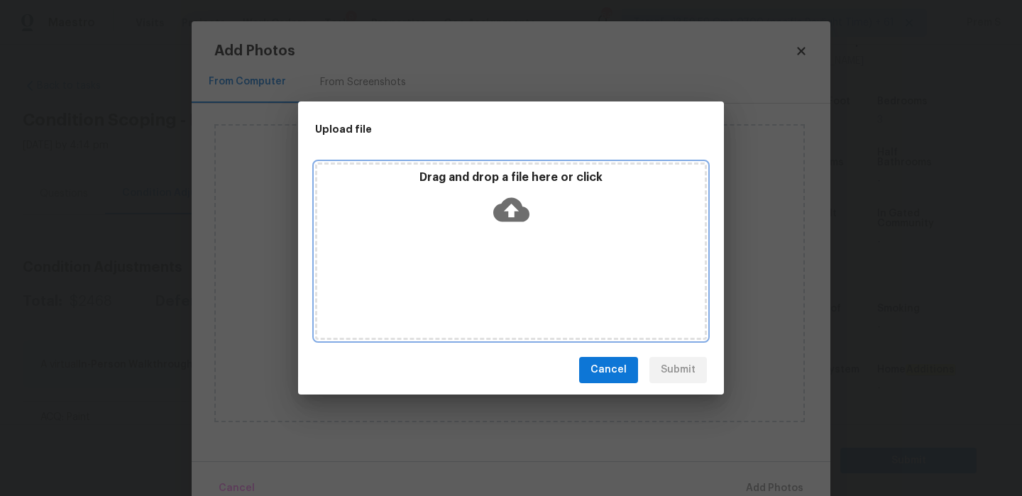
click at [513, 219] on icon at bounding box center [511, 209] width 36 height 24
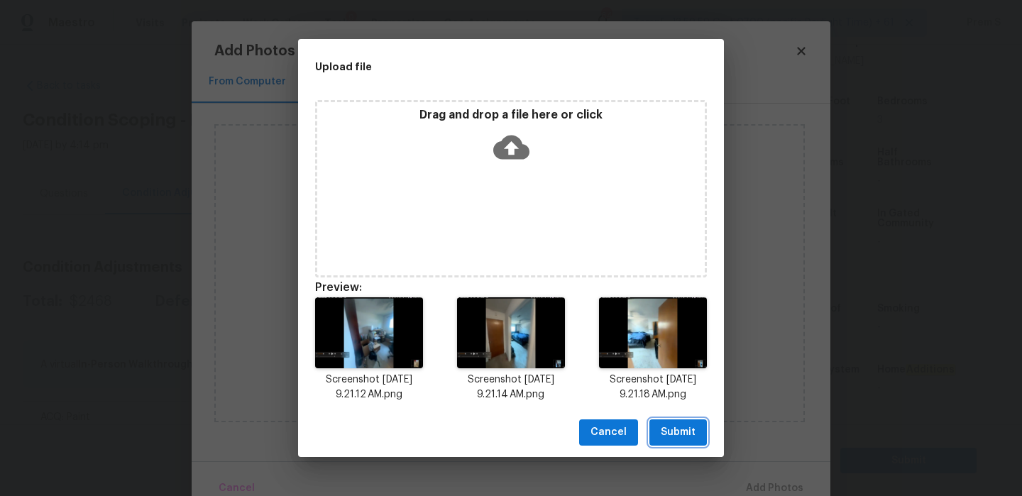
click at [684, 432] on span "Submit" at bounding box center [678, 433] width 35 height 18
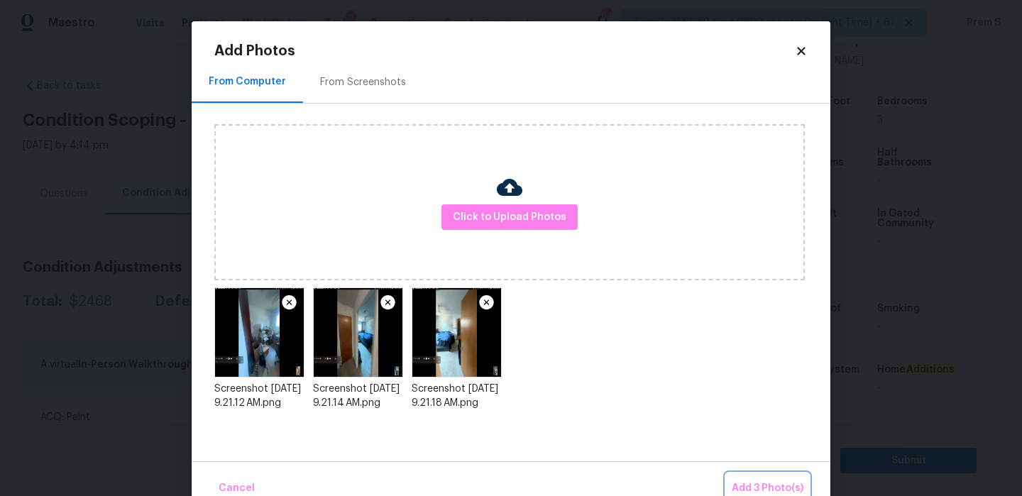
click at [771, 484] on span "Add 3 Photo(s)" at bounding box center [768, 489] width 72 height 18
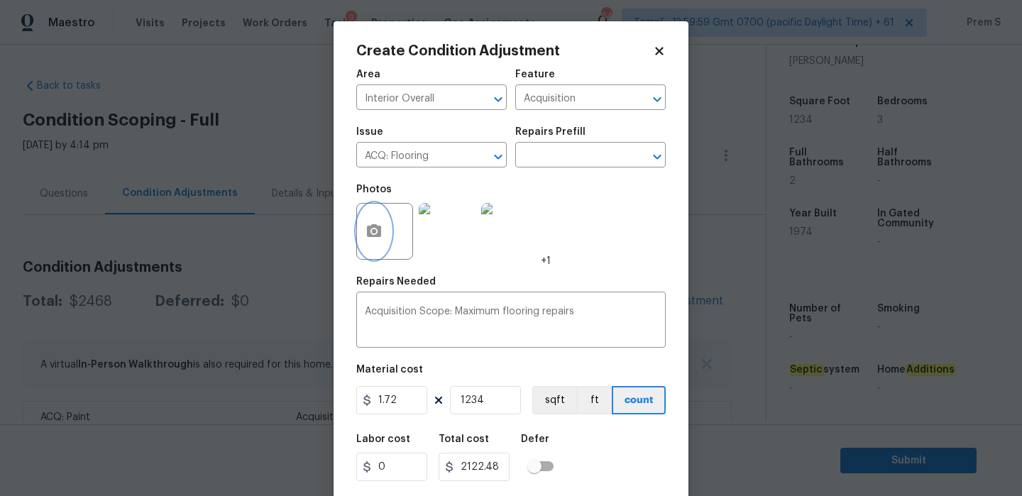
scroll to position [34, 0]
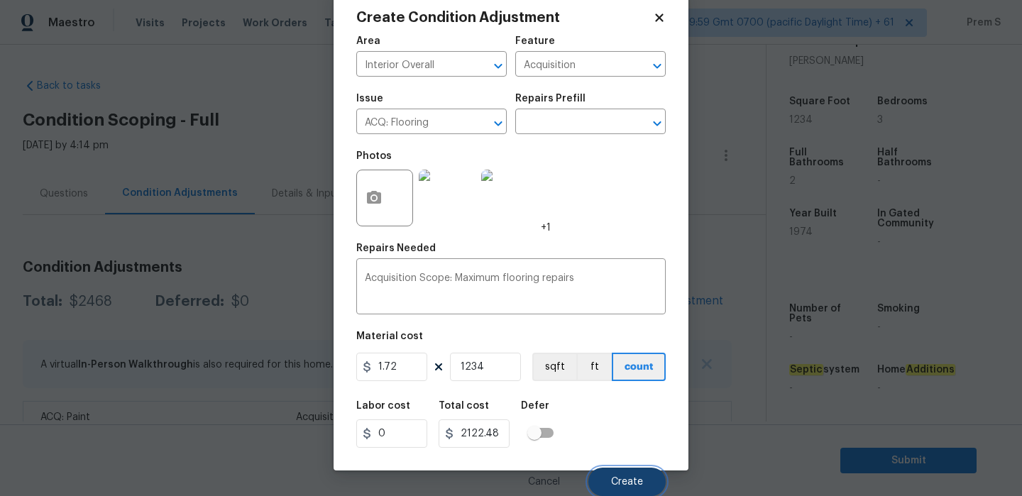
click at [607, 478] on button "Create" at bounding box center [627, 482] width 77 height 28
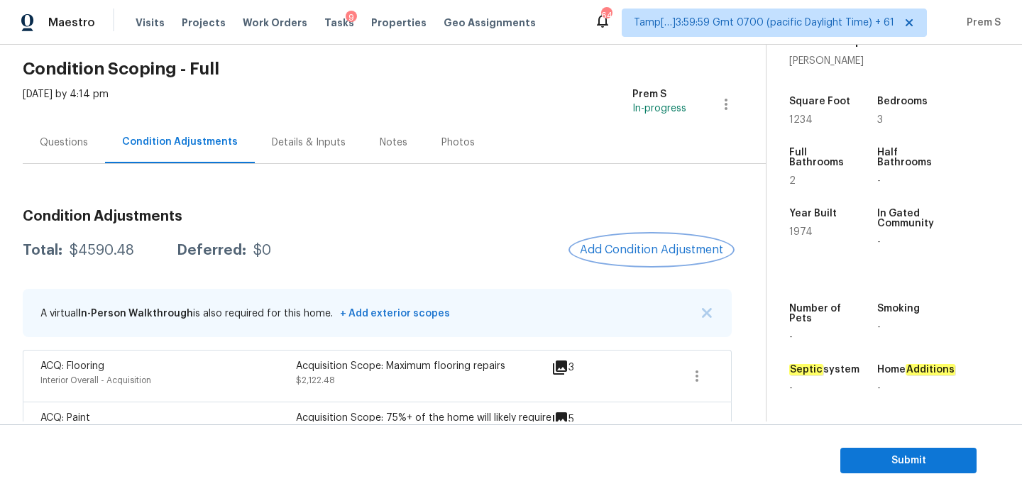
scroll to position [97, 0]
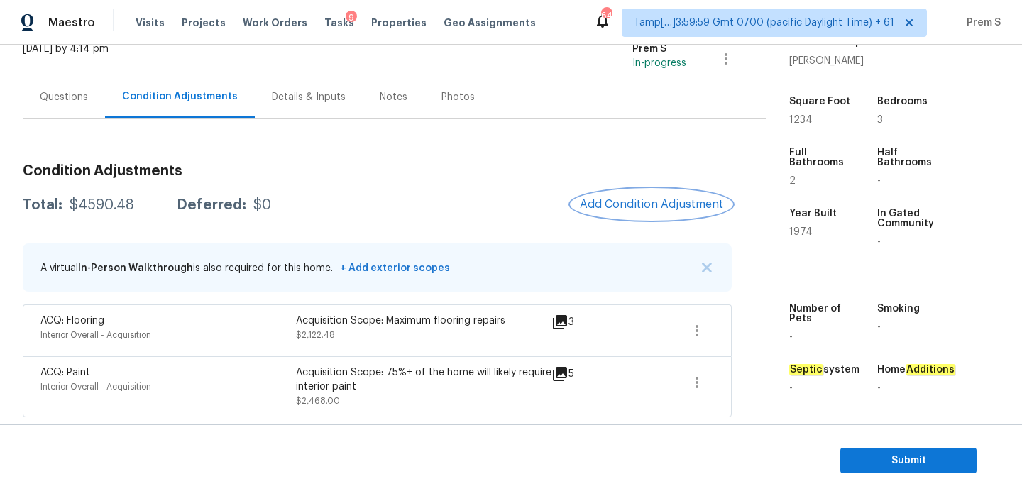
click at [684, 202] on span "Add Condition Adjustment" at bounding box center [651, 204] width 143 height 13
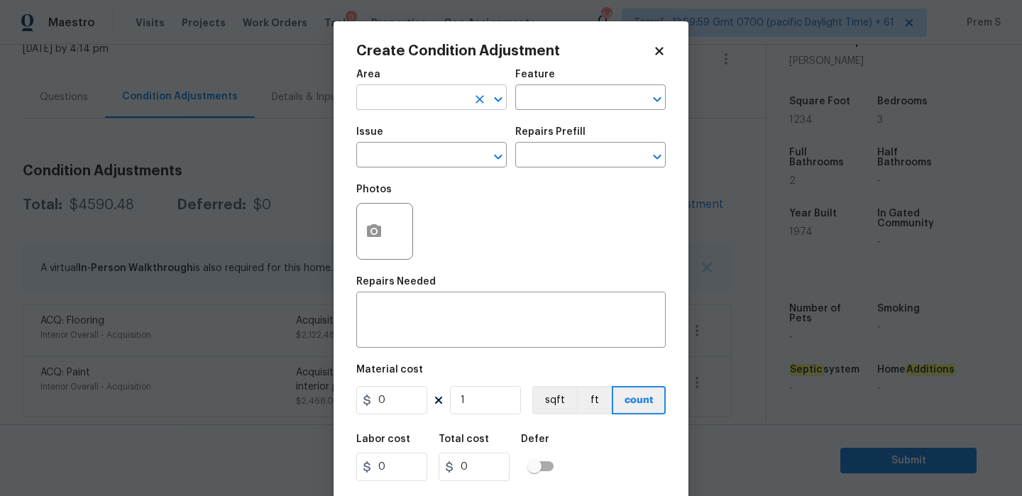
click at [422, 88] on input "text" at bounding box center [411, 99] width 111 height 22
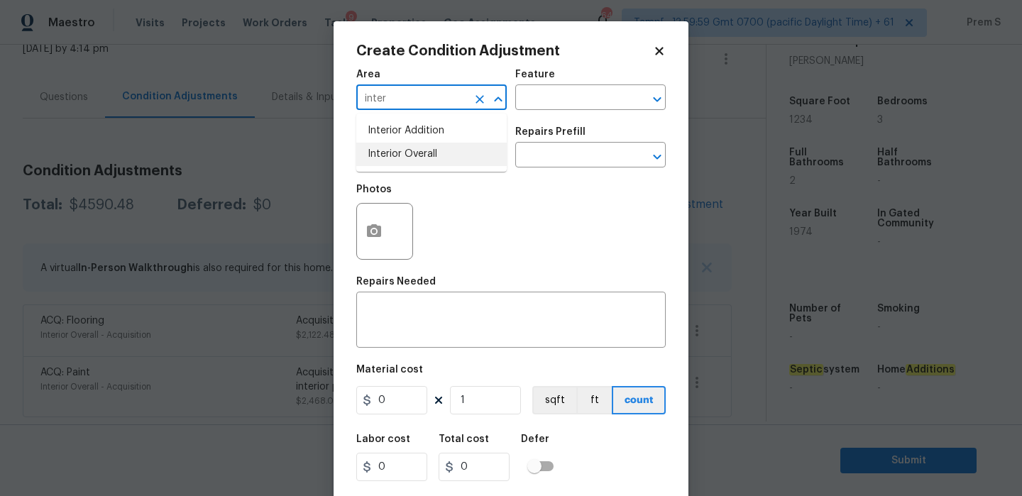
click at [437, 158] on li "Interior Overall" at bounding box center [431, 154] width 151 height 23
type input "Interior Overall"
click at [437, 158] on input "text" at bounding box center [411, 157] width 111 height 22
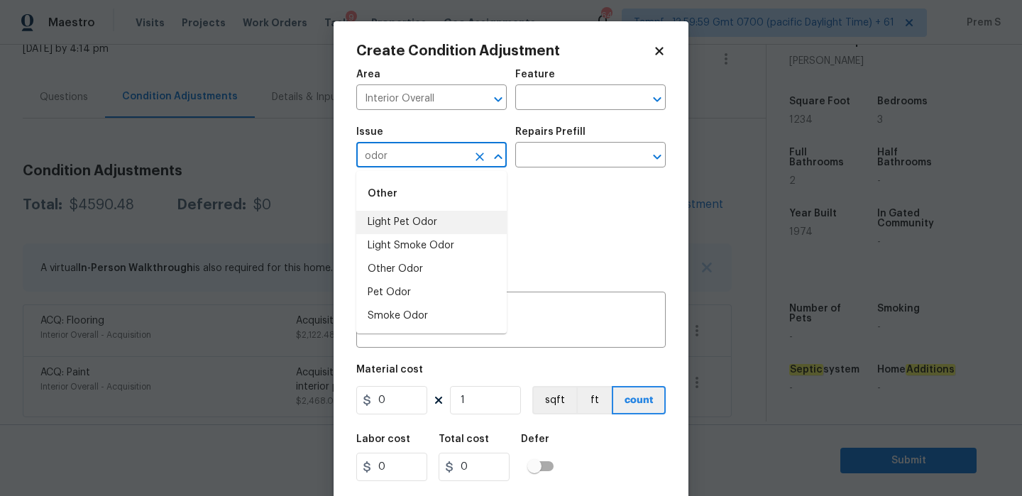
click at [457, 219] on li "Light Pet Odor" at bounding box center [431, 222] width 151 height 23
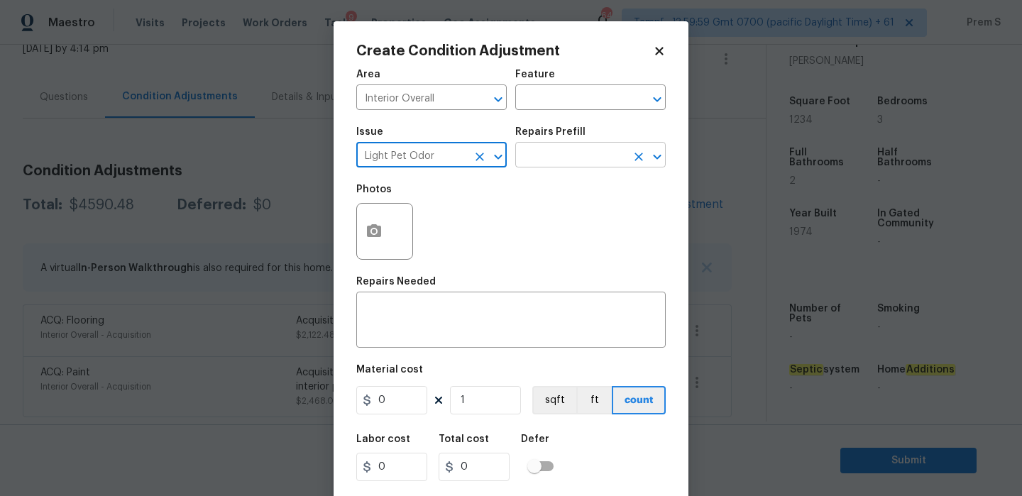
type input "Light Pet Odor"
click at [550, 160] on input "text" at bounding box center [570, 157] width 111 height 22
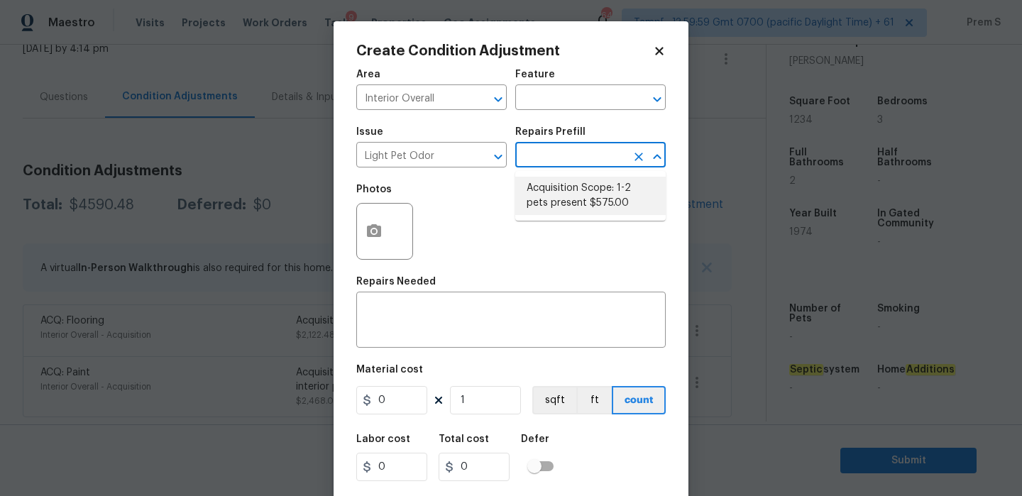
click at [554, 194] on li "Acquisition Scope: 1-2 pets present $575.00" at bounding box center [590, 196] width 151 height 38
type textarea "Acquisition Scope: 1-2 pets present"
type input "575"
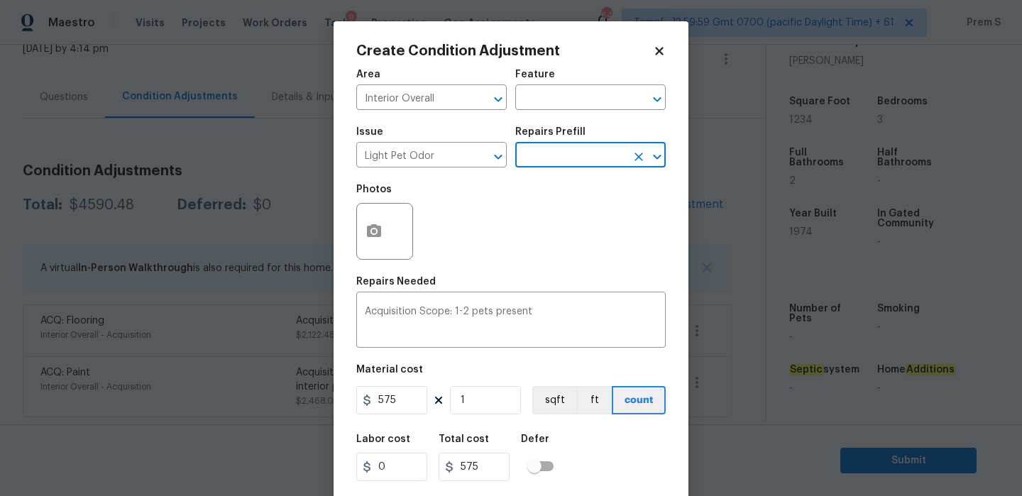
scroll to position [34, 0]
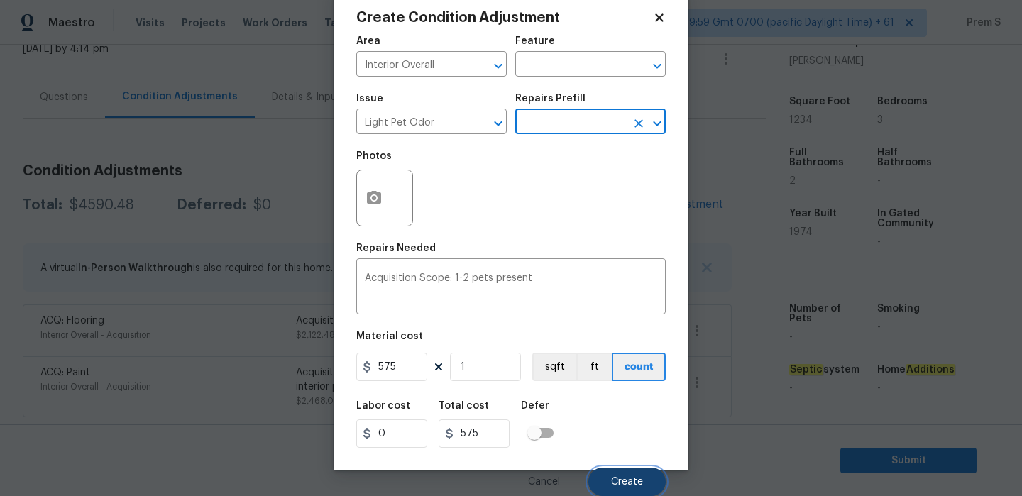
click at [623, 484] on span "Create" at bounding box center [627, 482] width 32 height 11
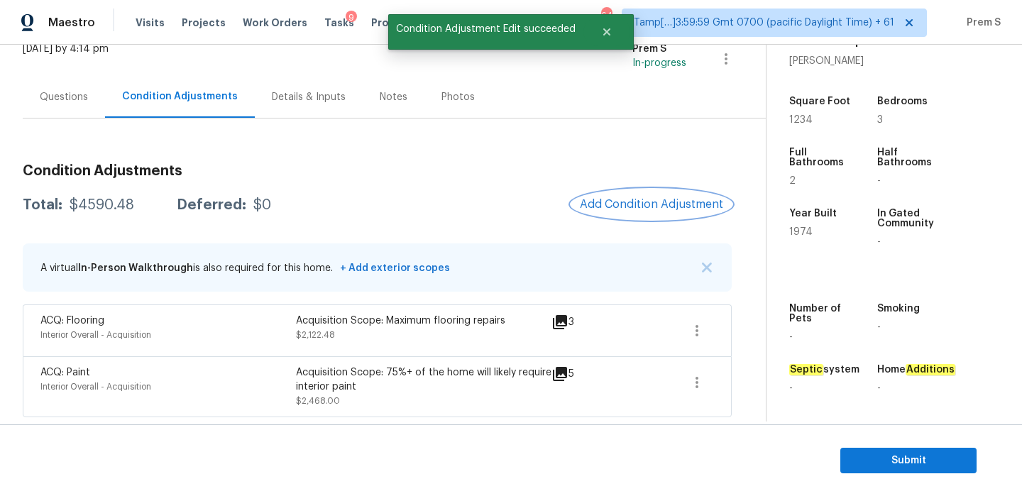
scroll to position [0, 0]
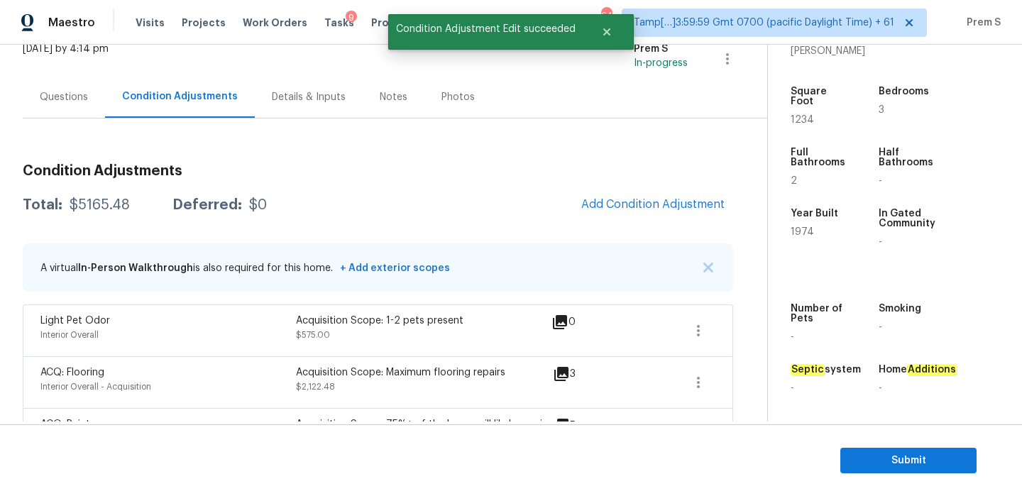
click at [645, 187] on div "Condition Adjustments Total: $5165.48 Deferred: $0 Add Condition Adjustment A v…" at bounding box center [378, 311] width 711 height 317
click at [622, 203] on span "Add Condition Adjustment" at bounding box center [652, 204] width 143 height 13
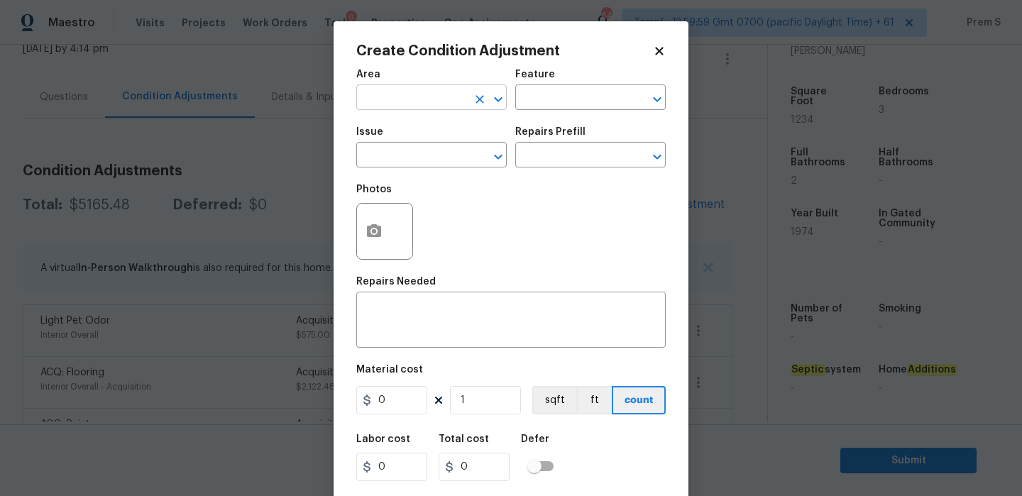
click at [432, 97] on input "text" at bounding box center [411, 99] width 111 height 22
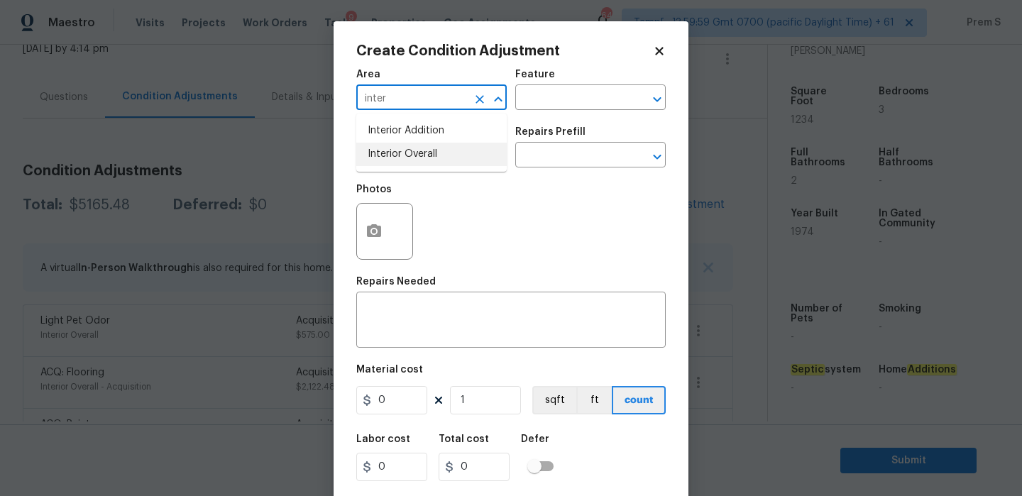
click at [438, 156] on li "Interior Overall" at bounding box center [431, 154] width 151 height 23
type input "Interior Overall"
click at [438, 156] on input "text" at bounding box center [411, 157] width 111 height 22
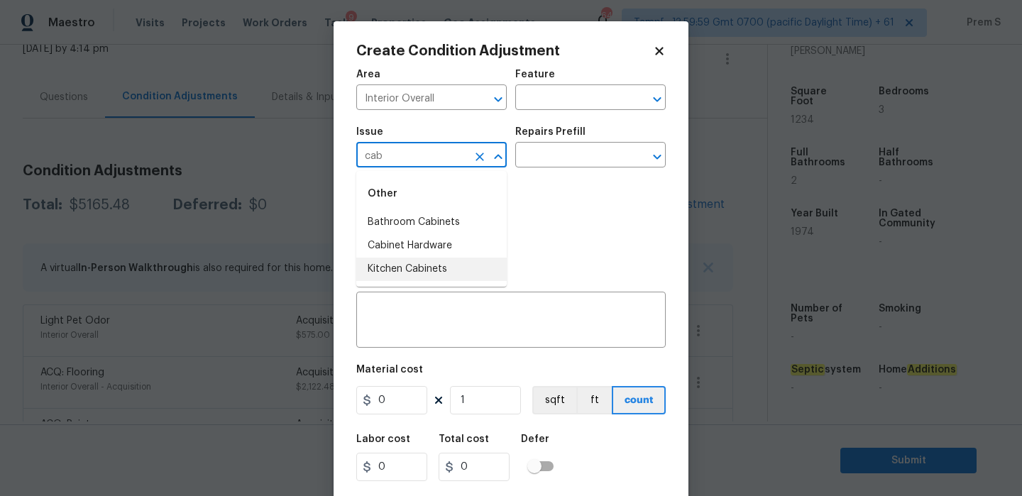
click at [427, 261] on li "Kitchen Cabinets" at bounding box center [431, 269] width 151 height 23
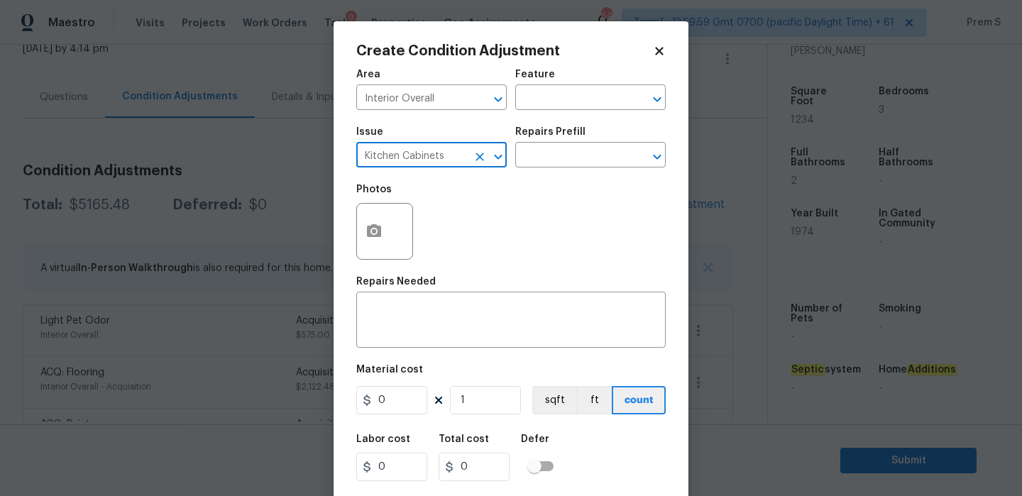
drag, startPoint x: 459, startPoint y: 160, endPoint x: 344, endPoint y: 160, distance: 114.3
click at [344, 160] on div "Create Condition Adjustment Area Interior Overall ​ Feature ​ Issue Kitchen Cab…" at bounding box center [511, 262] width 355 height 483
type input "Kitchen Cabinets"
click at [487, 338] on div "x ​" at bounding box center [511, 321] width 310 height 53
paste textarea "Kitchen Cabinets"
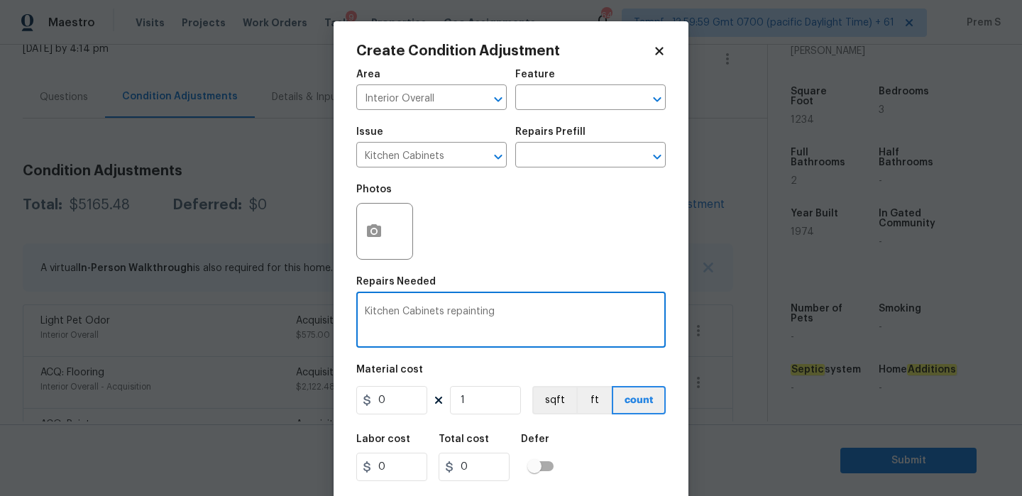
type textarea "Kitchen Cabinets repainting"
click at [391, 395] on input "0" at bounding box center [391, 400] width 71 height 28
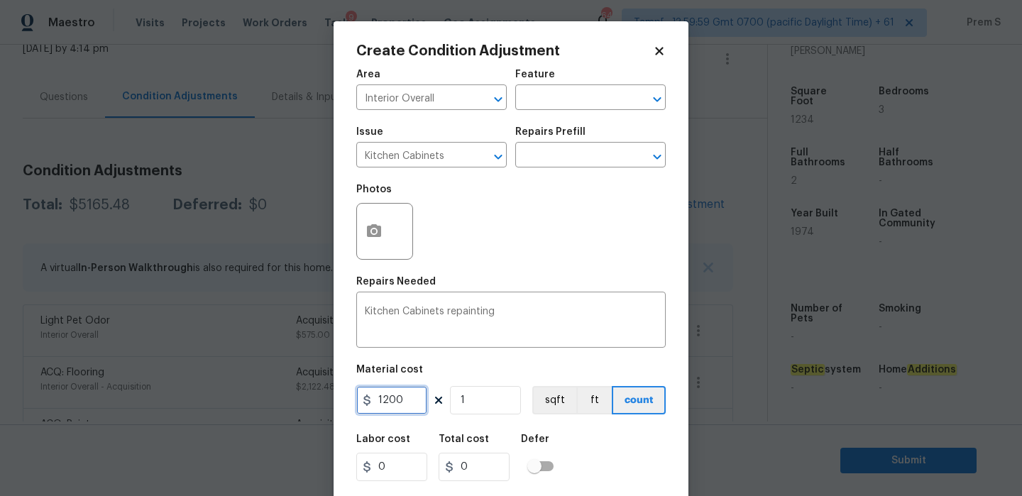
type input "1200"
click at [643, 479] on div "Labor cost 0 Total cost 1200 Defer" at bounding box center [511, 458] width 310 height 64
click at [381, 234] on icon "button" at bounding box center [374, 230] width 14 height 13
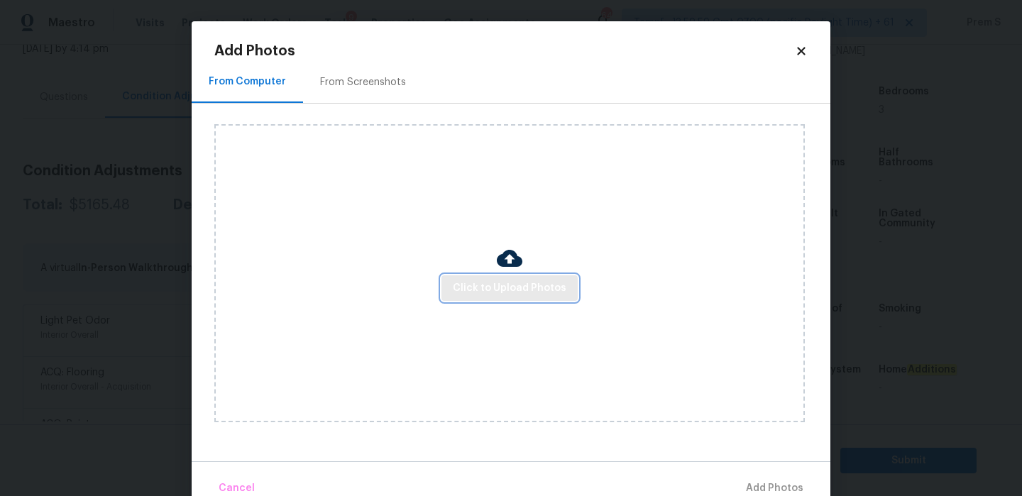
click at [535, 281] on span "Click to Upload Photos" at bounding box center [510, 289] width 114 height 18
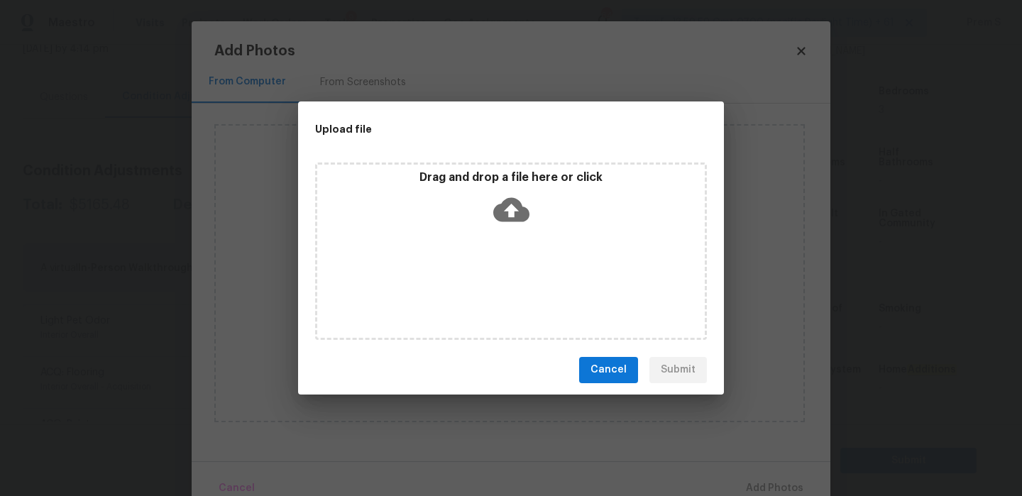
click at [523, 200] on icon at bounding box center [511, 210] width 36 height 36
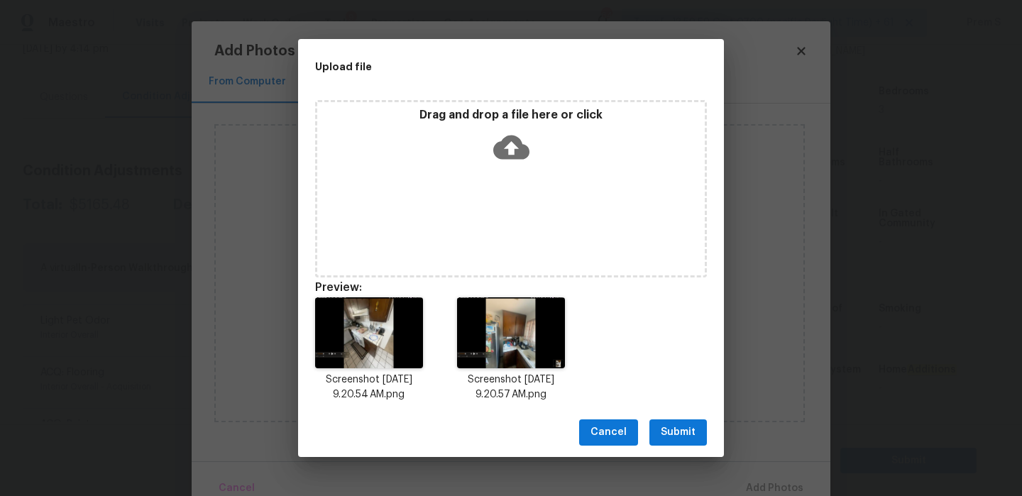
click at [667, 430] on span "Submit" at bounding box center [678, 433] width 35 height 18
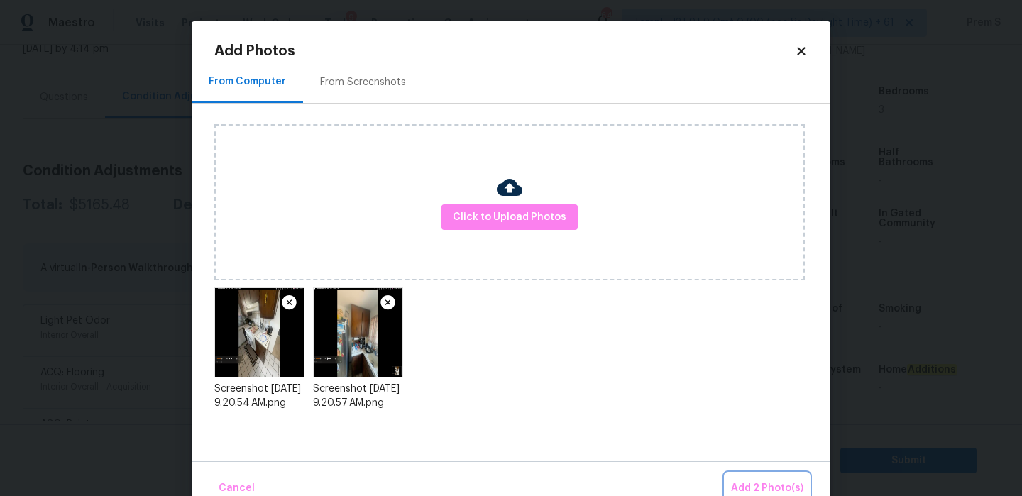
click at [792, 487] on span "Add 2 Photo(s)" at bounding box center [767, 489] width 72 height 18
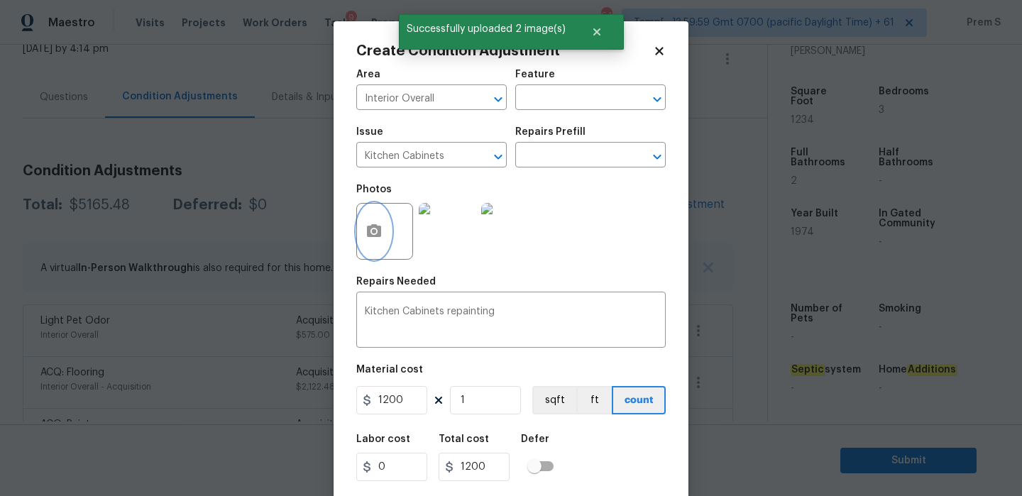
scroll to position [34, 0]
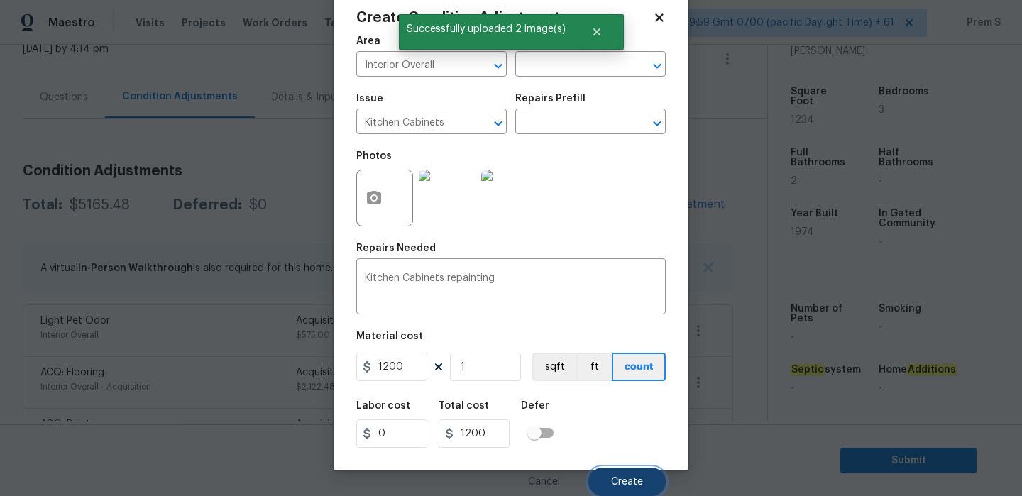
click at [633, 483] on span "Create" at bounding box center [627, 482] width 32 height 11
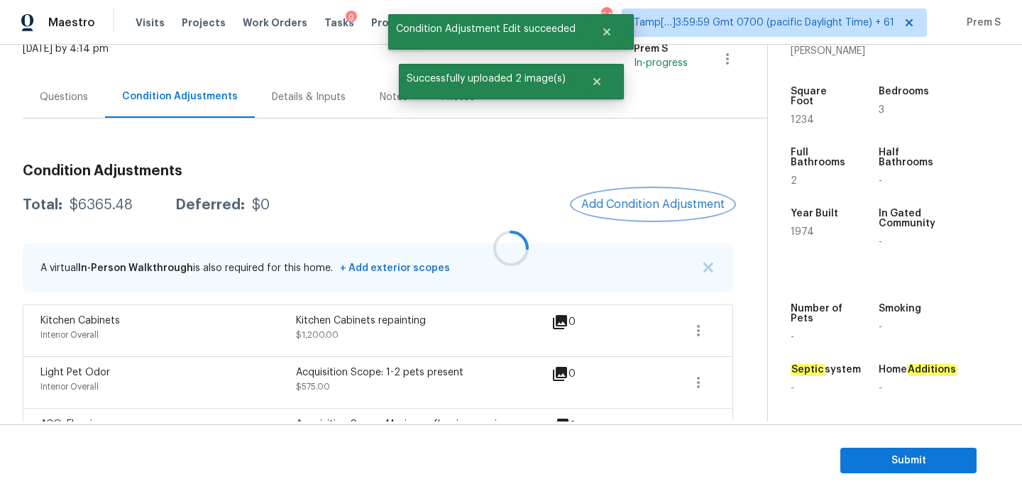
scroll to position [0, 0]
click at [616, 202] on span "Add Condition Adjustment" at bounding box center [652, 204] width 143 height 13
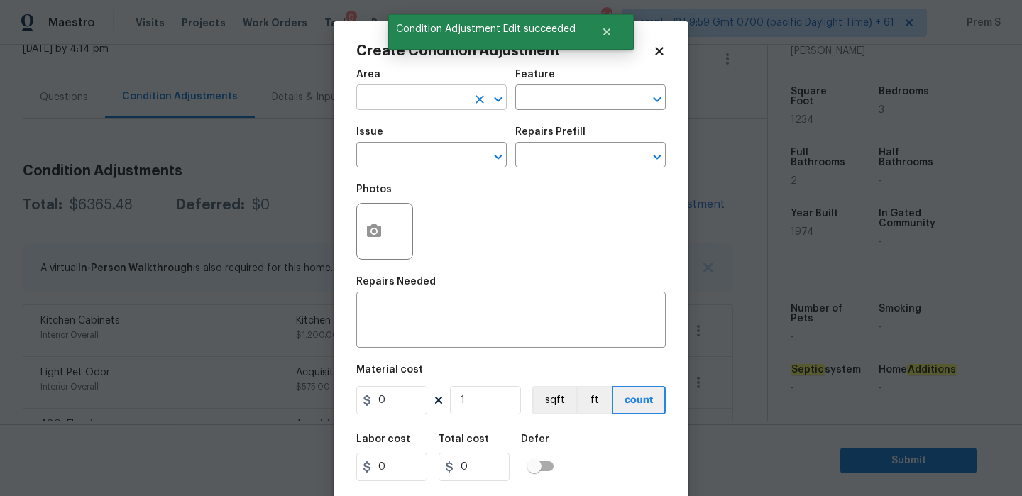
click at [383, 102] on input "text" at bounding box center [411, 99] width 111 height 22
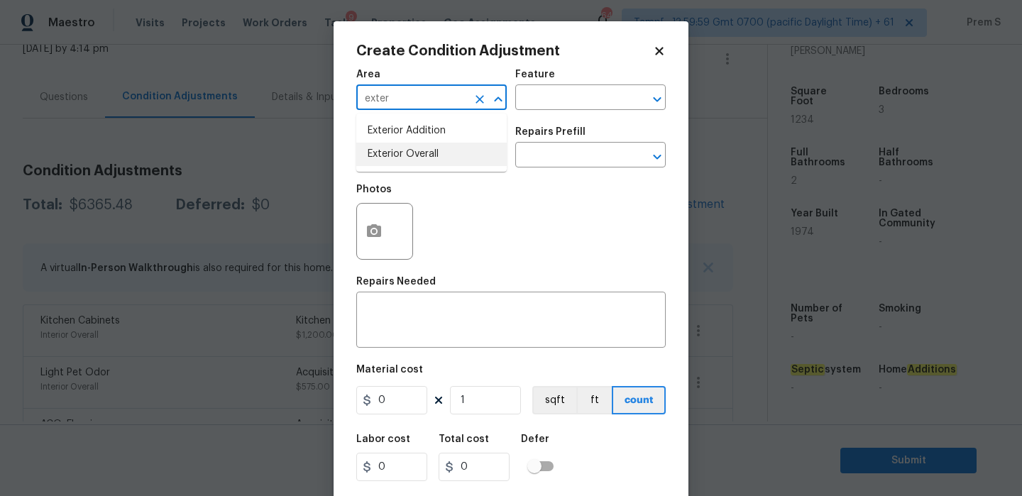
click at [392, 156] on li "Exterior Overall" at bounding box center [431, 154] width 151 height 23
type input "Exterior Overall"
click at [392, 156] on input "text" at bounding box center [411, 157] width 111 height 22
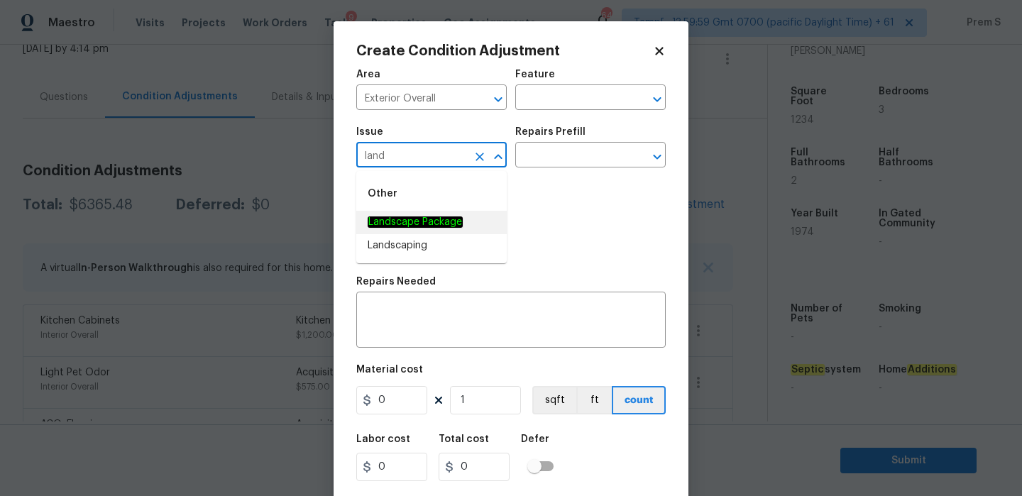
click at [434, 231] on li "Landscape Package" at bounding box center [431, 222] width 151 height 23
type input "Landscape Package"
click at [568, 144] on div "Repairs Prefill" at bounding box center [590, 136] width 151 height 18
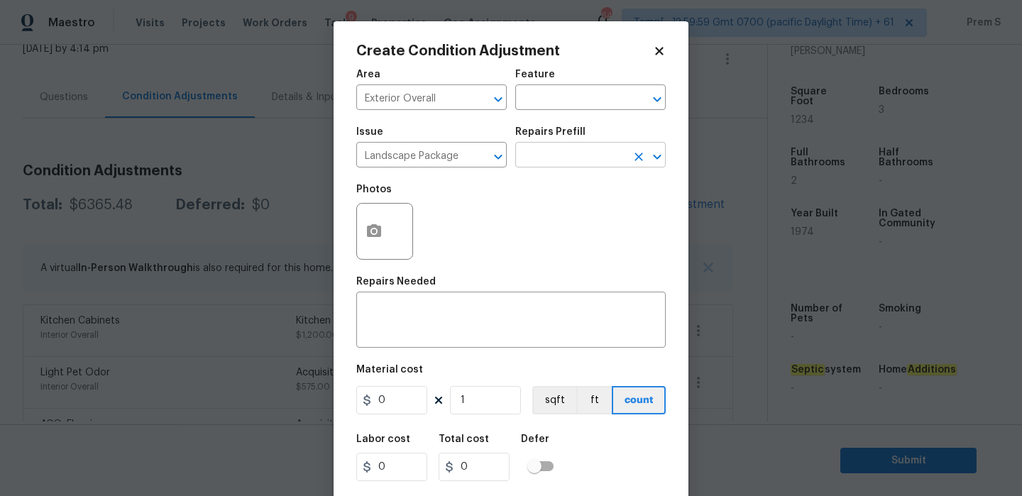
click at [564, 153] on input "text" at bounding box center [570, 157] width 111 height 22
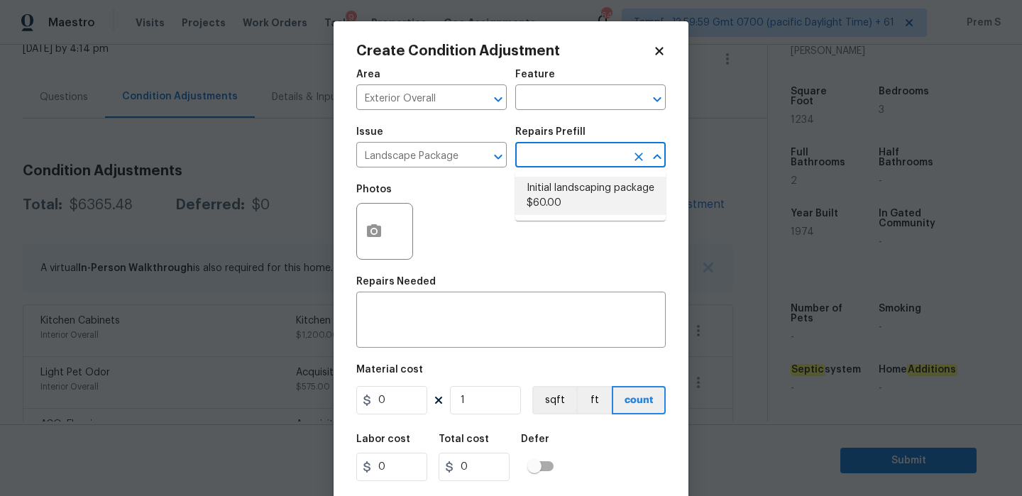
click at [573, 187] on li "Initial landscaping package $60.00" at bounding box center [590, 196] width 151 height 38
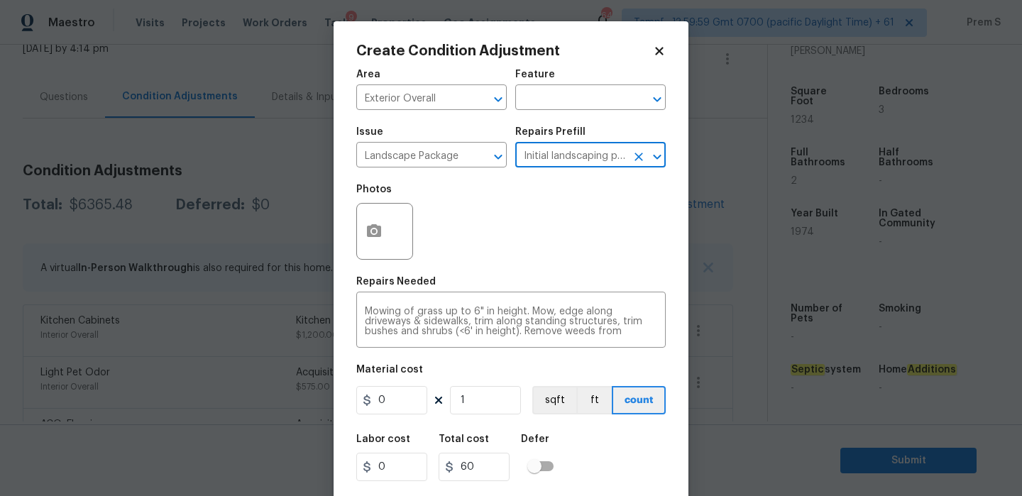
type input "Home Readiness Packages"
type textarea "Mowing of grass up to 6" in height. Mow, edge along driveways & sidewalks, trim…"
type input "60"
click at [398, 407] on input "60" at bounding box center [391, 400] width 71 height 28
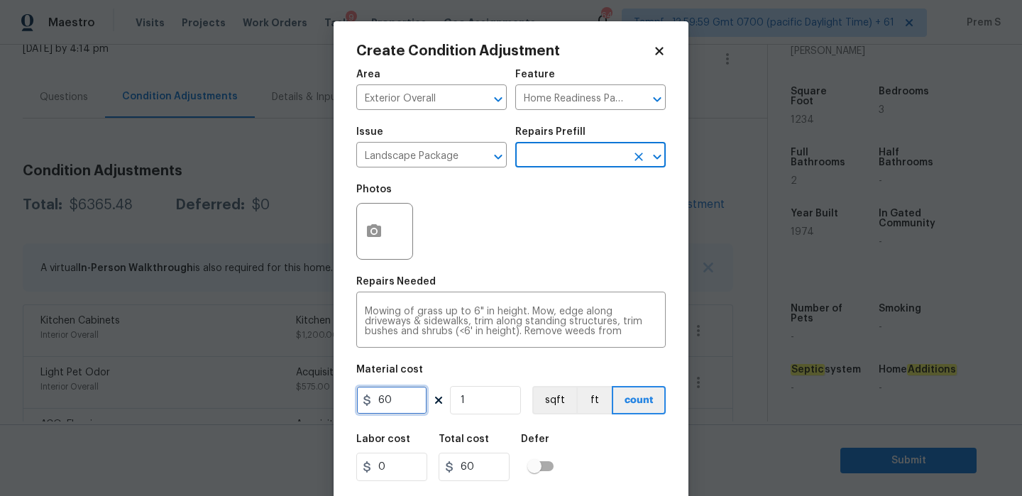
click at [398, 407] on input "60" at bounding box center [391, 400] width 71 height 28
type input "2000"
click at [586, 469] on div "Labor cost 0 Total cost 60 Defer" at bounding box center [511, 458] width 310 height 64
type input "2000"
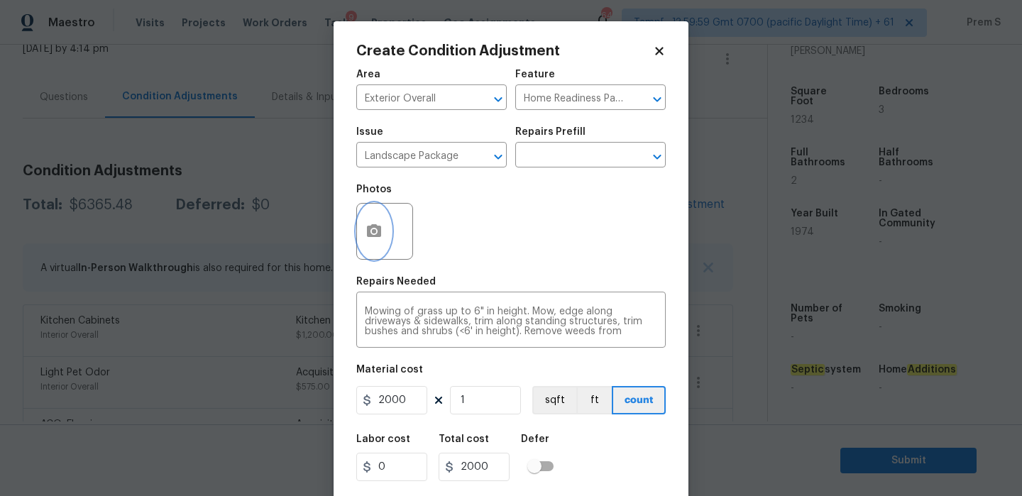
click at [372, 229] on icon "button" at bounding box center [374, 231] width 17 height 17
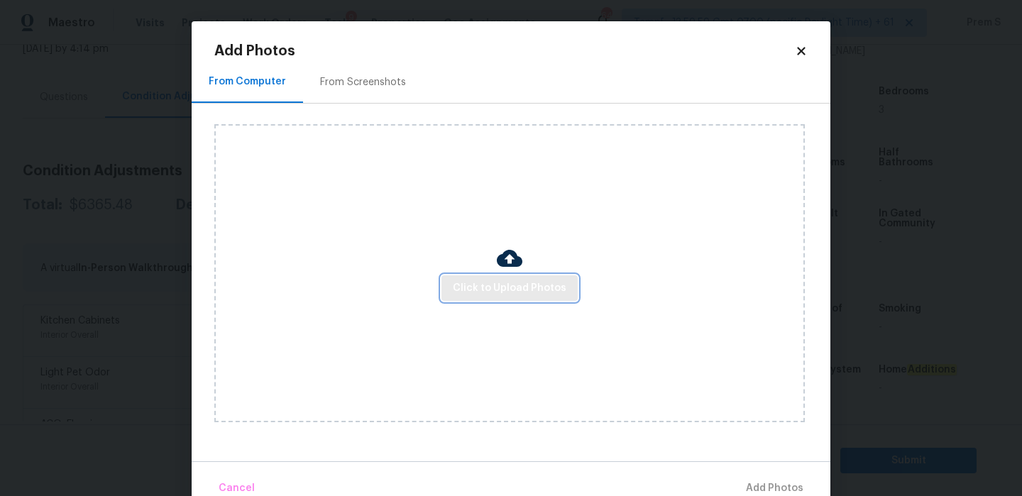
click at [529, 292] on span "Click to Upload Photos" at bounding box center [510, 289] width 114 height 18
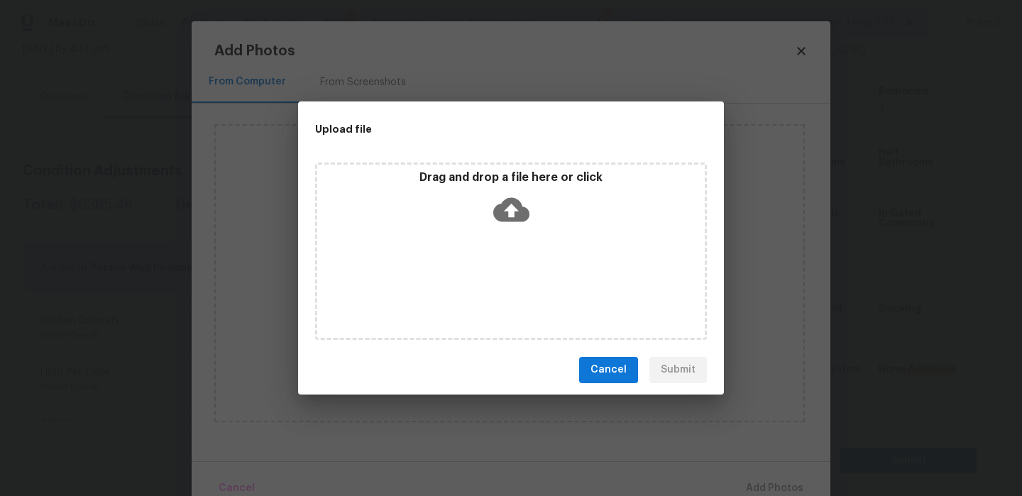
click at [505, 217] on icon at bounding box center [511, 209] width 36 height 24
